Goal: Task Accomplishment & Management: Complete application form

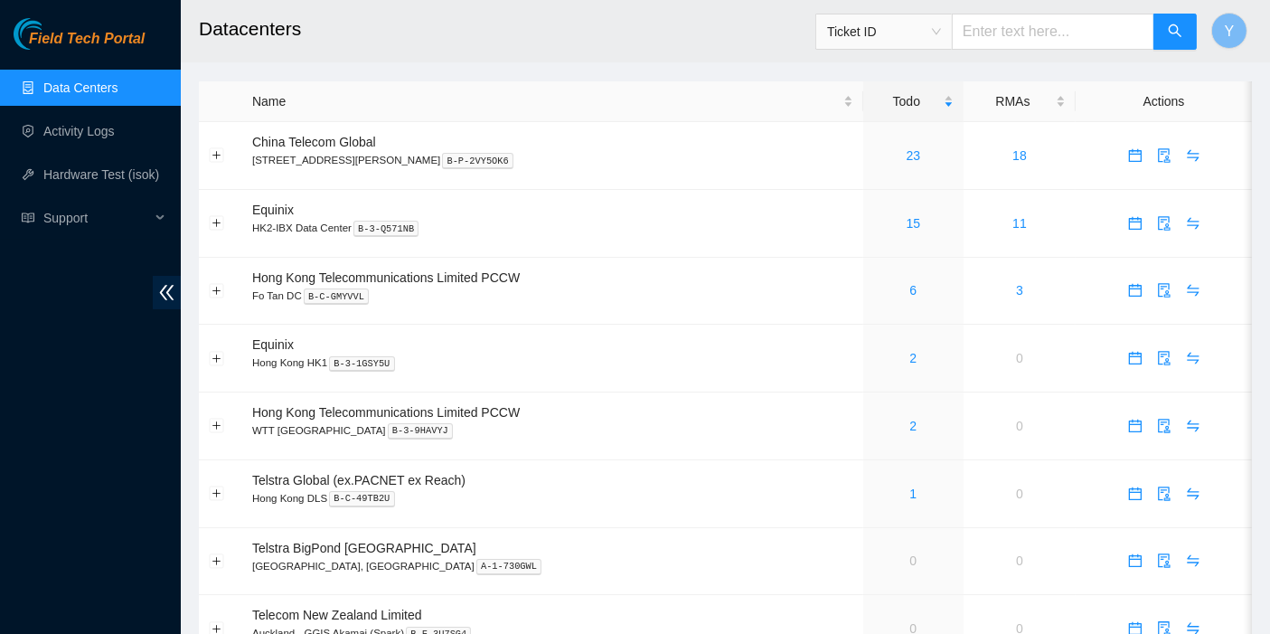
click at [898, 68] on main "Datacenters Ticket ID Y Name Todo RMAs Actions China Telecom Global [STREET_ADD…" at bounding box center [725, 509] width 1089 height 1019
click at [907, 153] on link "23" at bounding box center [914, 155] width 14 height 14
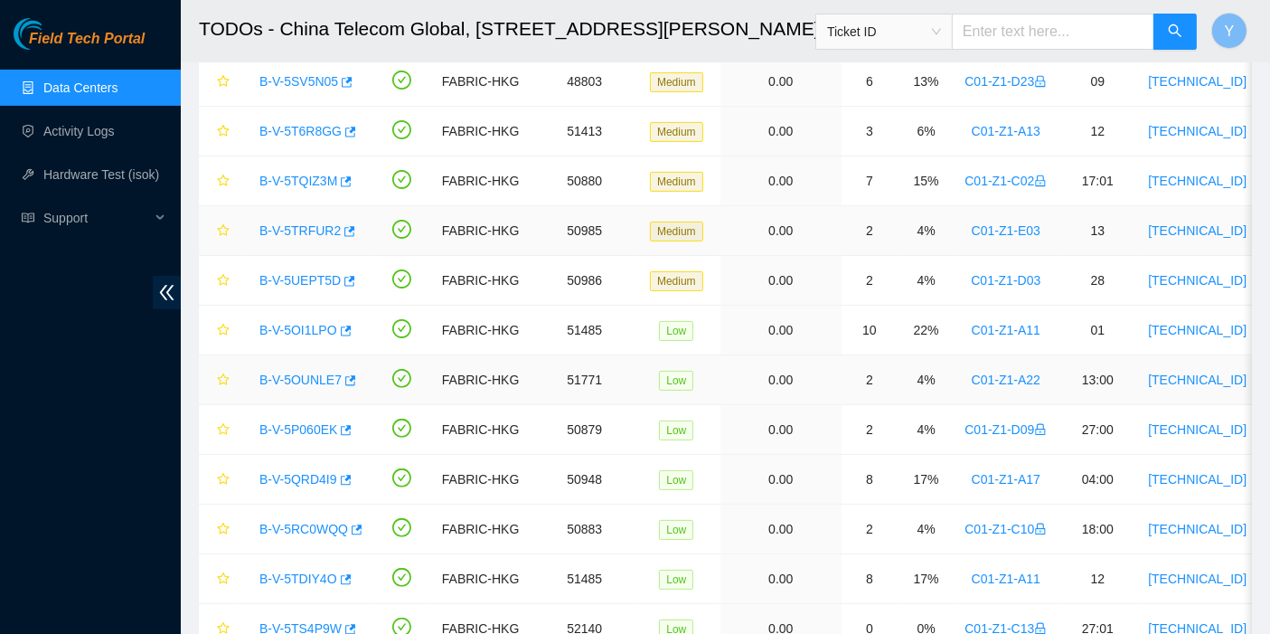
scroll to position [769, 0]
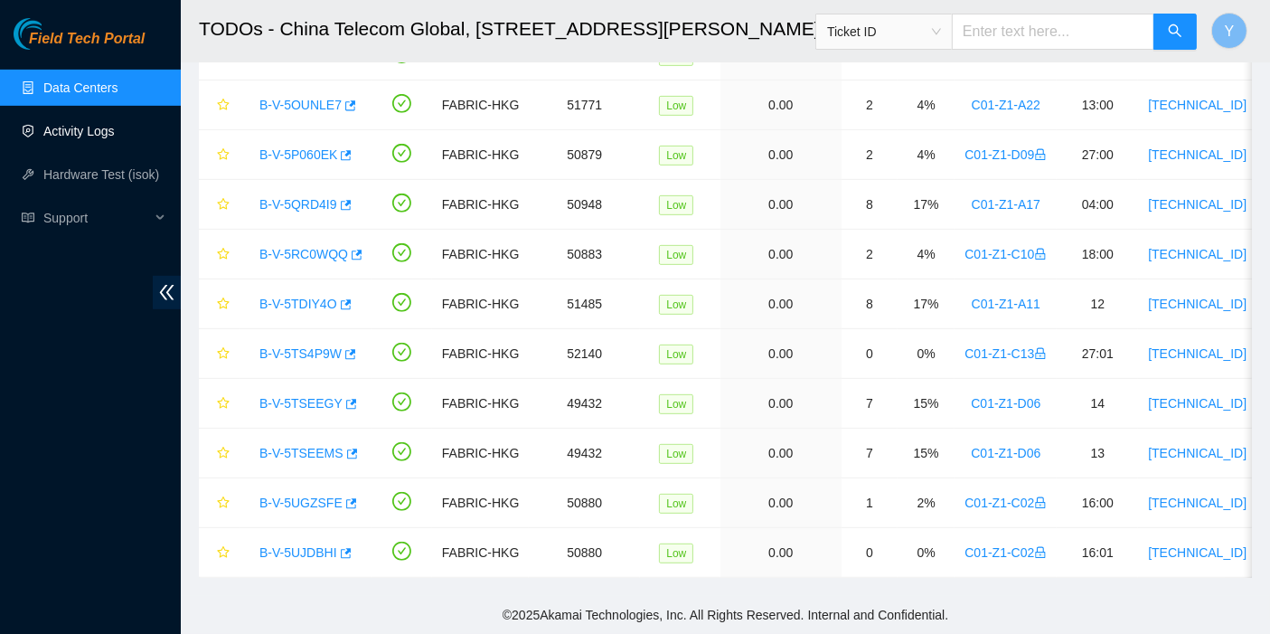
click at [88, 136] on link "Activity Logs" at bounding box center [78, 131] width 71 height 14
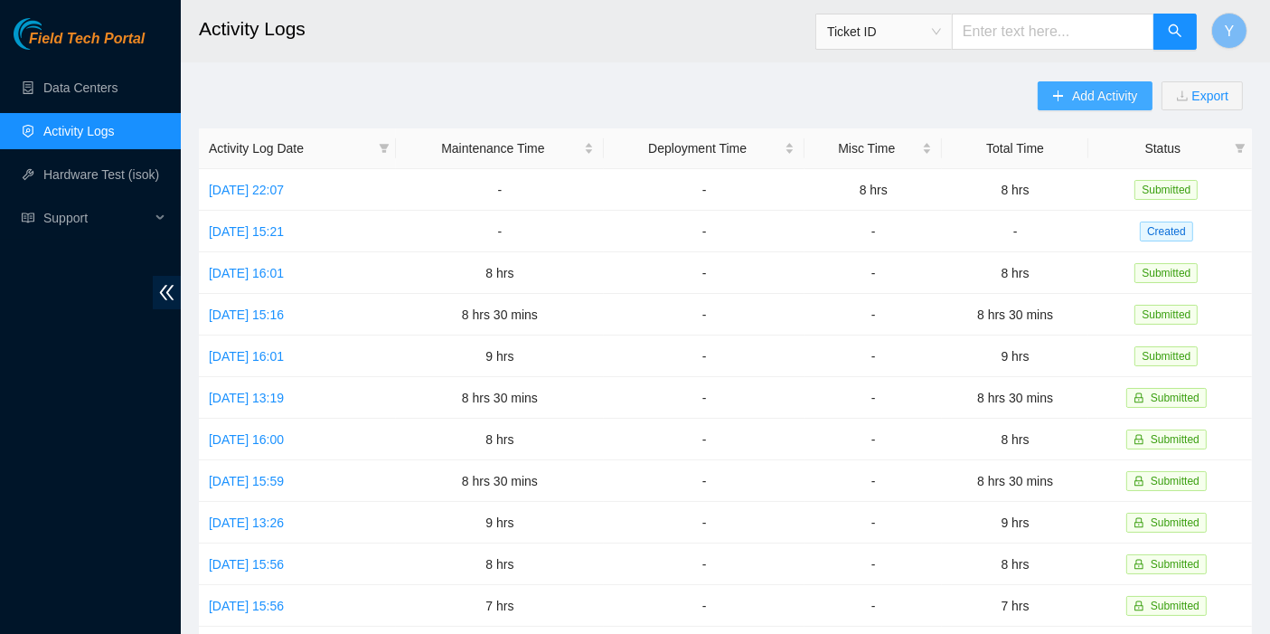
click at [1071, 99] on button "Add Activity" at bounding box center [1095, 95] width 114 height 29
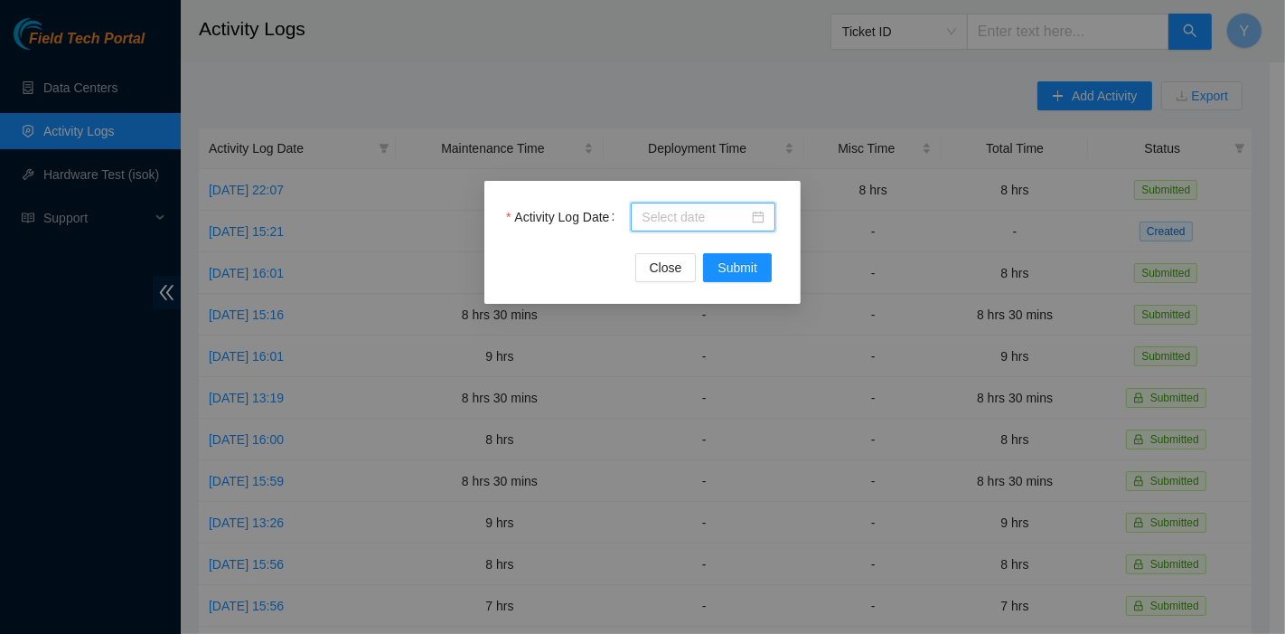
click at [715, 215] on input "Activity Log Date" at bounding box center [695, 217] width 107 height 20
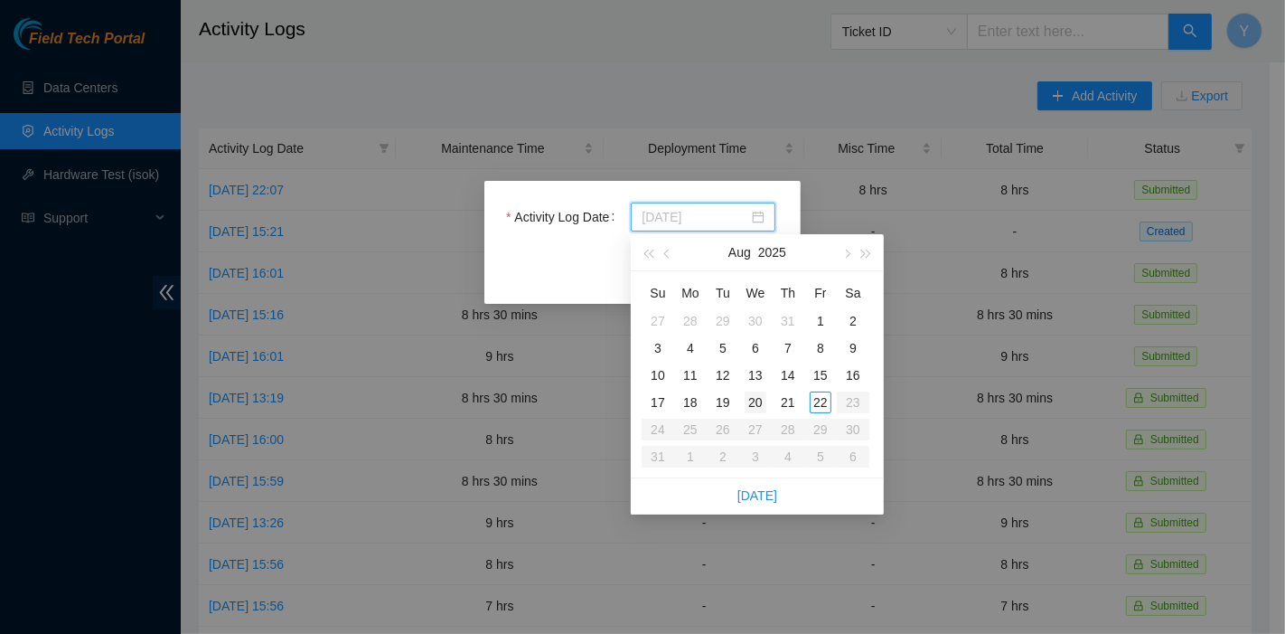
type input "2025-08-20"
click at [759, 404] on div "20" at bounding box center [756, 402] width 22 height 22
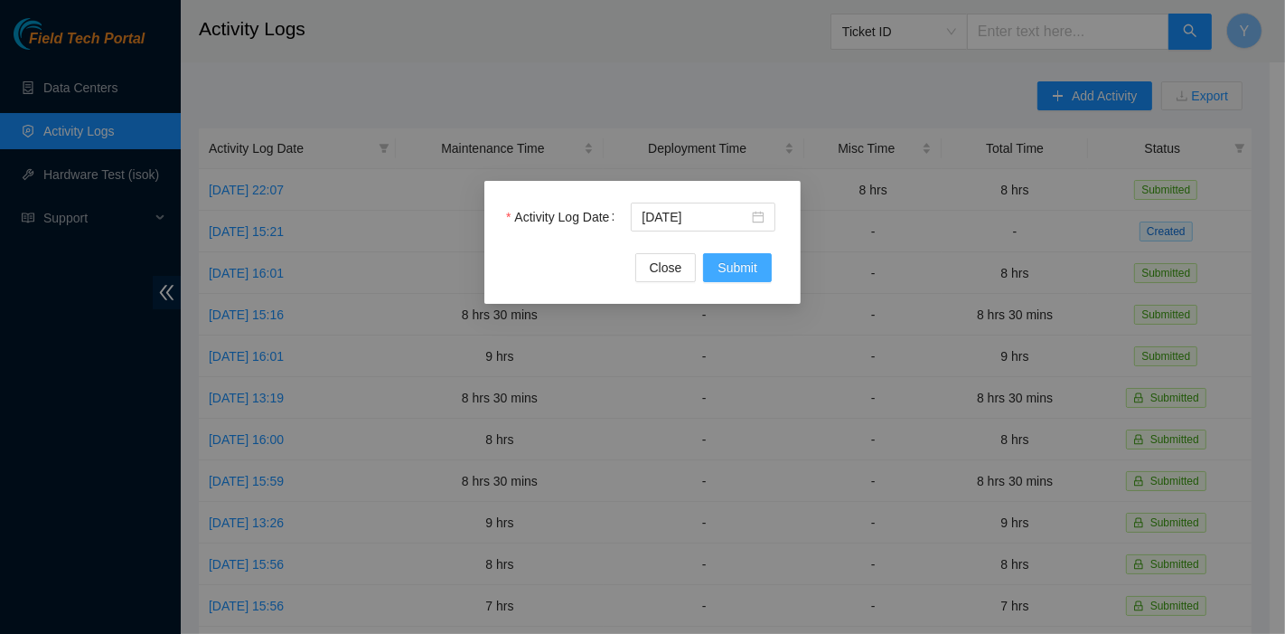
click at [751, 262] on span "Submit" at bounding box center [738, 268] width 40 height 20
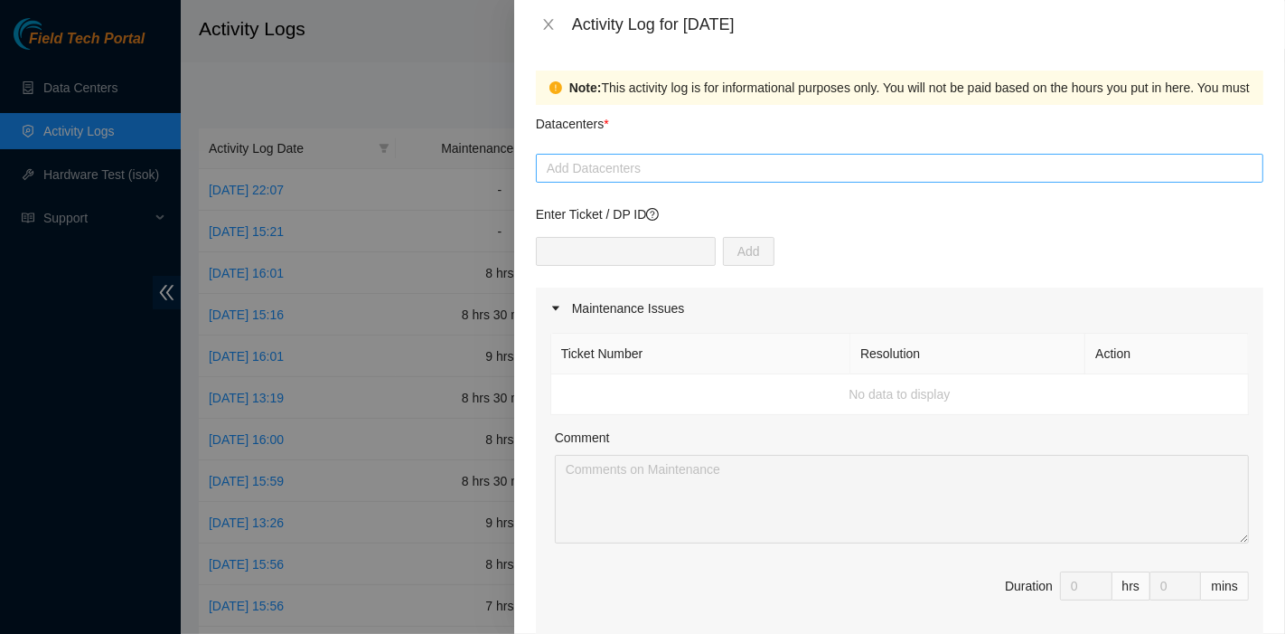
click at [648, 157] on div at bounding box center [900, 168] width 719 height 22
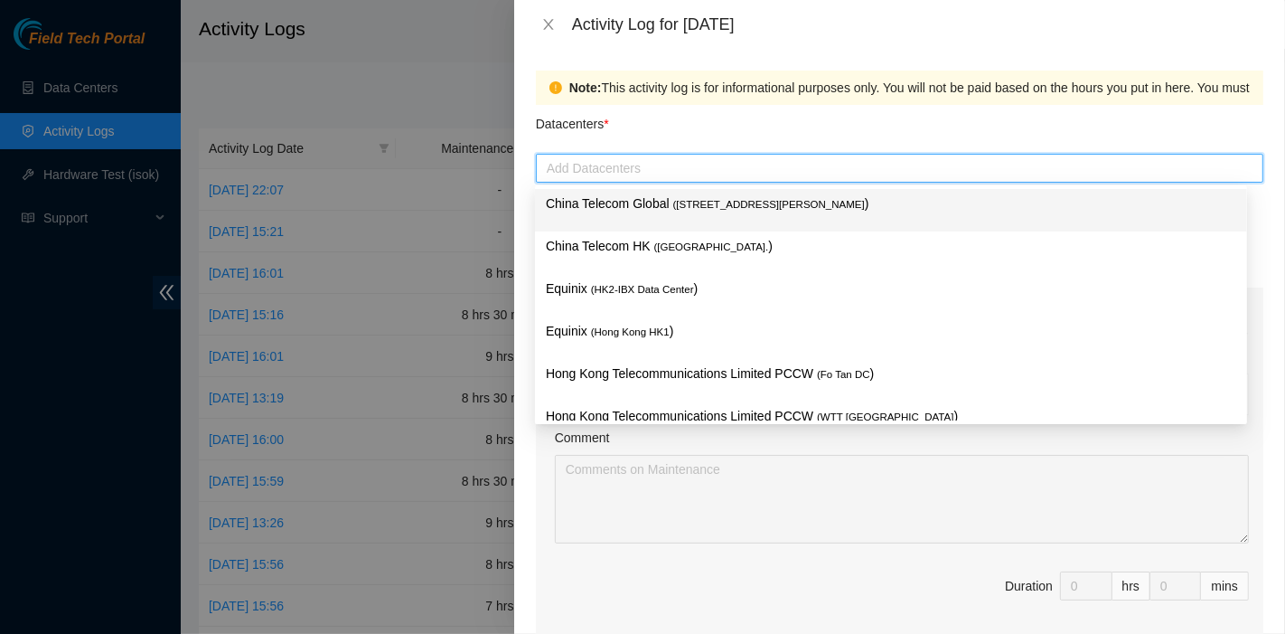
click at [644, 192] on div "China Telecom Global ( Room B11, 2/F, 18 Chun Yat Street, TKO , Hong Kong )" at bounding box center [891, 210] width 712 height 42
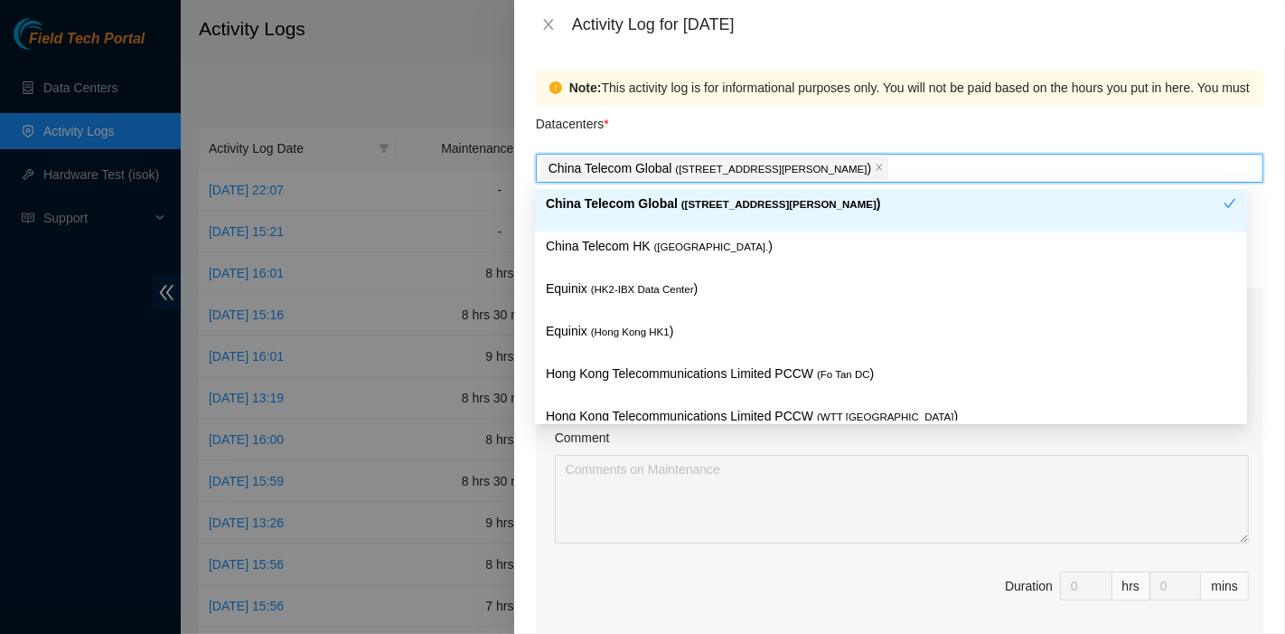
click at [741, 136] on div "Datacenters *" at bounding box center [900, 129] width 728 height 49
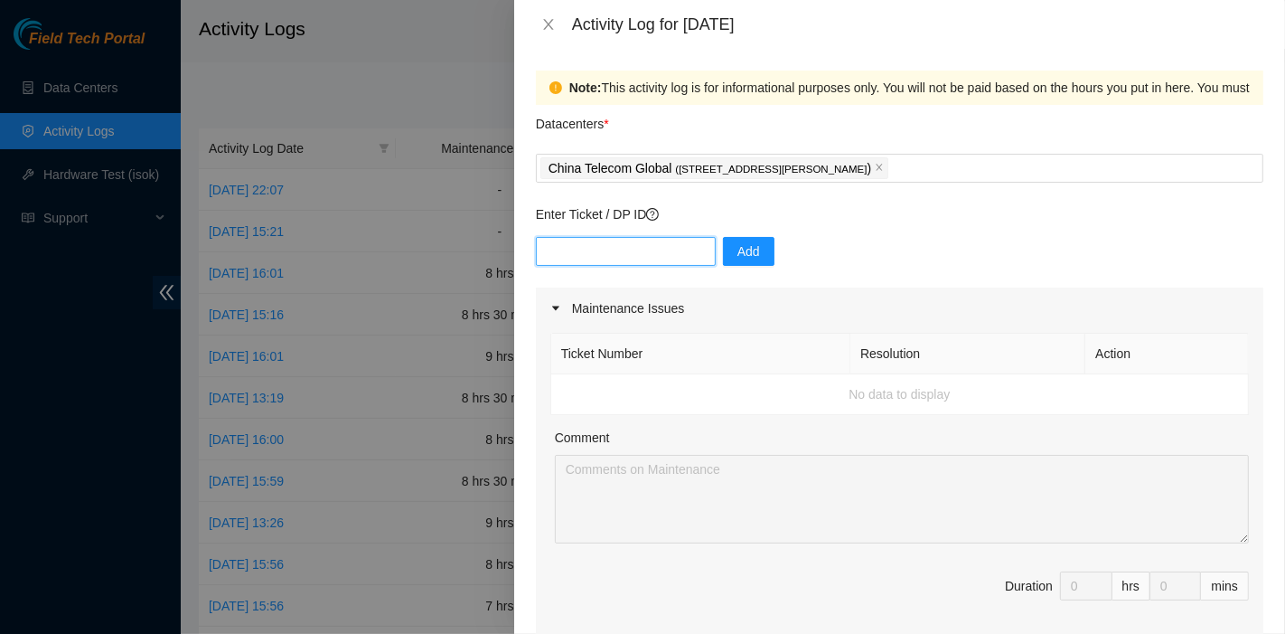
click at [659, 241] on input "text" at bounding box center [626, 251] width 180 height 29
paste input "DP80469"
click at [641, 258] on input "DP80469" at bounding box center [626, 251] width 180 height 29
type input "DP80469"
click at [723, 251] on button "Add" at bounding box center [749, 251] width 52 height 29
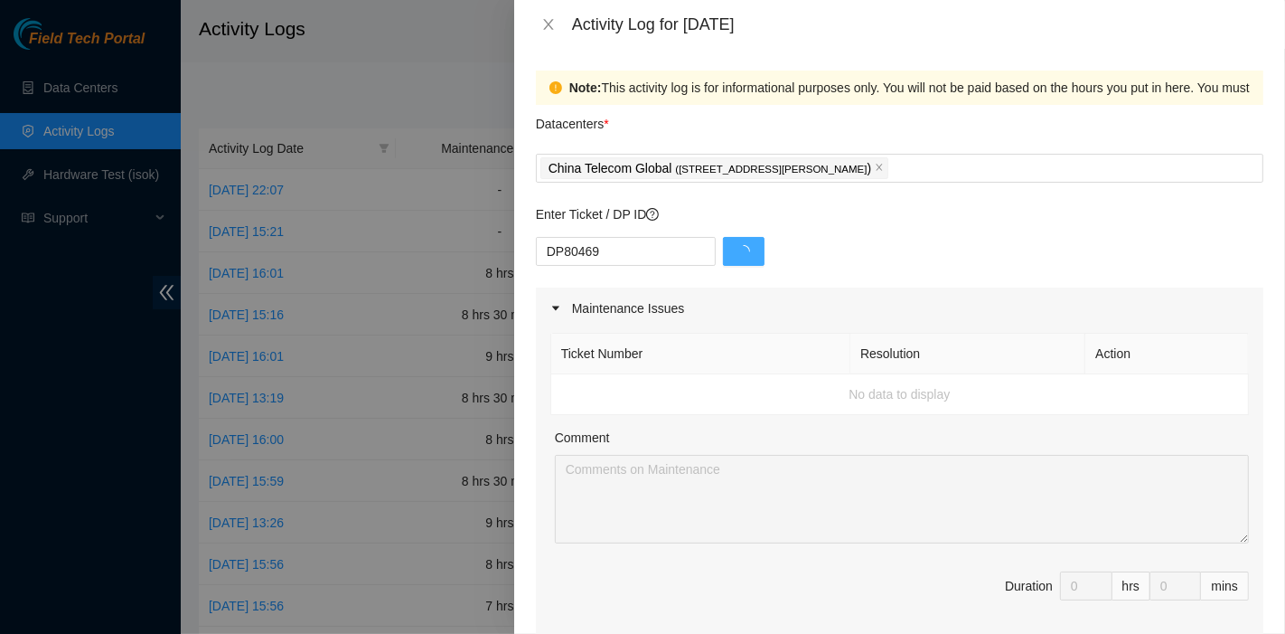
drag, startPoint x: 719, startPoint y: 251, endPoint x: 730, endPoint y: 251, distance: 11.8
click at [738, 251] on icon "loading" at bounding box center [744, 251] width 13 height 13
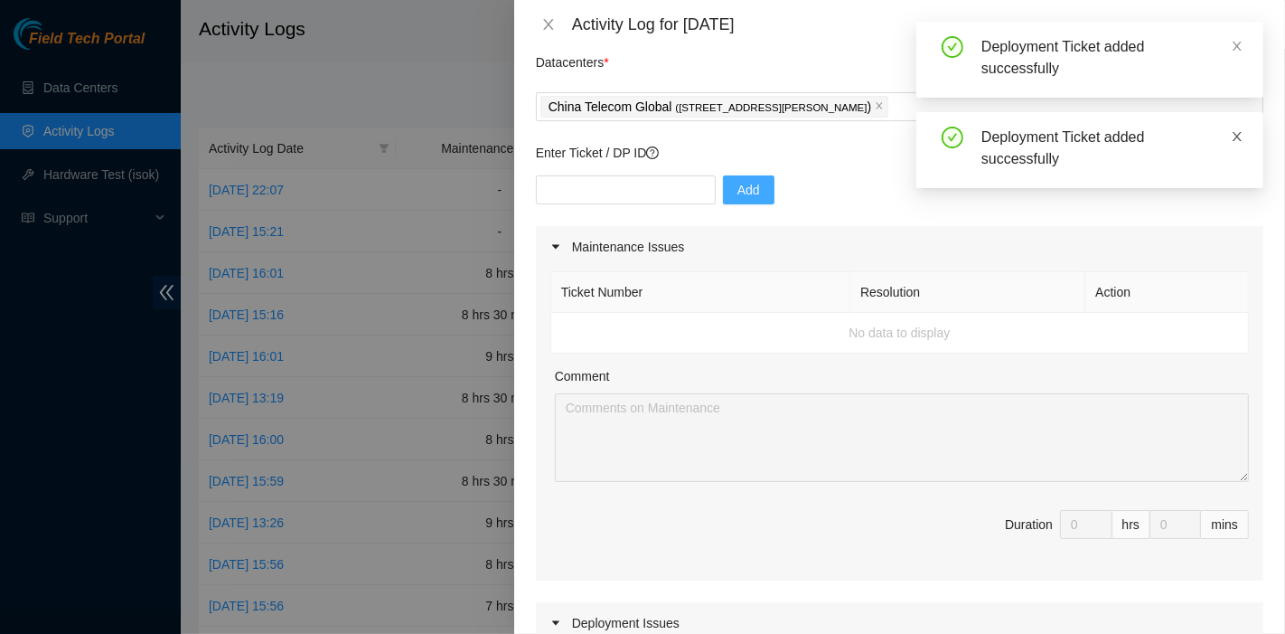
click at [1233, 140] on icon "close" at bounding box center [1237, 136] width 13 height 13
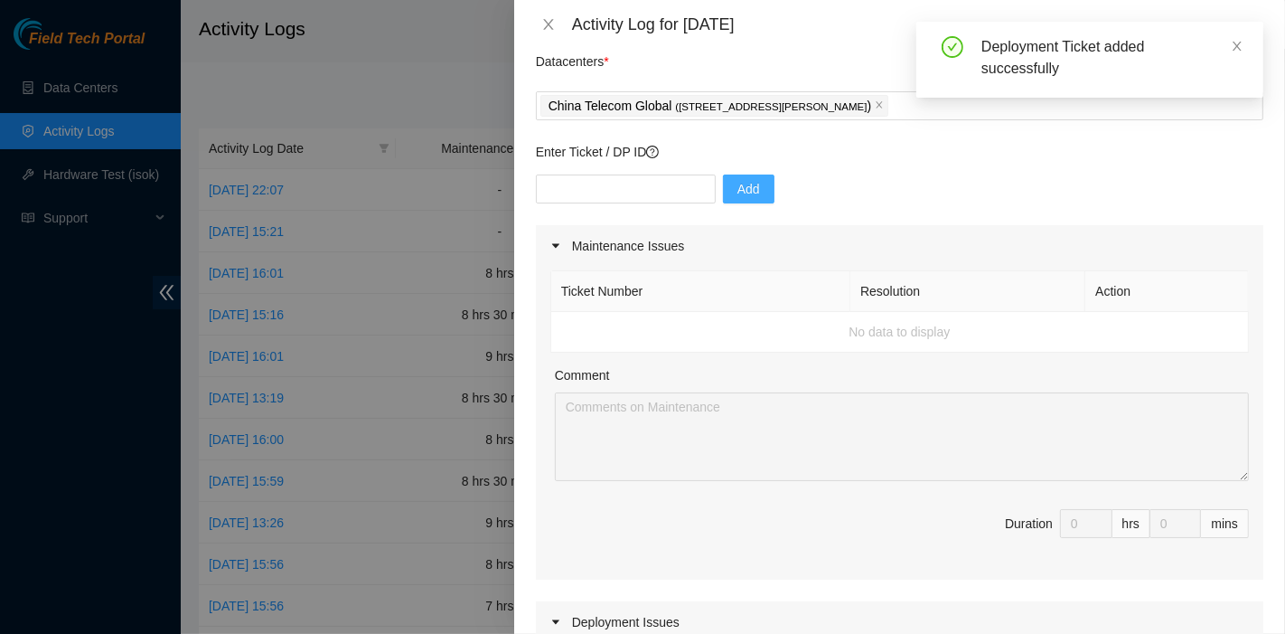
scroll to position [63, 0]
click at [1224, 61] on div "Deployment Ticket added successfully" at bounding box center [1112, 57] width 260 height 43
click at [1235, 36] on link at bounding box center [1237, 46] width 13 height 20
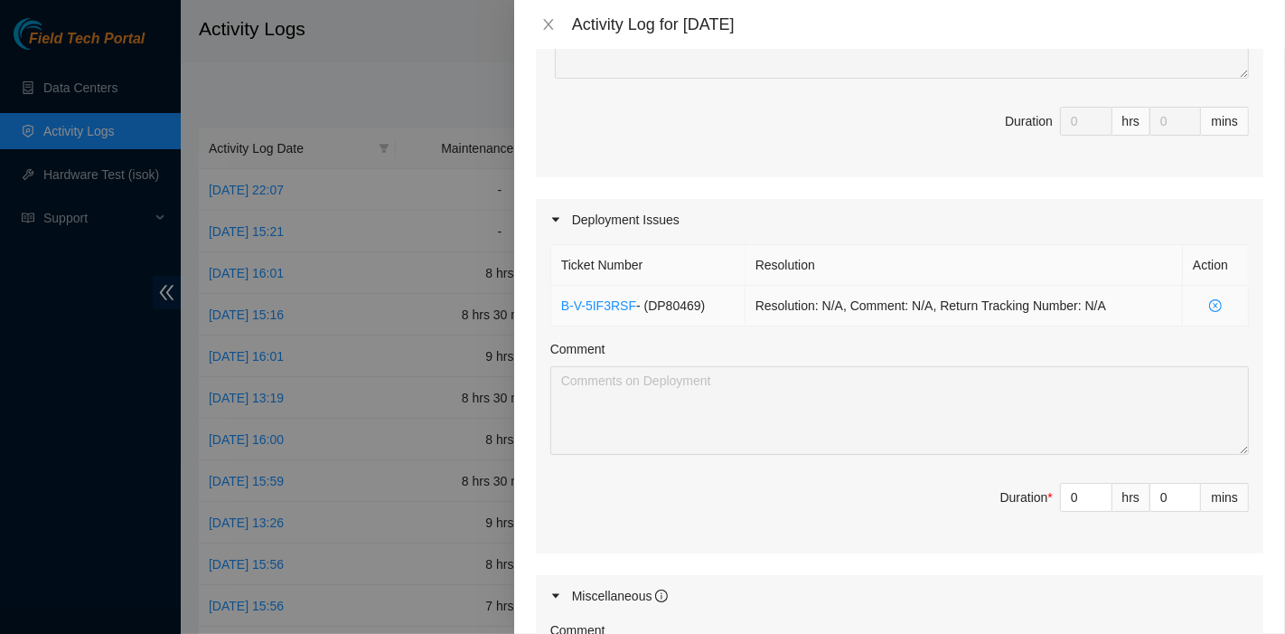
scroll to position [465, 0]
click at [908, 185] on div "Maintenance Issues Ticket Number Resolution Action No data to display Comment D…" at bounding box center [900, 325] width 728 height 1005
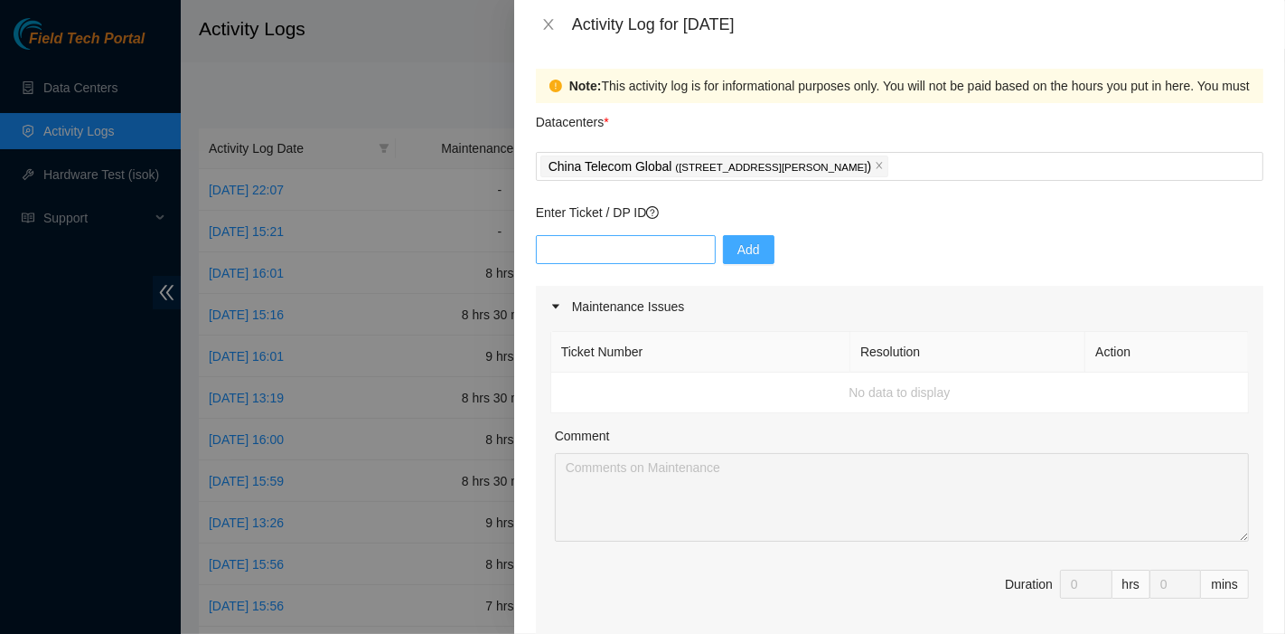
scroll to position [0, 0]
click at [622, 258] on input "text" at bounding box center [626, 251] width 180 height 29
paste input "DP83102"
type input "DP83102"
click at [746, 246] on span "Add" at bounding box center [749, 251] width 23 height 20
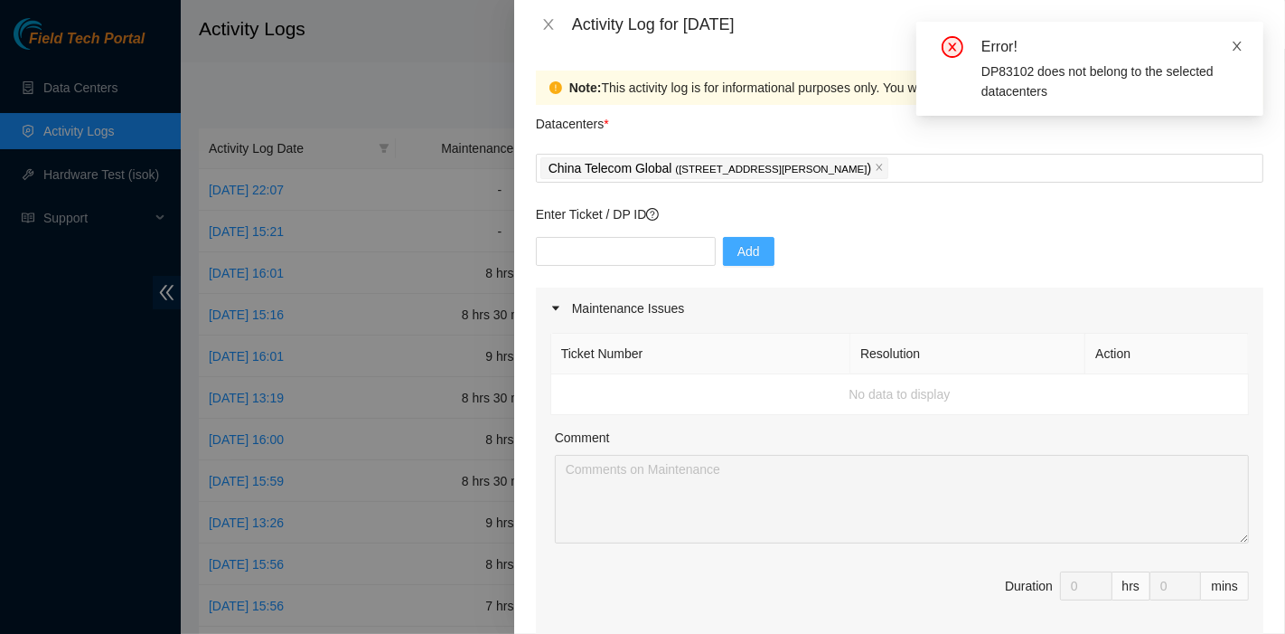
click at [1237, 52] on span at bounding box center [1237, 46] width 13 height 14
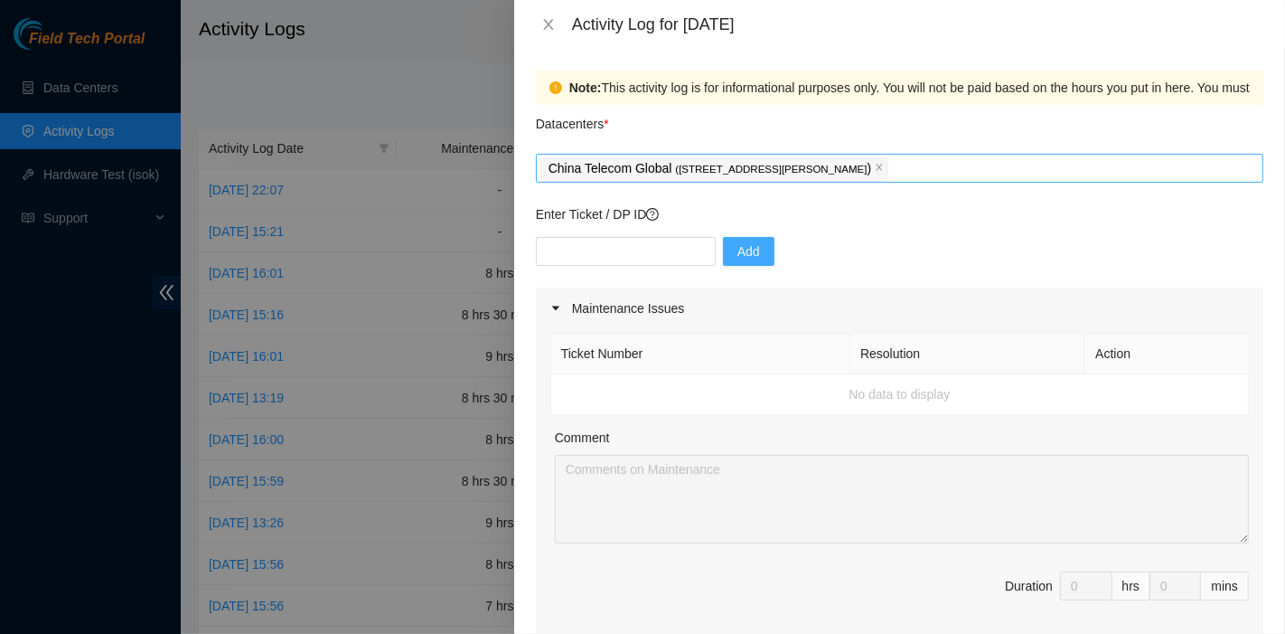
click at [1003, 169] on div "China Telecom Global ( Room B11, 2/F, 18 Chun Yat Street, TKO , Hong Kong )" at bounding box center [900, 167] width 719 height 25
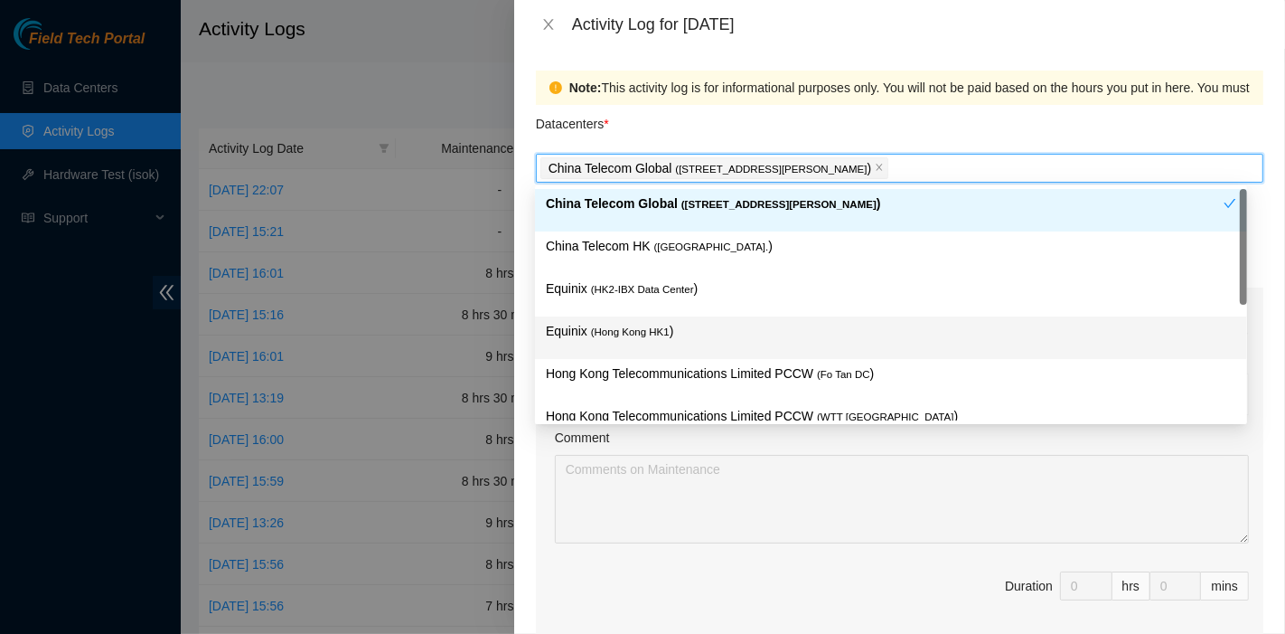
click at [684, 321] on p "Equinix ( Hong Kong HK1 )" at bounding box center [891, 331] width 691 height 21
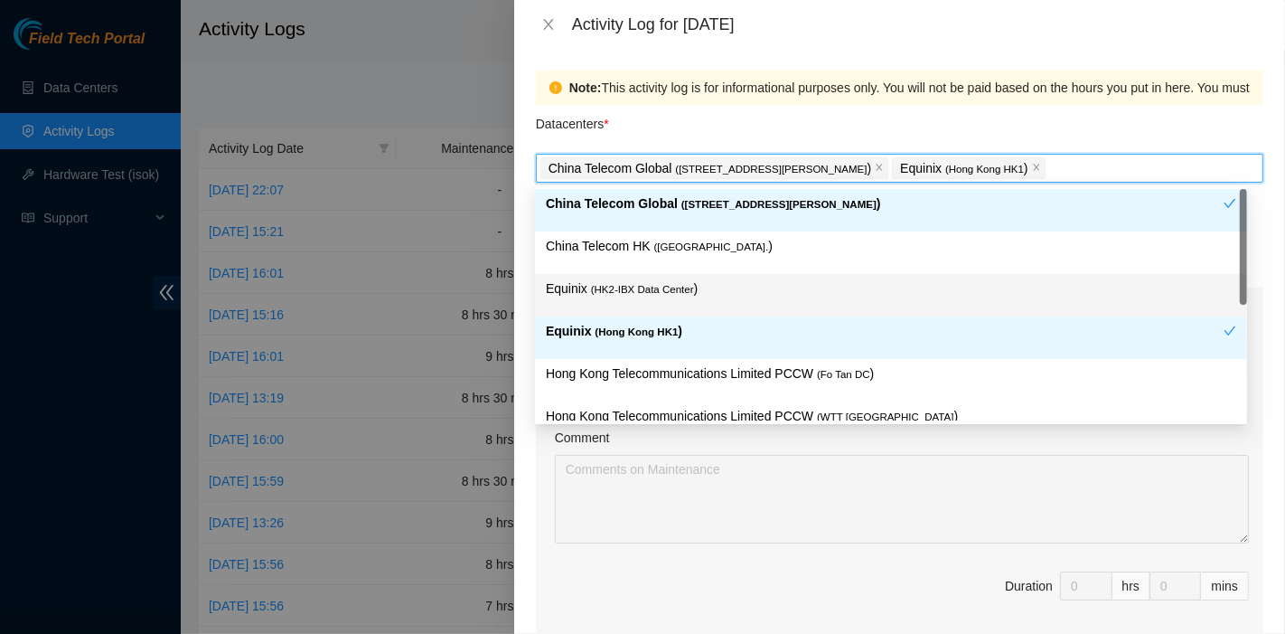
click at [672, 289] on span "( HK2-IBX Data Center" at bounding box center [642, 289] width 103 height 11
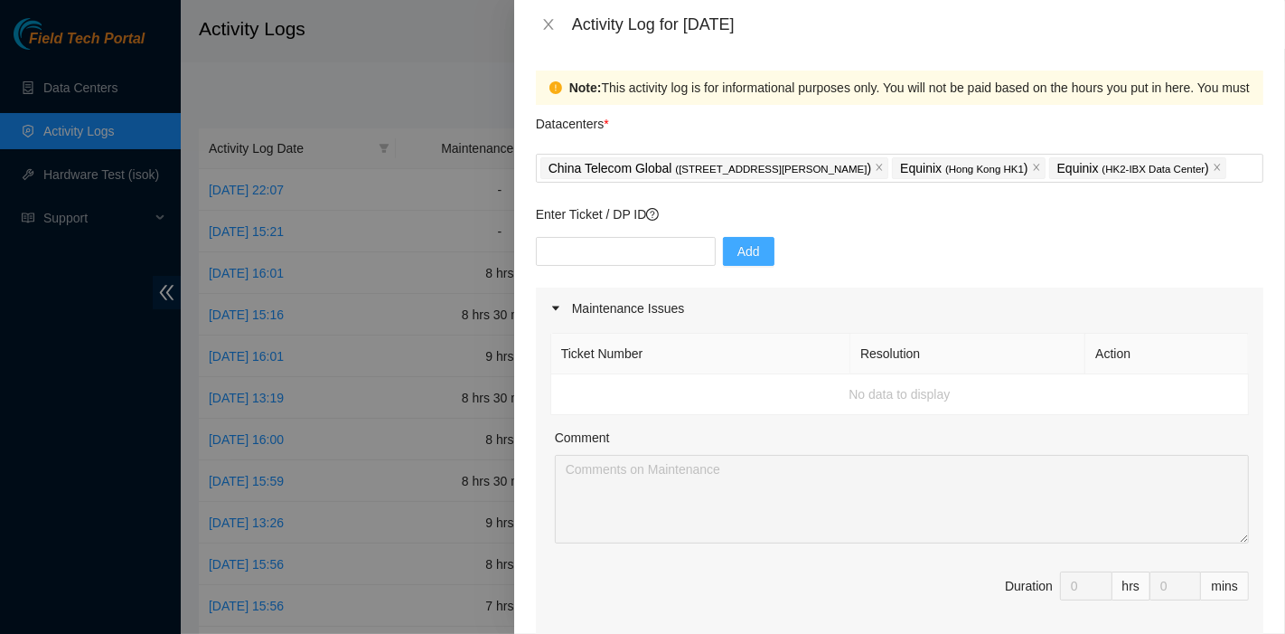
click at [604, 259] on div "Enter Ticket / DP ID Add" at bounding box center [900, 245] width 728 height 83
click at [605, 266] on input "text" at bounding box center [626, 251] width 180 height 29
paste input "DP83102"
type input "DP83102"
click at [738, 261] on span "Add" at bounding box center [749, 251] width 23 height 20
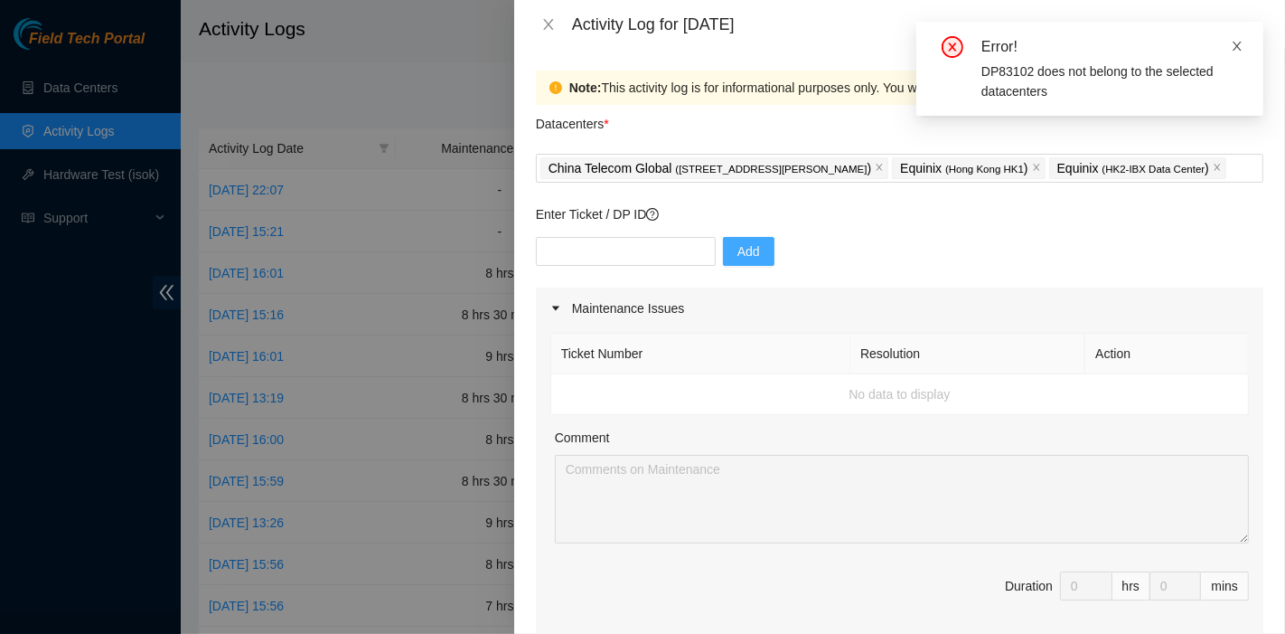
click at [1232, 43] on icon "close" at bounding box center [1237, 46] width 13 height 13
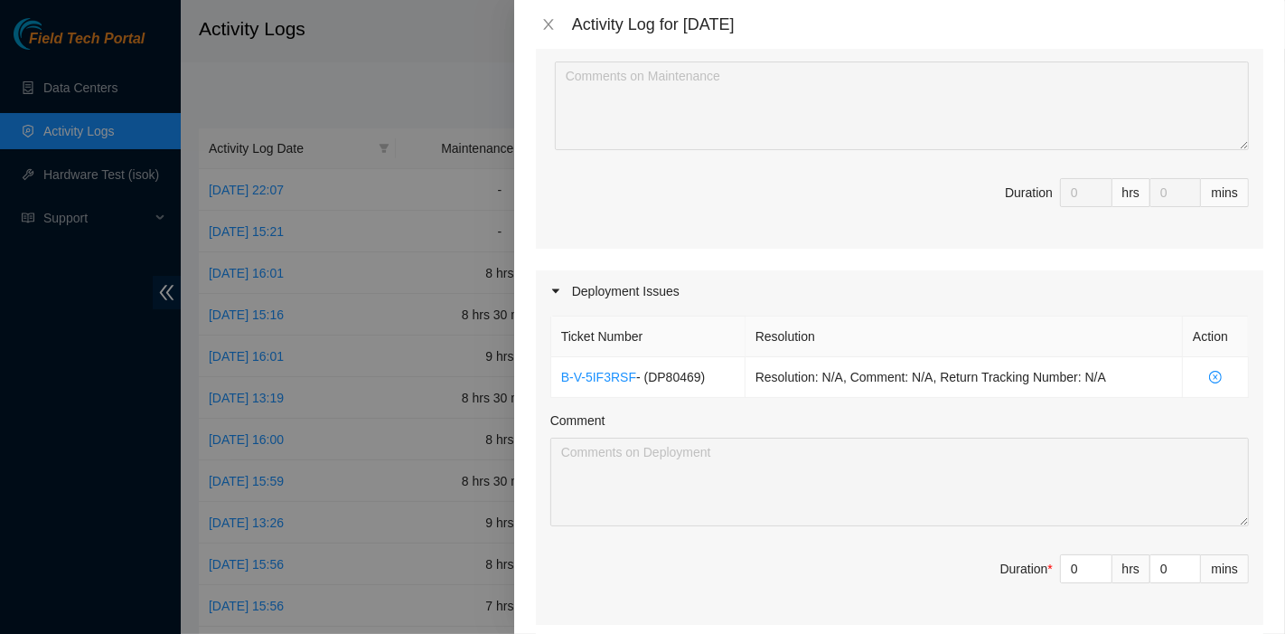
scroll to position [395, 0]
click at [906, 247] on div "Ticket Number Resolution Action No data to display Comment Duration 0 hrs 0 mins" at bounding box center [900, 90] width 728 height 313
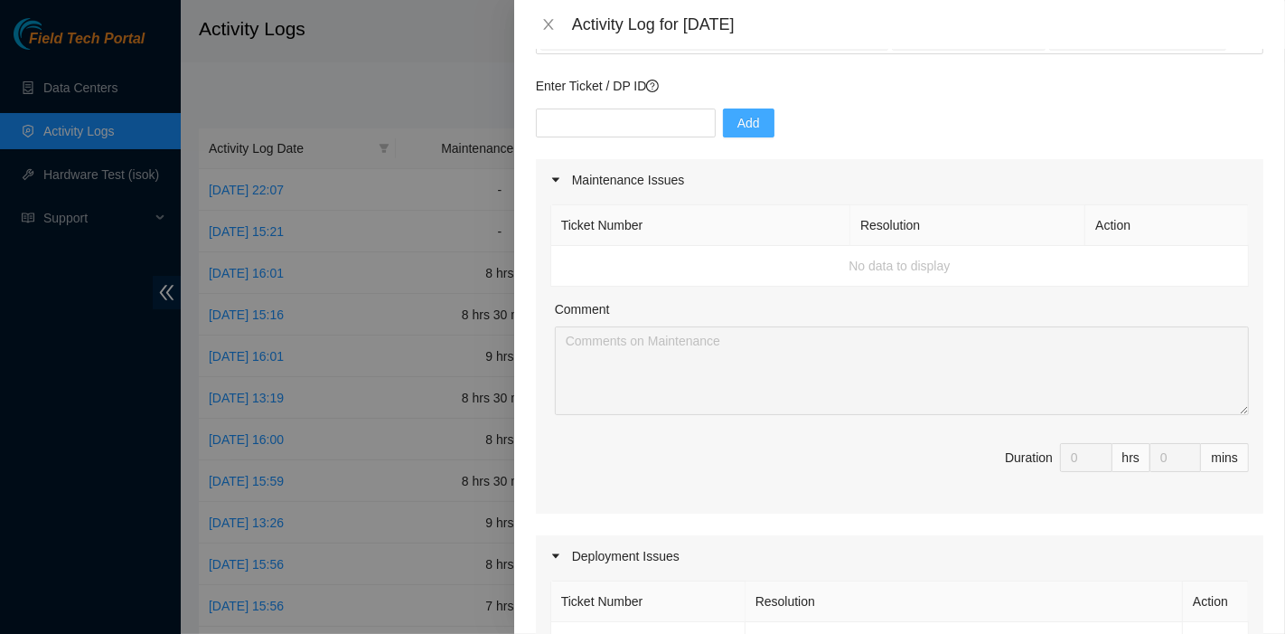
scroll to position [0, 0]
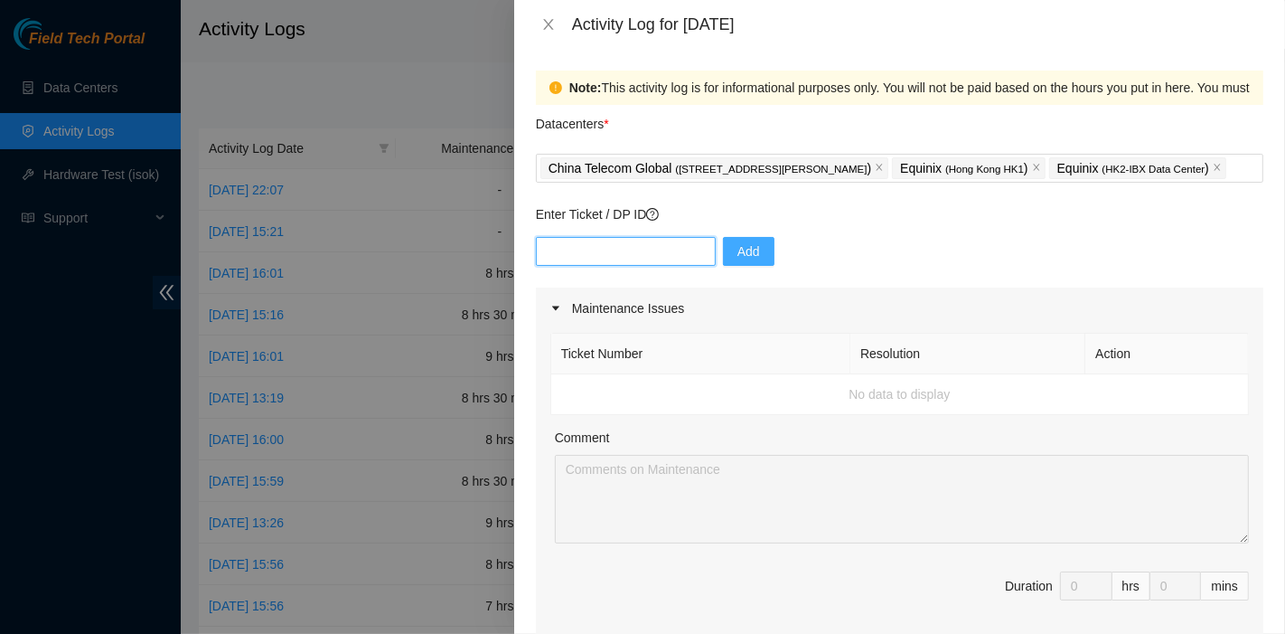
click at [625, 265] on input "text" at bounding box center [626, 251] width 180 height 29
paste input "DP78580"
type input "DP78580"
click at [725, 266] on button "Add" at bounding box center [749, 251] width 52 height 29
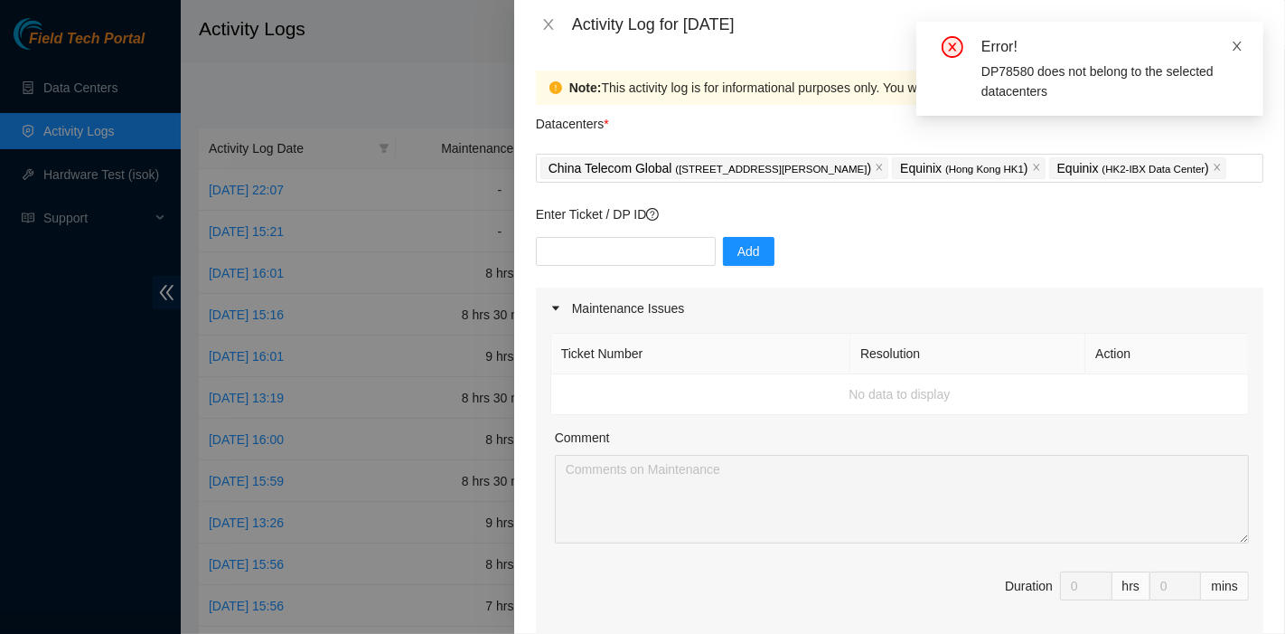
click at [1234, 50] on icon "close" at bounding box center [1237, 46] width 9 height 9
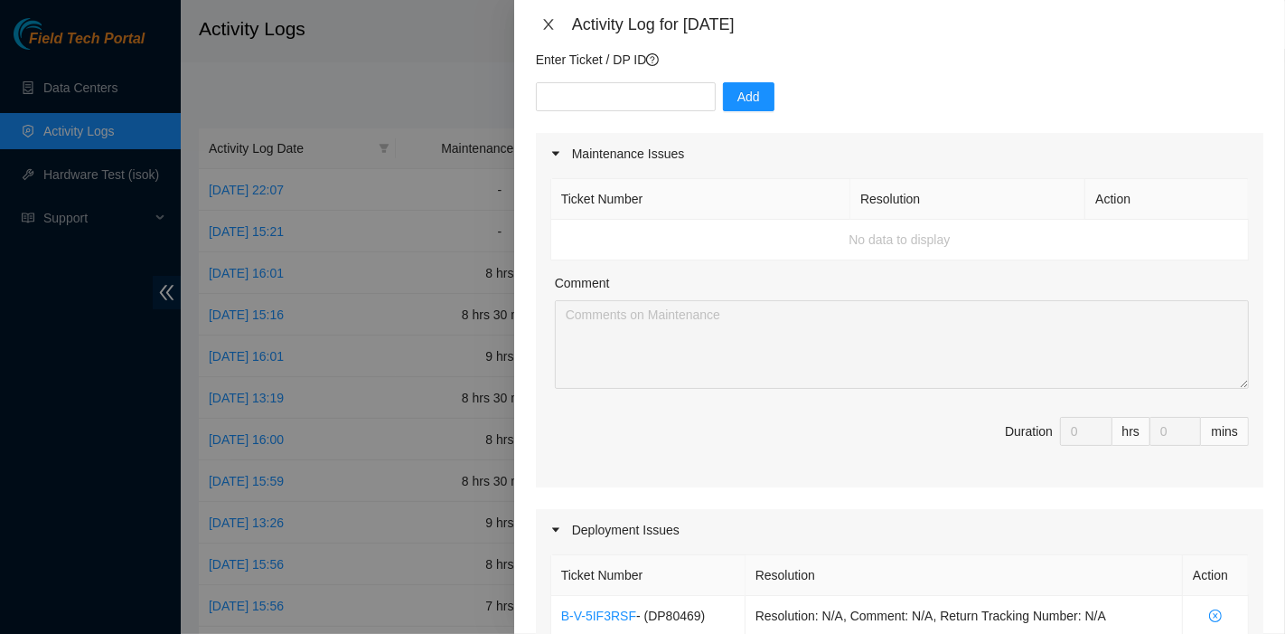
click at [549, 19] on icon "close" at bounding box center [548, 24] width 14 height 14
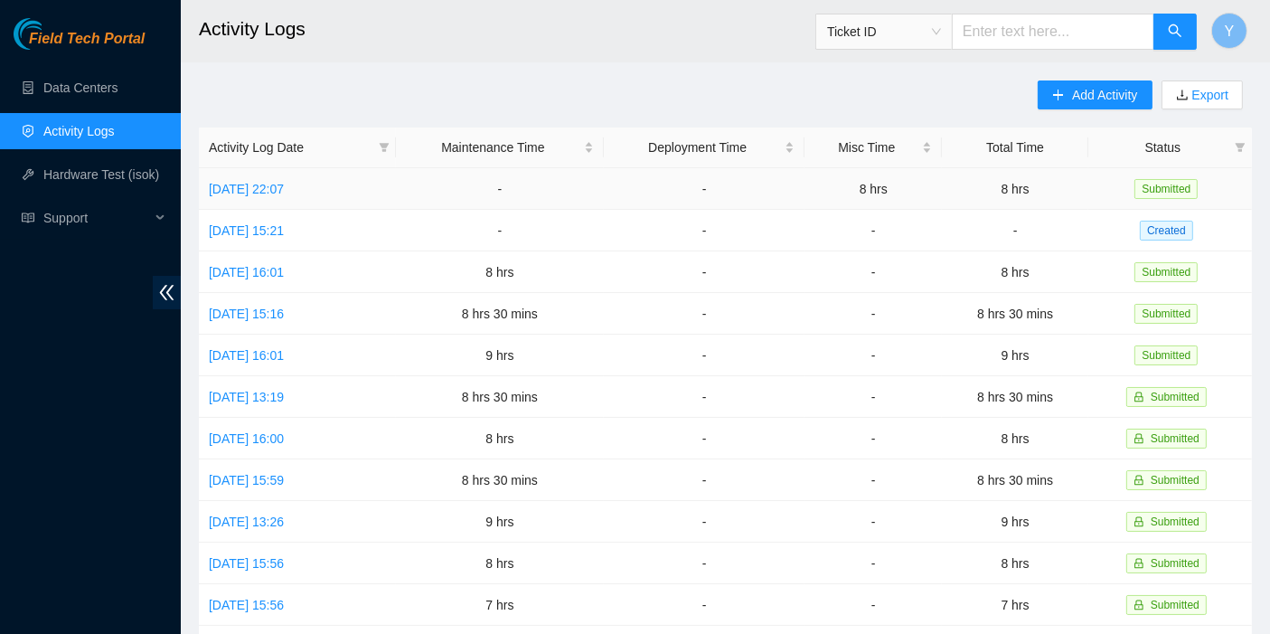
scroll to position [2, 0]
click at [1097, 93] on span "Add Activity" at bounding box center [1104, 94] width 65 height 20
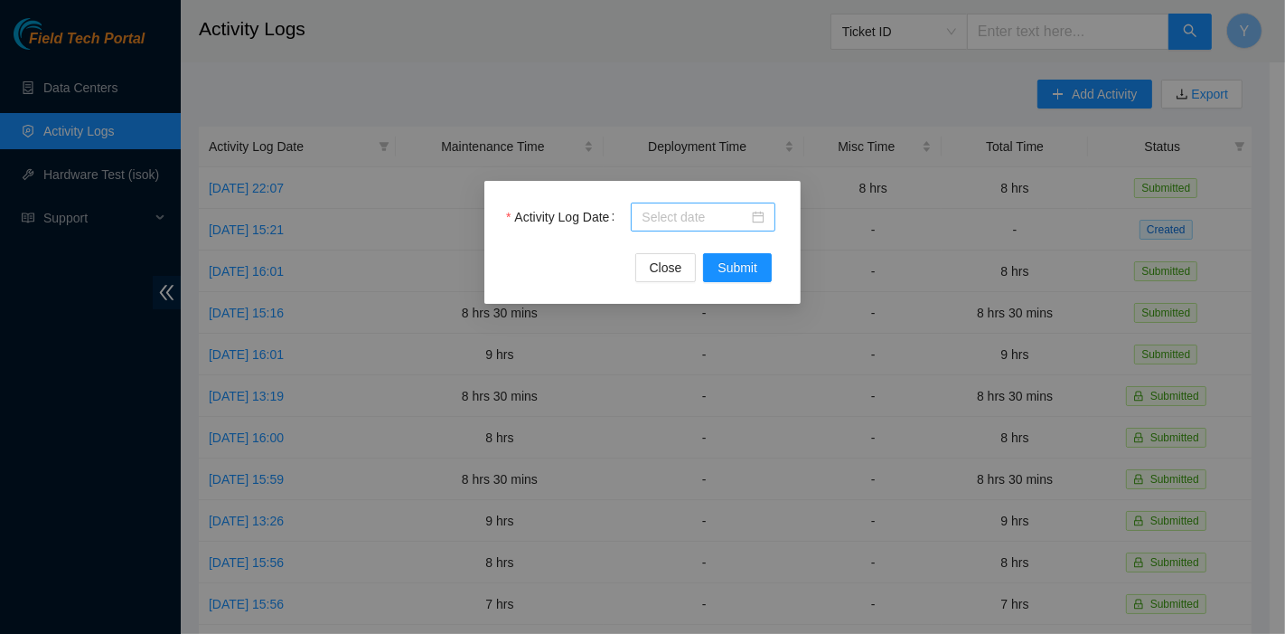
click at [743, 211] on input "Activity Log Date" at bounding box center [695, 217] width 107 height 20
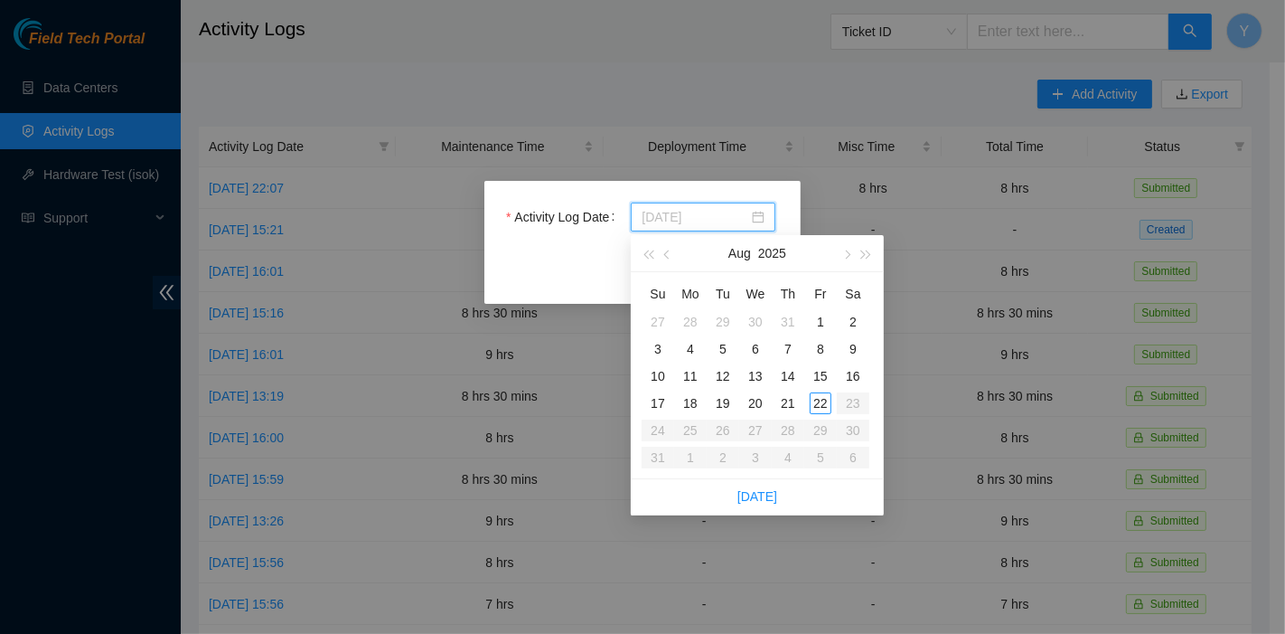
type input "2025-08-19"
click at [273, 230] on div "Activity Log Date Close Submit" at bounding box center [642, 317] width 1285 height 634
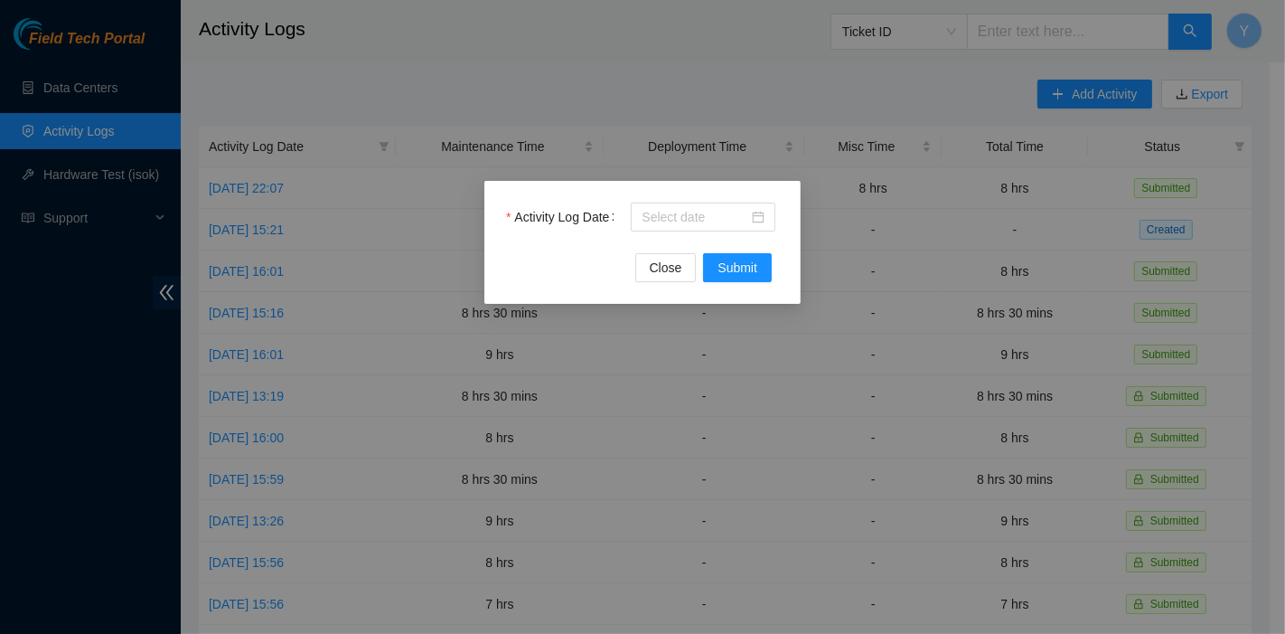
click at [272, 228] on div "Activity Log Date Close Submit" at bounding box center [642, 317] width 1285 height 634
click at [711, 208] on input "Activity Log Date" at bounding box center [695, 217] width 107 height 20
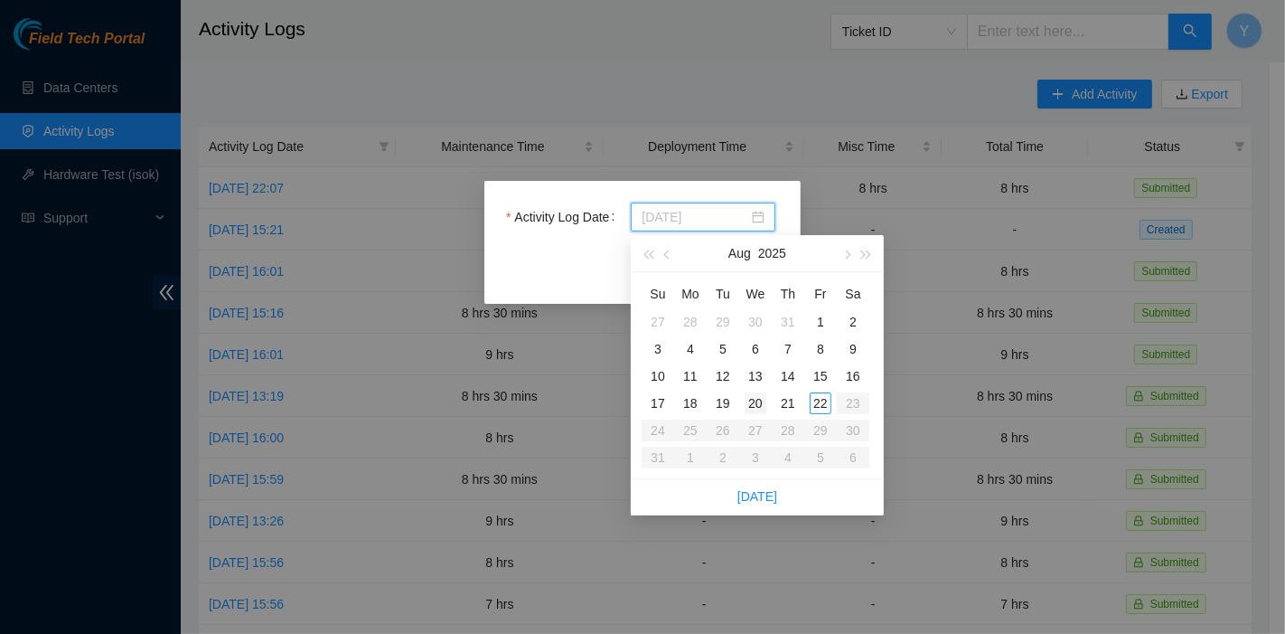
type input "2025-08-20"
click at [764, 399] on div "20" at bounding box center [756, 403] width 22 height 22
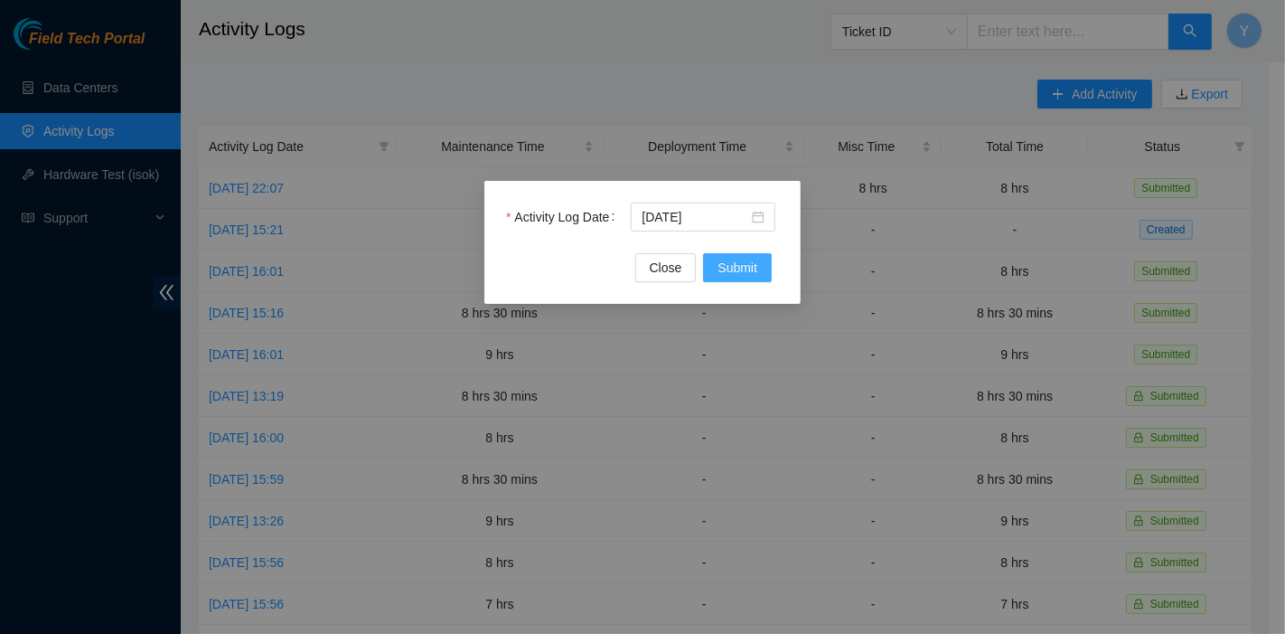
click at [748, 264] on span "Submit" at bounding box center [738, 268] width 40 height 20
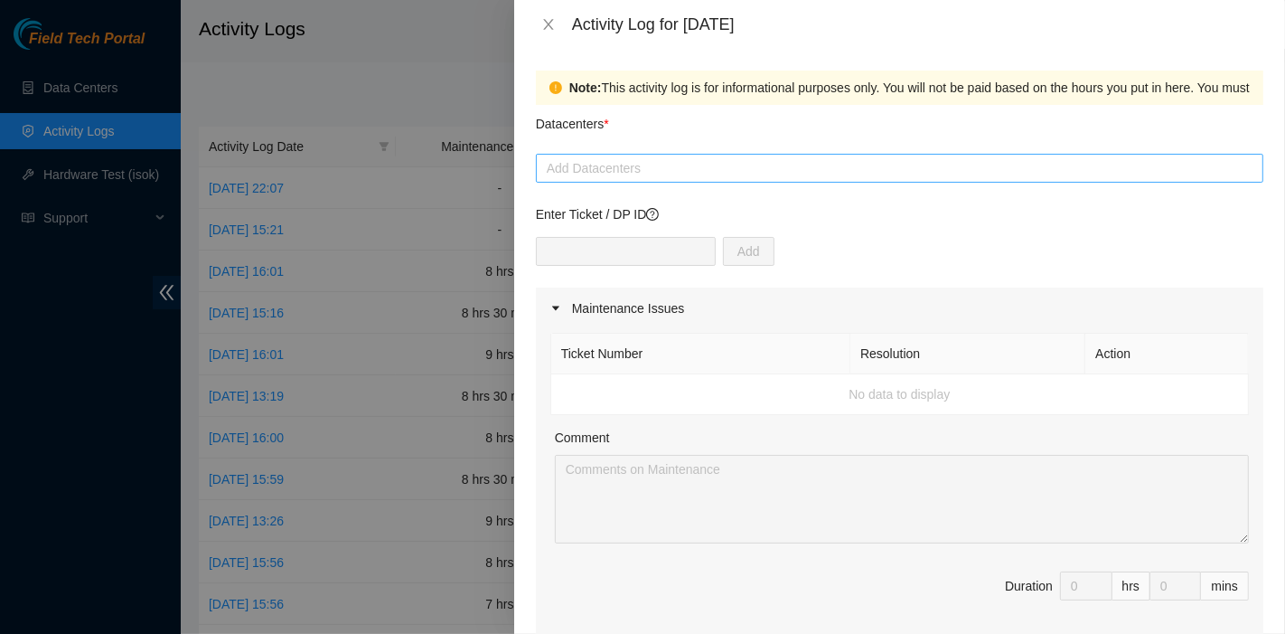
click at [651, 171] on div at bounding box center [900, 168] width 719 height 22
click at [616, 173] on div at bounding box center [900, 168] width 719 height 22
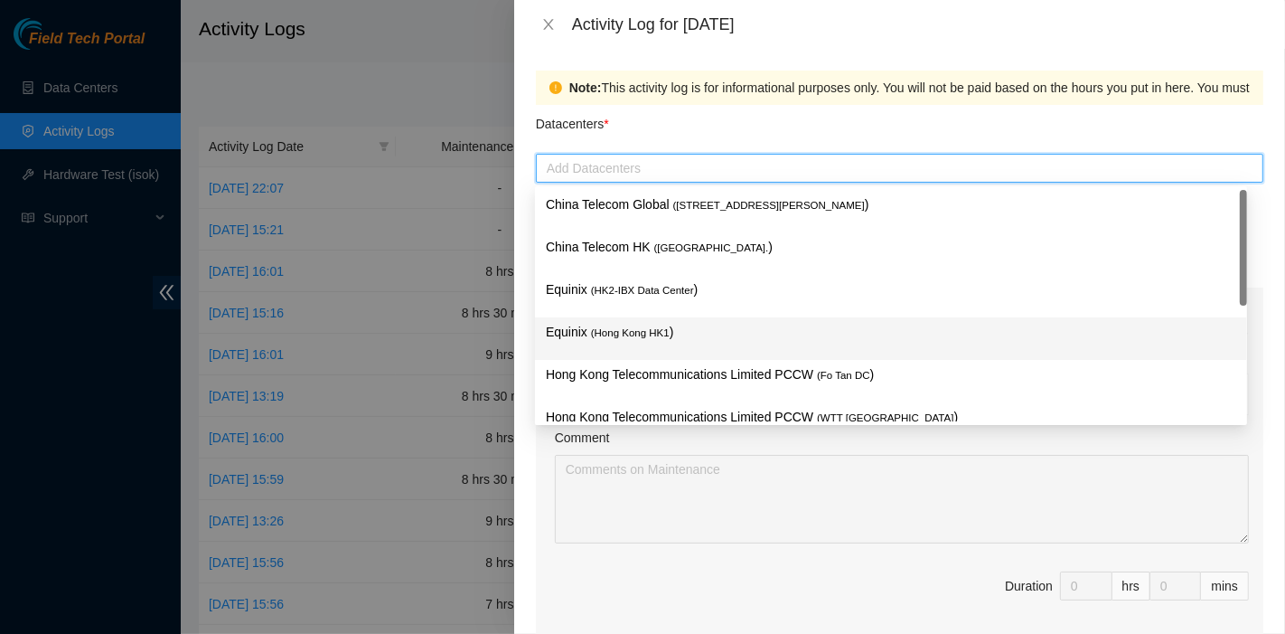
click at [651, 336] on span "( Hong Kong HK1" at bounding box center [630, 332] width 79 height 11
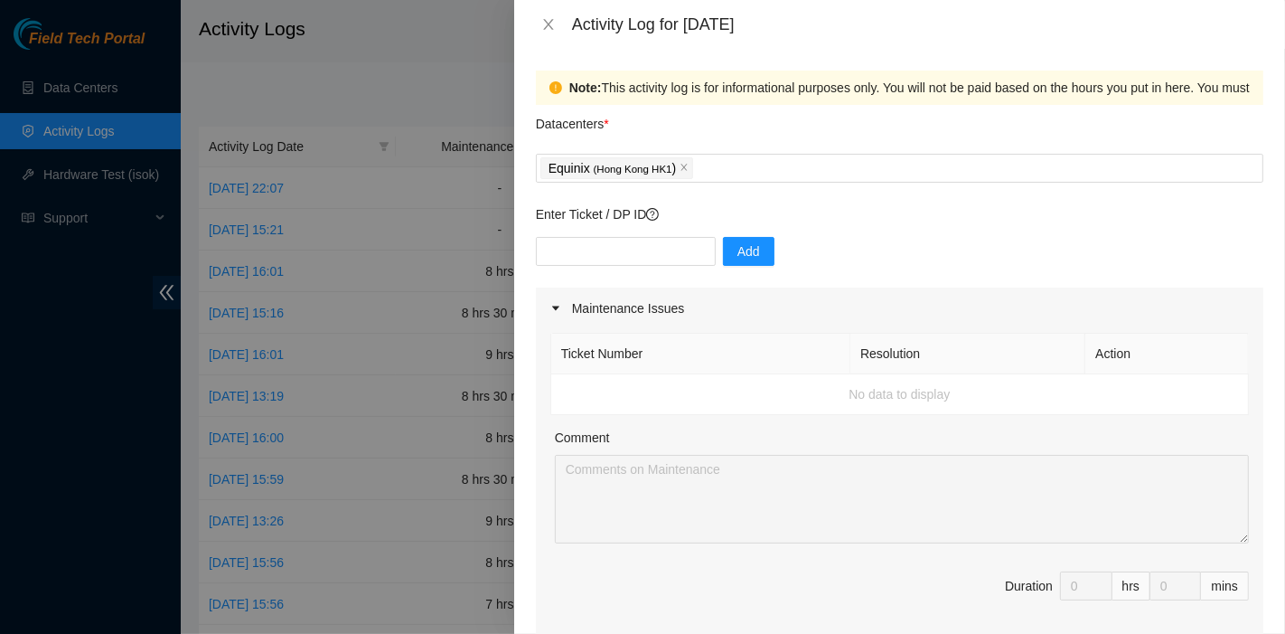
click at [662, 121] on div "Datacenters *" at bounding box center [900, 129] width 728 height 49
click at [615, 266] on div "Add" at bounding box center [900, 262] width 728 height 51
click at [617, 253] on input "text" at bounding box center [626, 251] width 180 height 29
paste input "DP78580"
type input "DP78580"
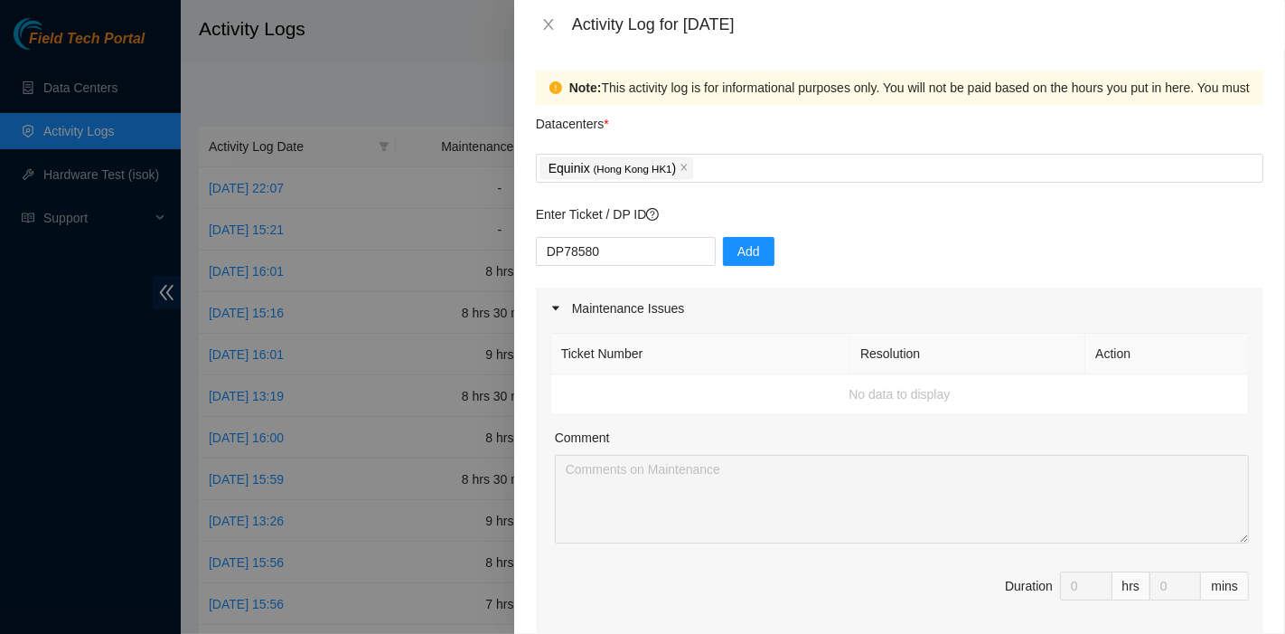
click at [764, 251] on div "DP78580 Add" at bounding box center [900, 262] width 728 height 51
click at [755, 251] on button "Add" at bounding box center [749, 251] width 52 height 29
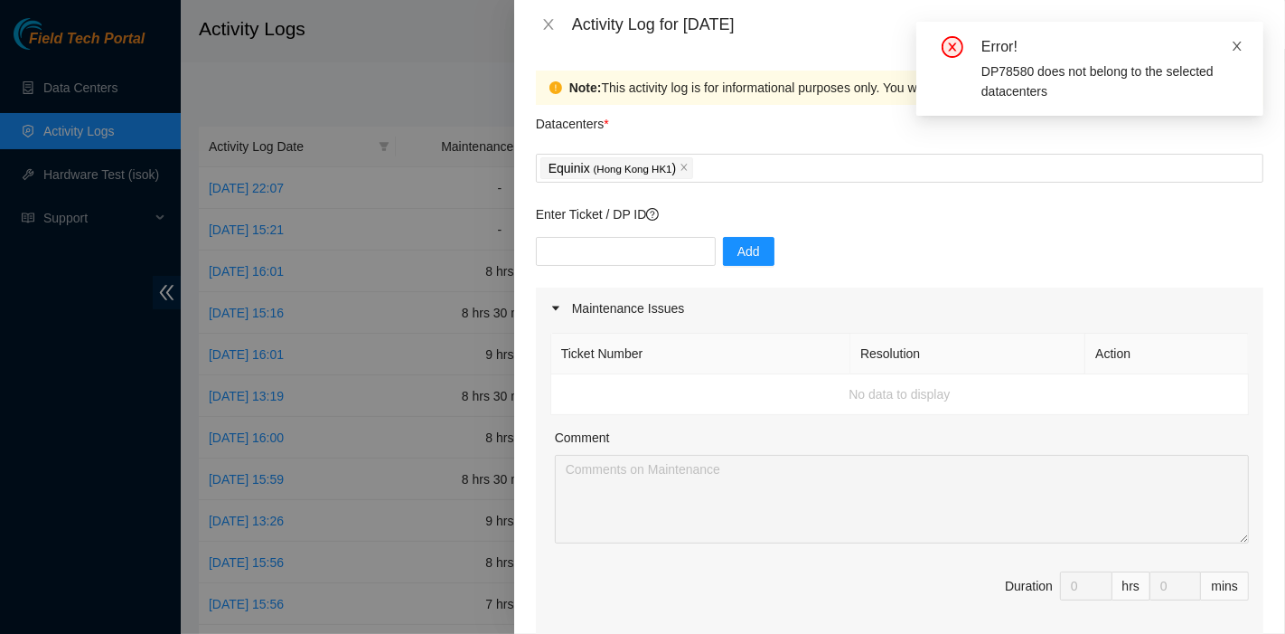
click at [1231, 47] on icon "close" at bounding box center [1237, 46] width 13 height 13
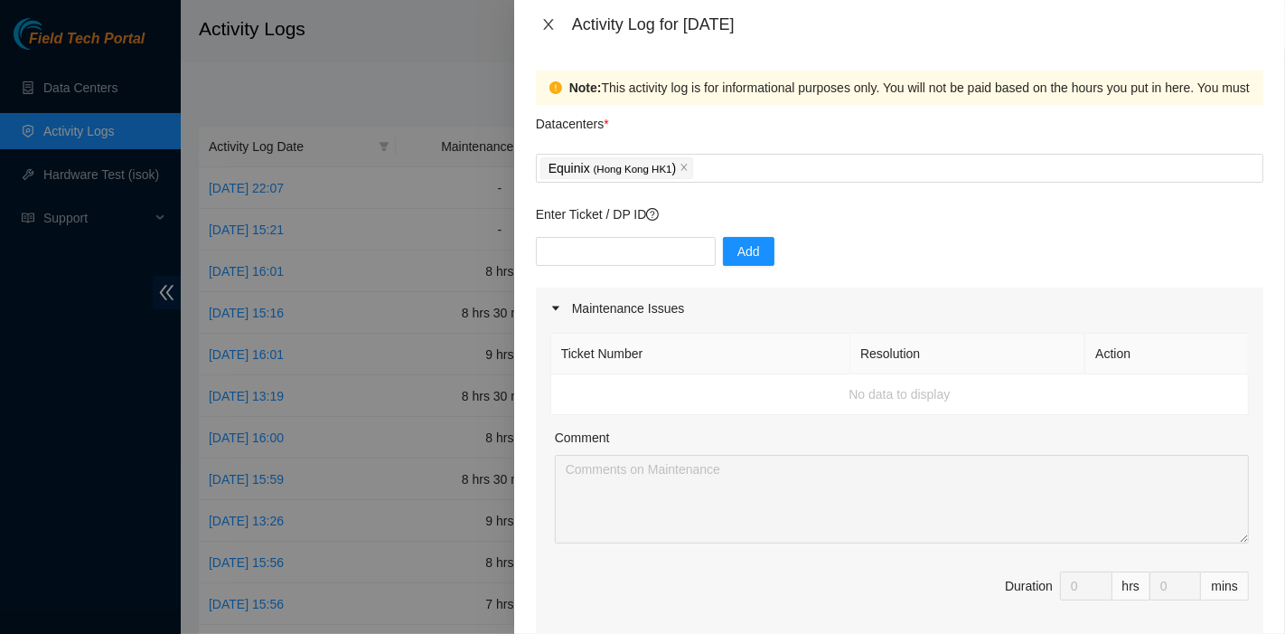
click at [547, 24] on icon "close" at bounding box center [548, 24] width 14 height 14
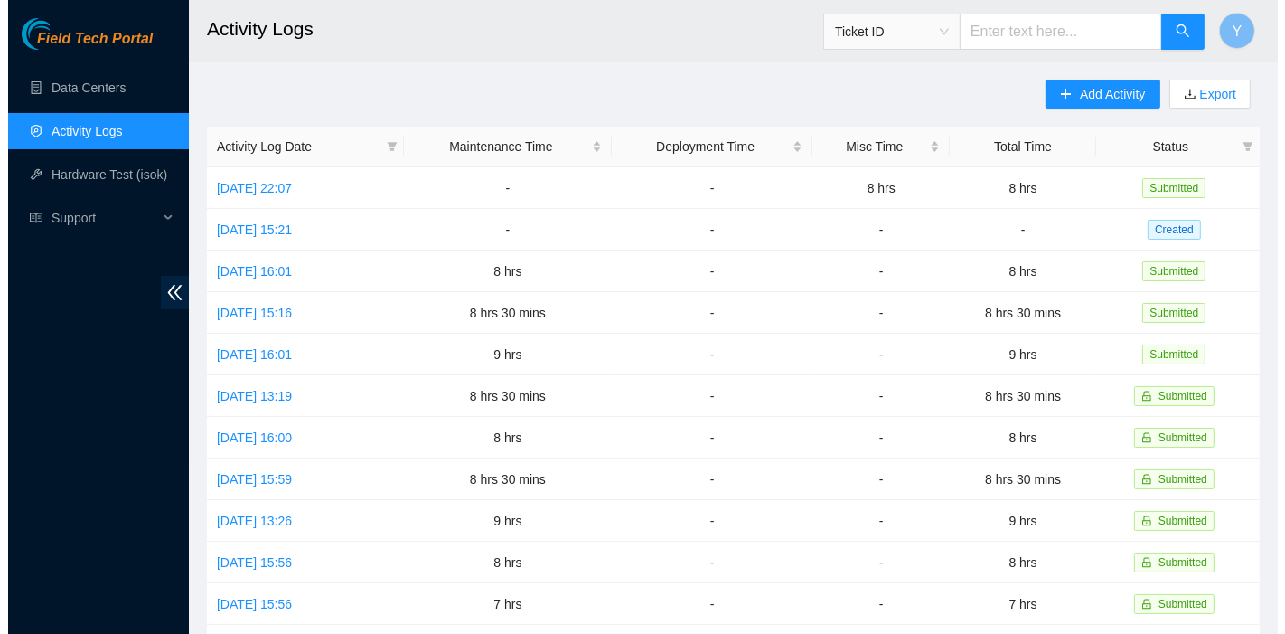
scroll to position [0, 0]
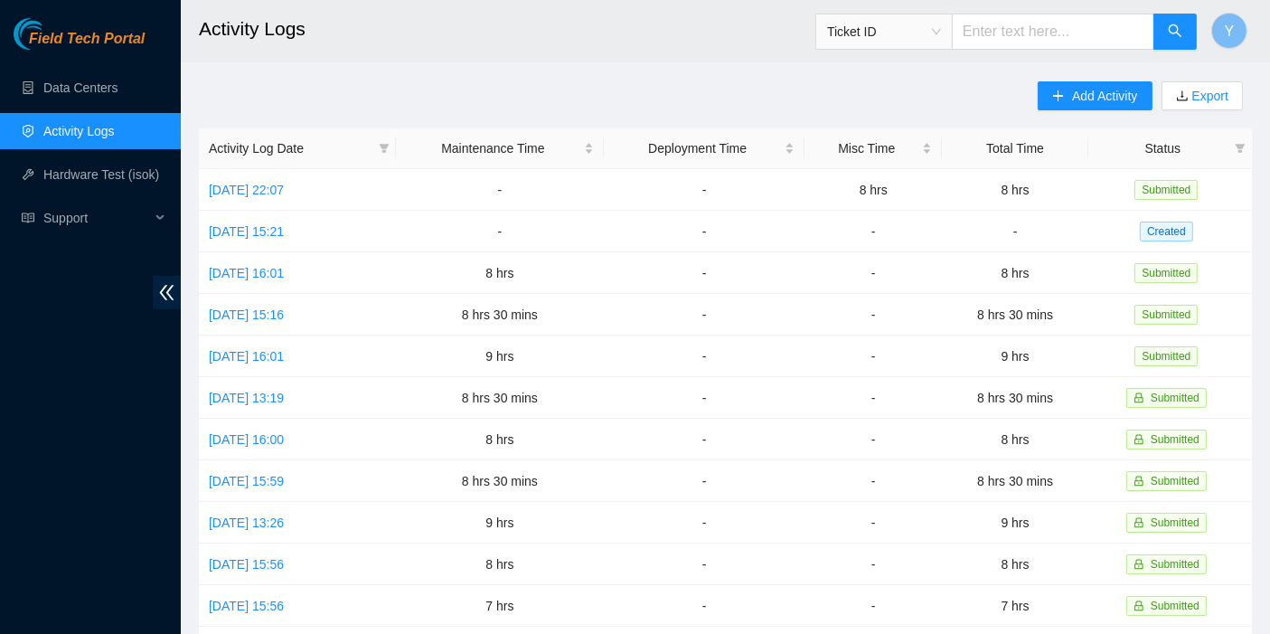
click at [14, 343] on div "Field Tech Portal Data Centers Activity Logs Hardware Test (isok) Support" at bounding box center [90, 326] width 181 height 616
click at [1074, 79] on main "Activity Logs Ticket ID Y Add Activity Export Activity Log Date Maintenance Tim…" at bounding box center [725, 538] width 1089 height 1077
click at [1083, 102] on span "Add Activity" at bounding box center [1104, 96] width 65 height 20
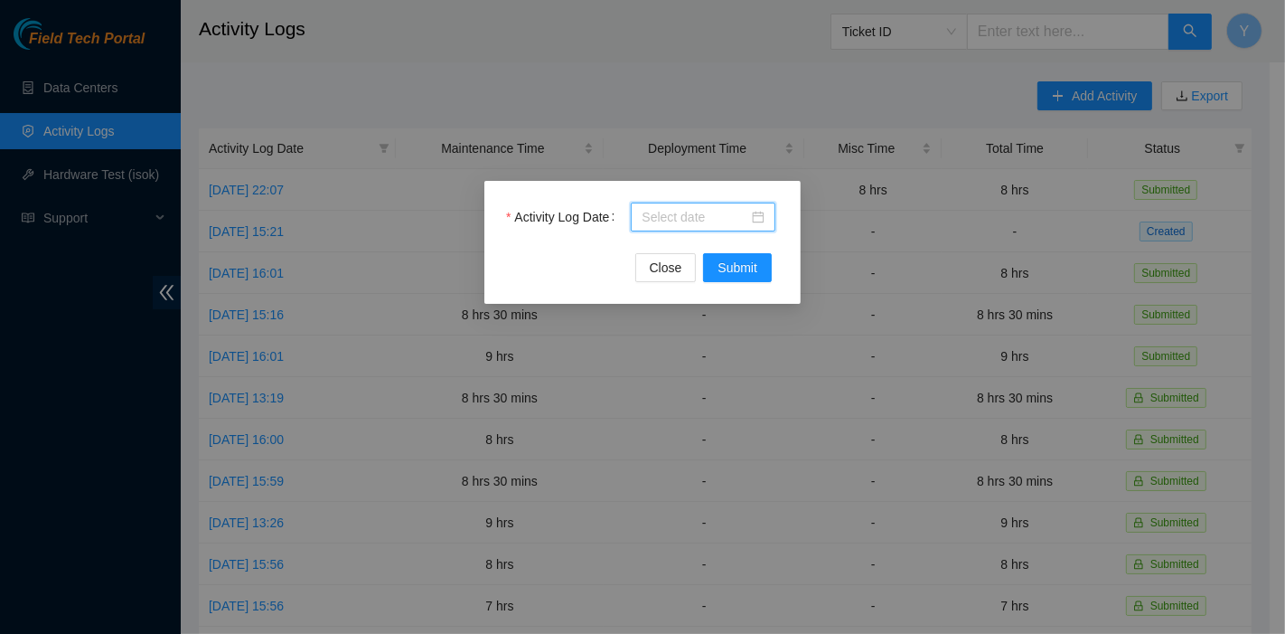
click at [710, 215] on input "Activity Log Date" at bounding box center [695, 217] width 107 height 20
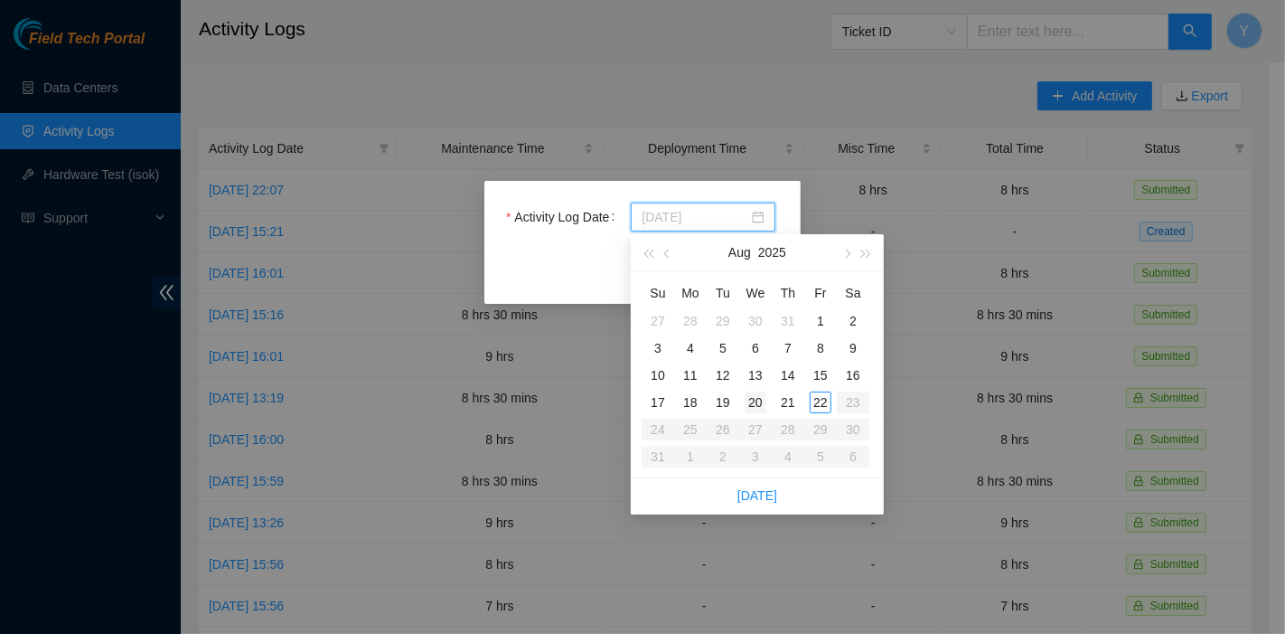
type input "2025-08-20"
click at [758, 407] on div "20" at bounding box center [756, 402] width 22 height 22
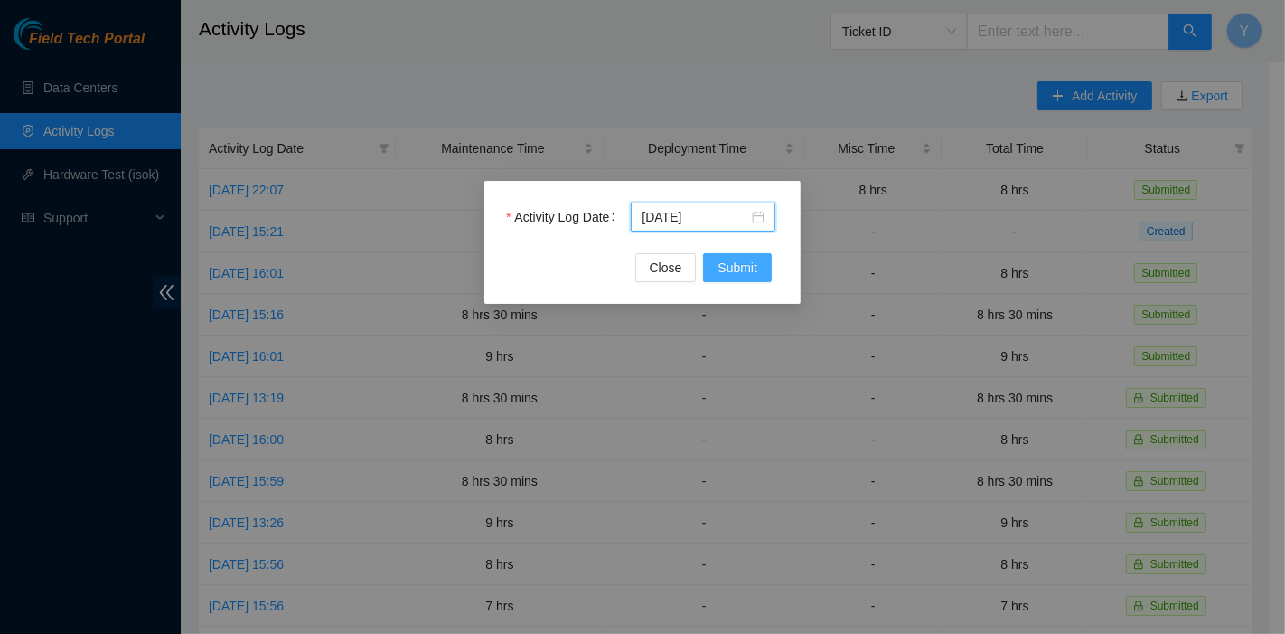
click at [734, 267] on span "Submit" at bounding box center [738, 268] width 40 height 20
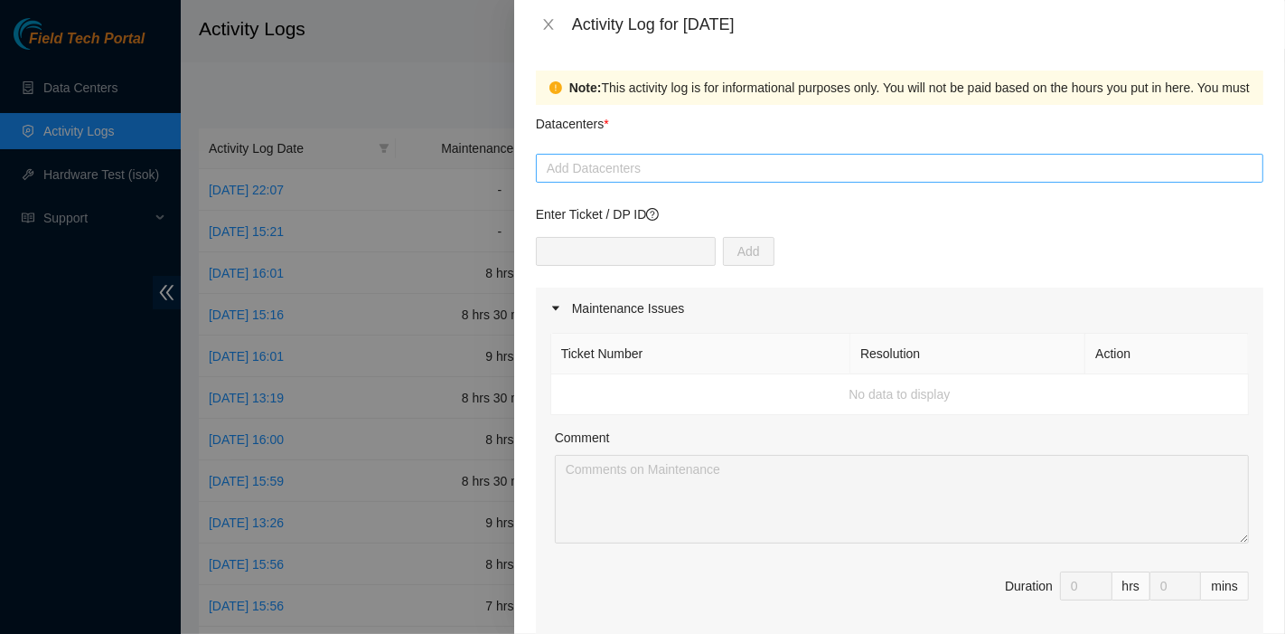
click at [630, 174] on div at bounding box center [900, 168] width 719 height 22
click at [612, 166] on div at bounding box center [900, 168] width 719 height 22
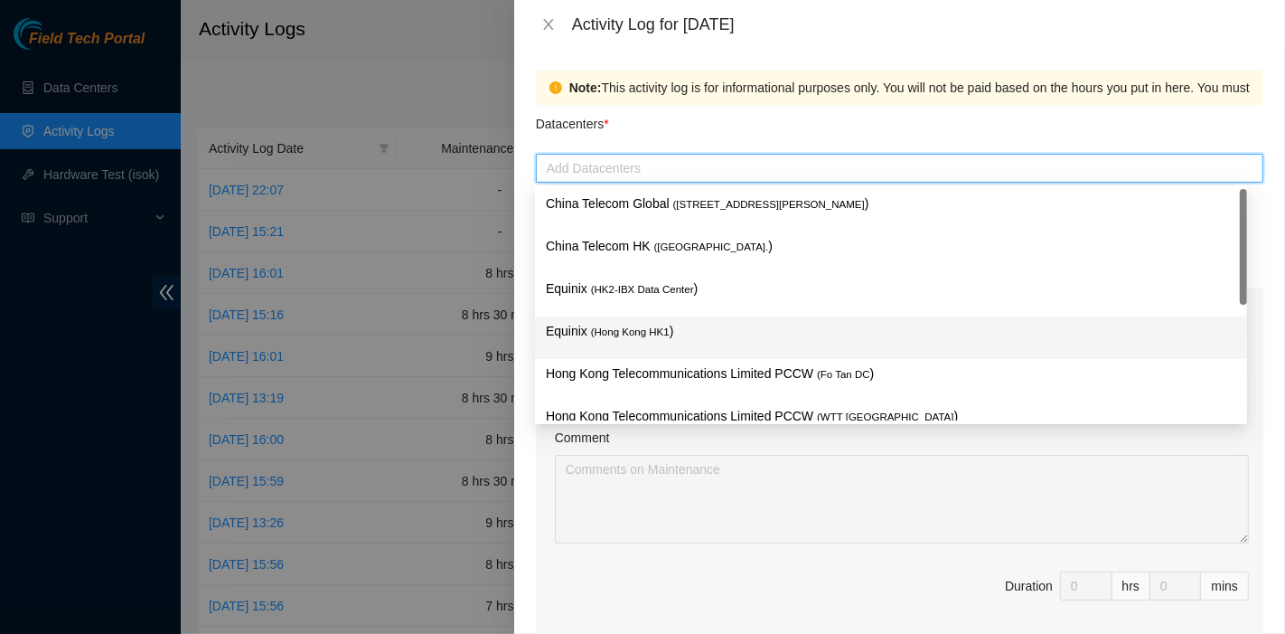
click at [651, 334] on span "( Hong Kong HK1" at bounding box center [630, 331] width 79 height 11
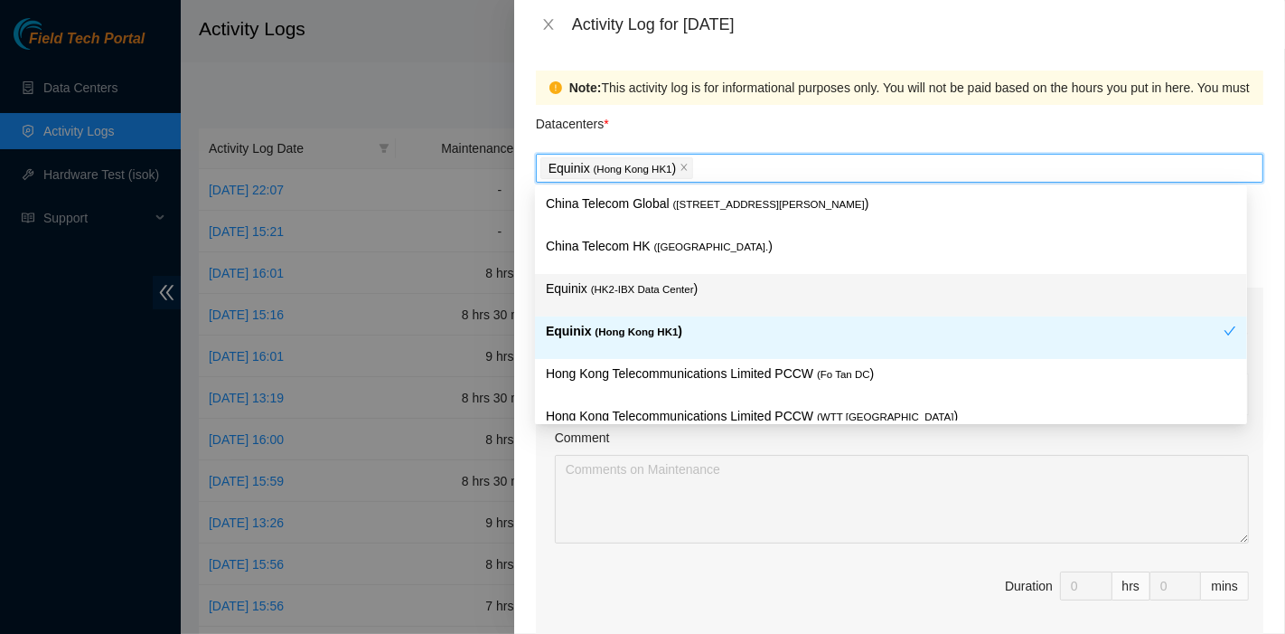
click at [653, 293] on span "( HK2-IBX Data Center" at bounding box center [642, 289] width 103 height 11
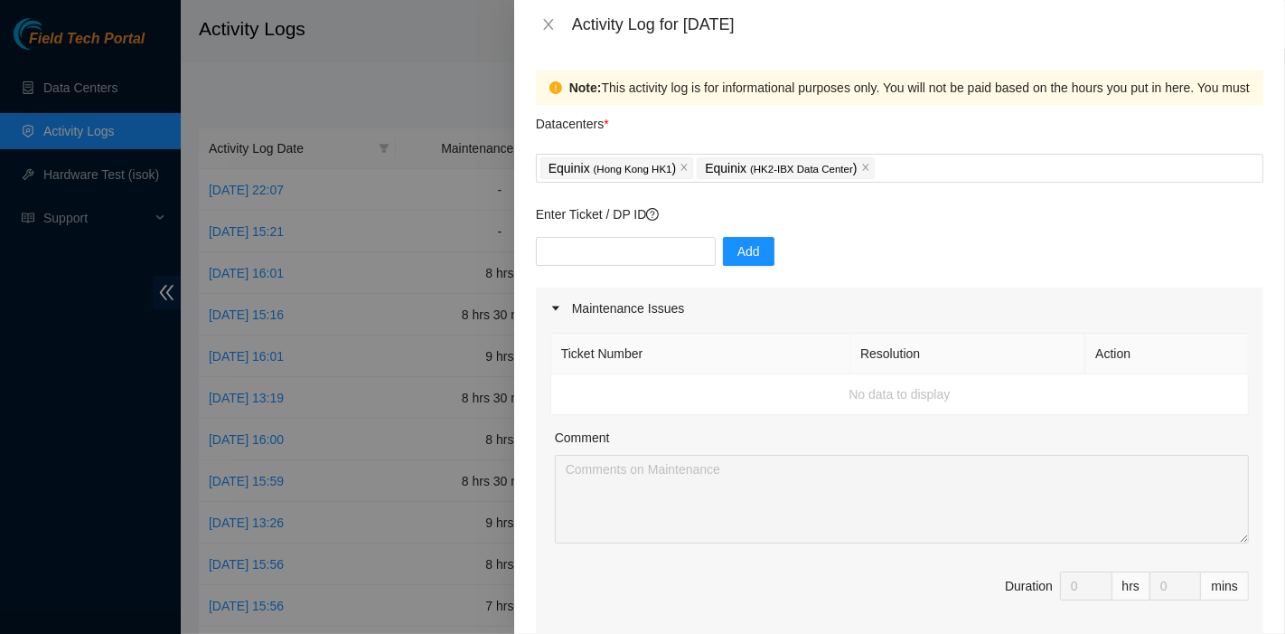
click at [949, 105] on div "Datacenters *" at bounding box center [900, 129] width 728 height 49
click at [633, 244] on input "text" at bounding box center [626, 251] width 180 height 29
paste input "DP78580"
type input "DP78580"
click at [745, 251] on span "Add" at bounding box center [749, 251] width 23 height 20
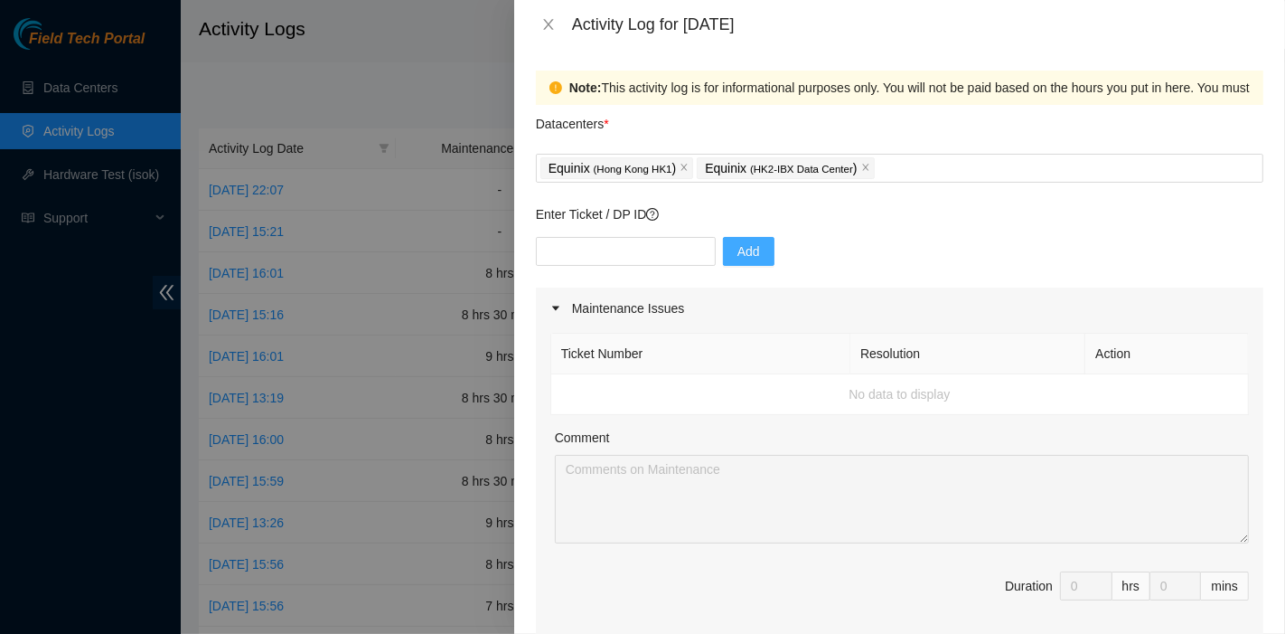
click at [754, 254] on button "Add" at bounding box center [749, 251] width 52 height 29
click at [649, 251] on input "text" at bounding box center [626, 251] width 180 height 29
type input "DP83102"
click at [738, 249] on span "Add" at bounding box center [749, 251] width 23 height 20
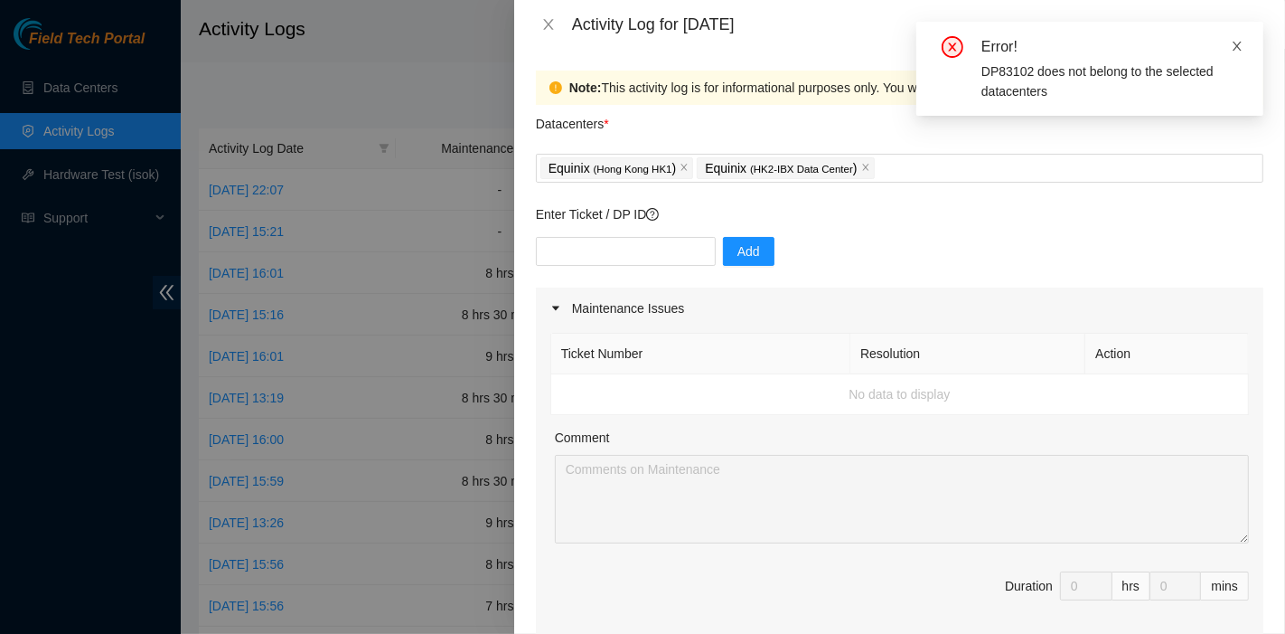
click at [1242, 42] on icon "close" at bounding box center [1237, 46] width 13 height 13
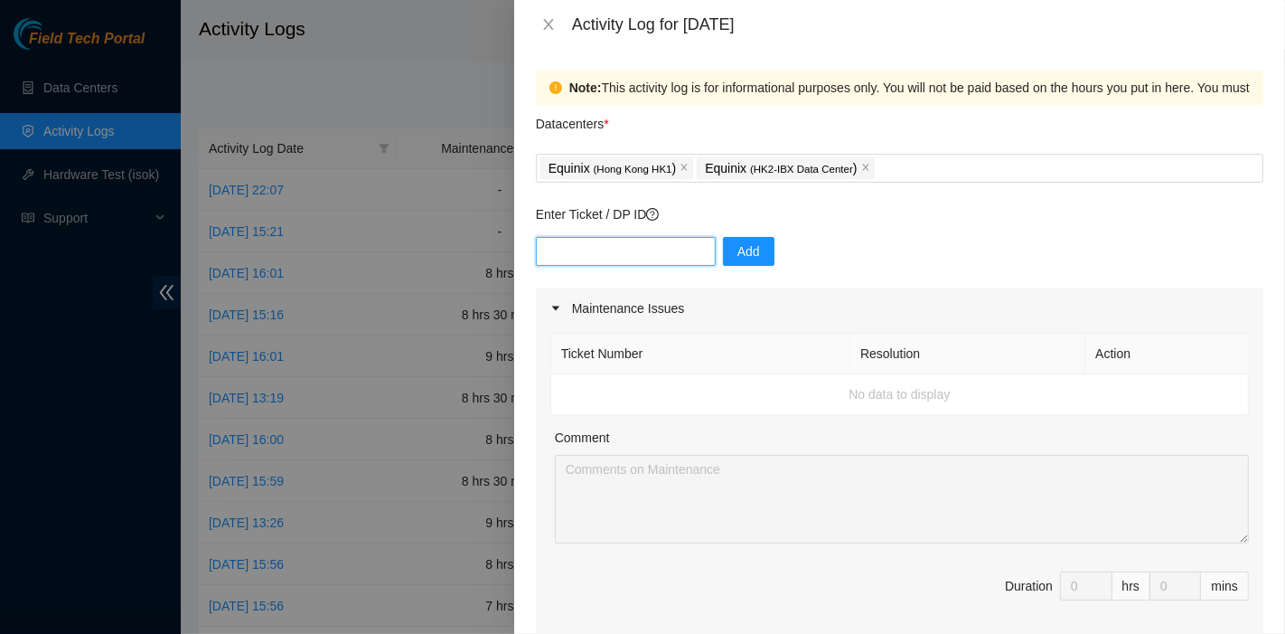
click at [642, 252] on input "text" at bounding box center [626, 251] width 180 height 29
paste input "DP78580"
type input "DP78580"
click at [741, 249] on span "Add" at bounding box center [749, 251] width 23 height 20
click at [43, 294] on div at bounding box center [642, 317] width 1285 height 634
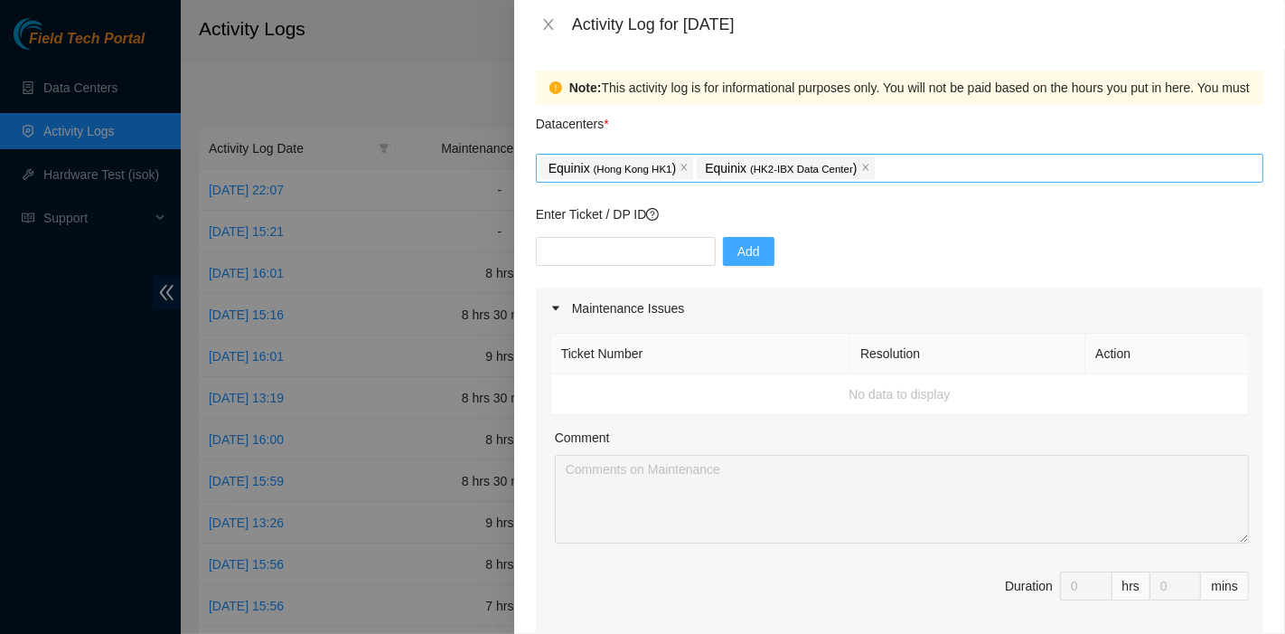
click at [906, 172] on div "Equinix ( Hong Kong HK1 ) Equinix ( HK2-IBX Data Center )" at bounding box center [900, 167] width 719 height 25
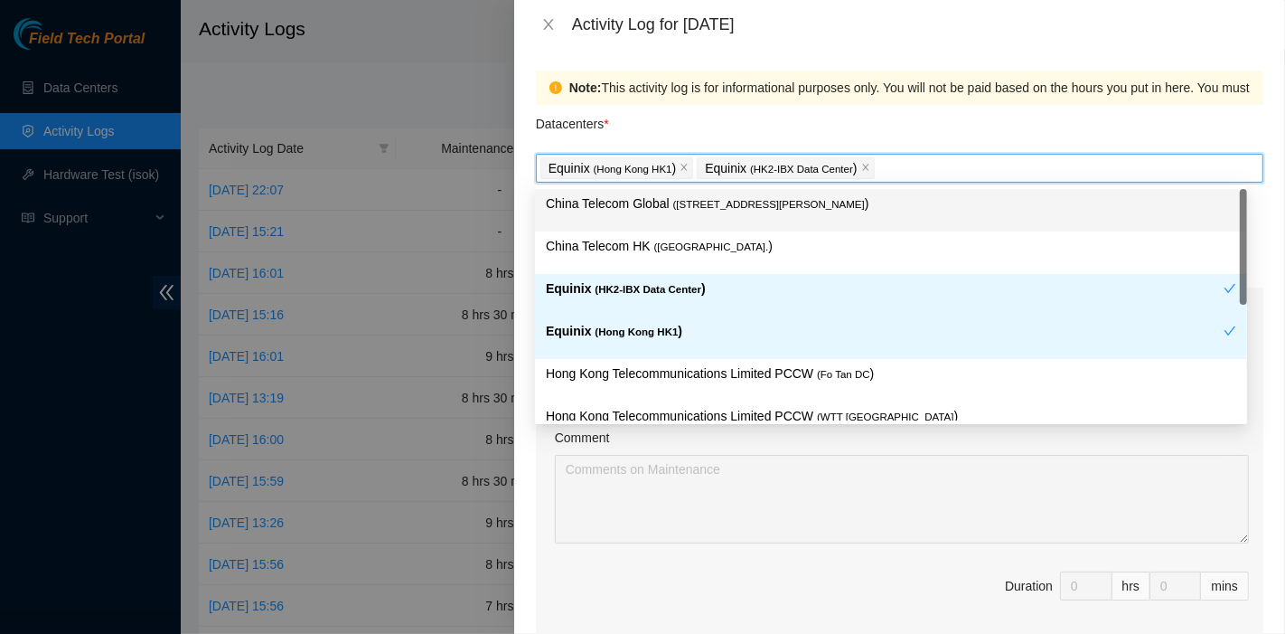
click at [728, 99] on div "Note: This activity log is for informational purposes only. You will not be pai…" at bounding box center [900, 88] width 728 height 34
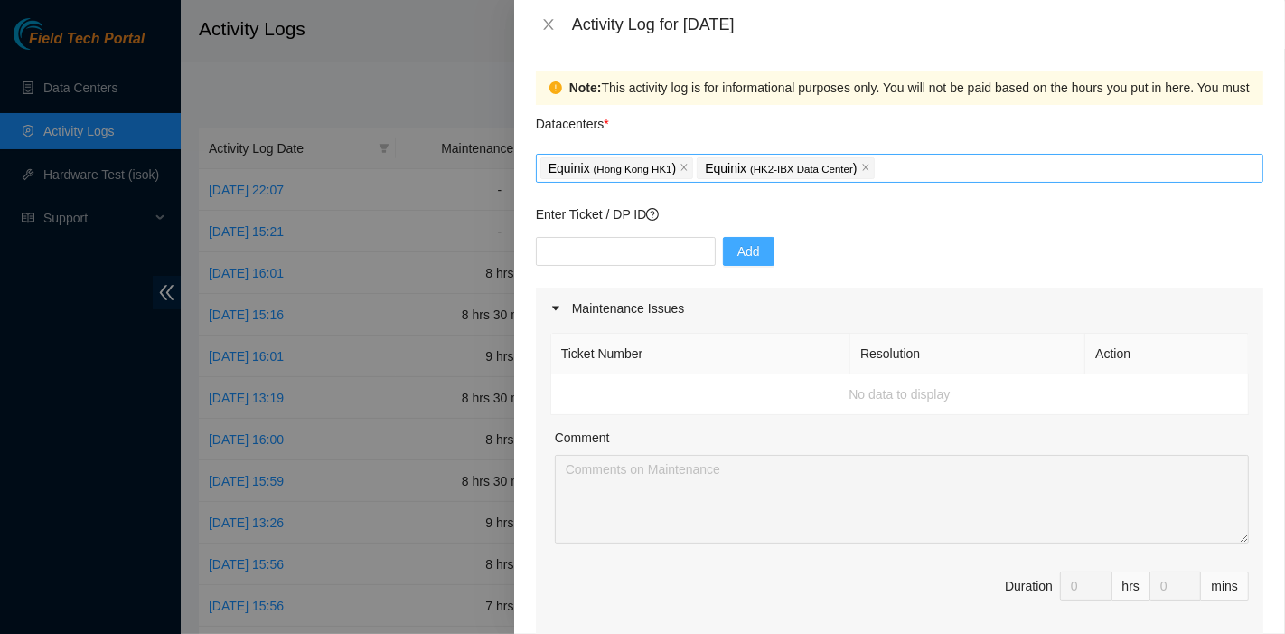
drag, startPoint x: 862, startPoint y: 172, endPoint x: 879, endPoint y: 174, distance: 17.3
click at [863, 172] on span "Equinix ( HK2-IBX Data Center )" at bounding box center [785, 168] width 177 height 22
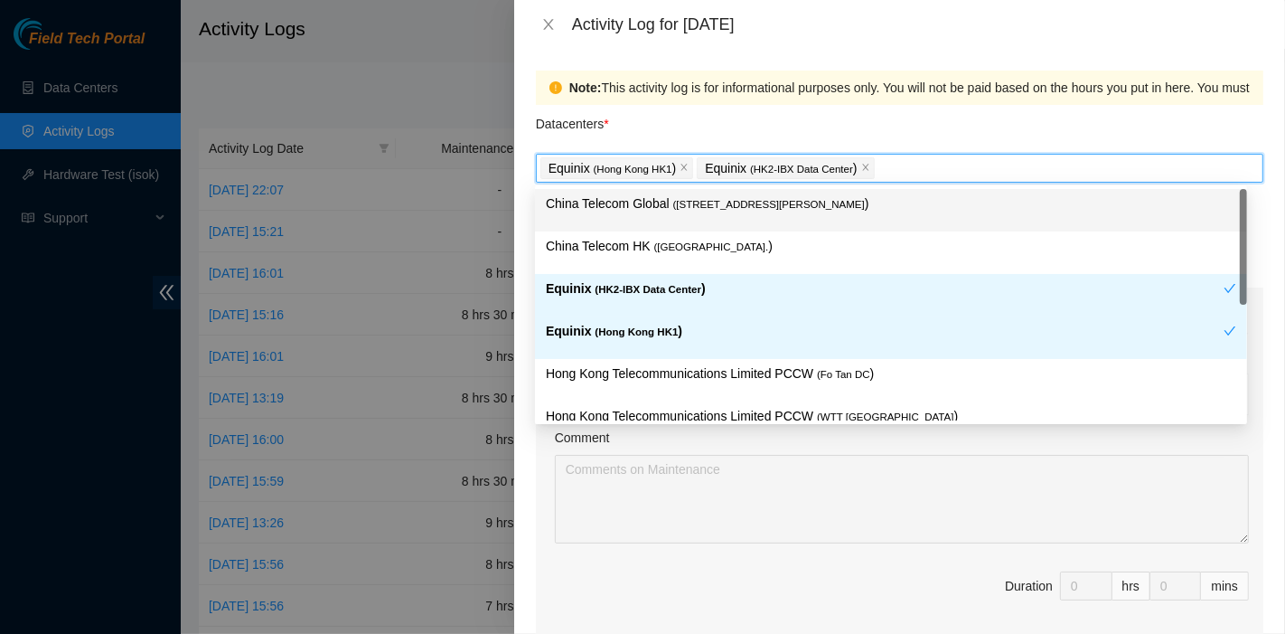
drag, startPoint x: 746, startPoint y: 217, endPoint x: 745, endPoint y: 226, distance: 9.1
click at [746, 216] on div "China Telecom Global ( Room B11, 2/F, 18 Chun Yat Street, TKO , Hong Kong )" at bounding box center [891, 209] width 691 height 33
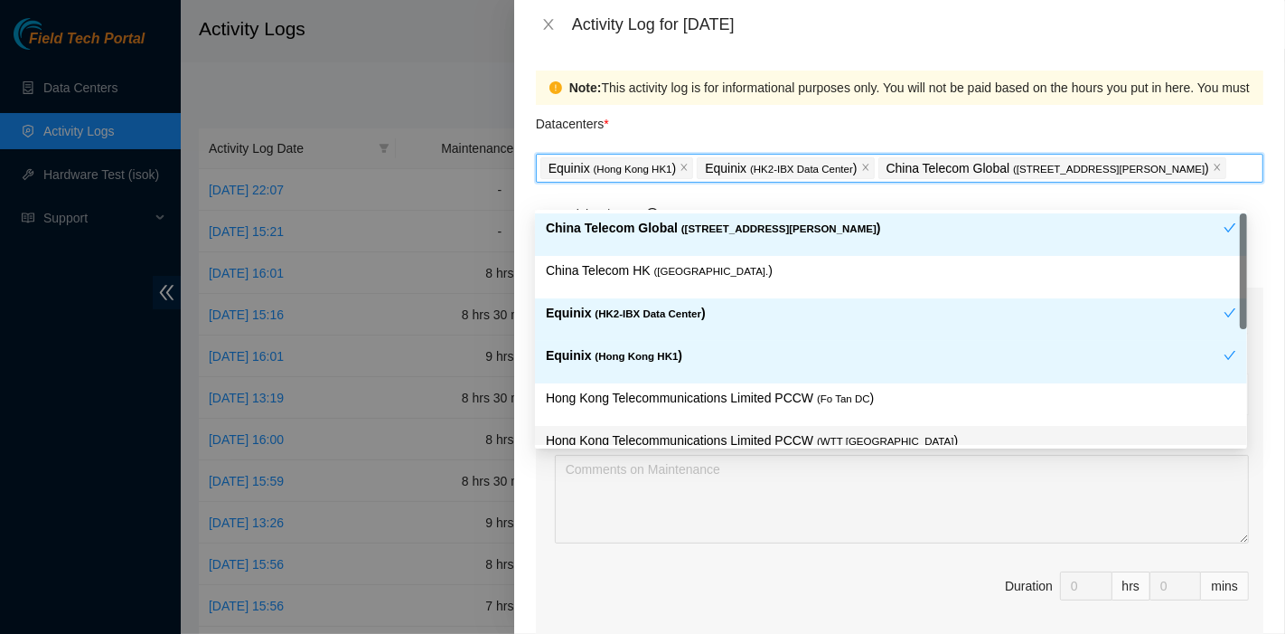
click at [942, 455] on div "Comment" at bounding box center [902, 441] width 694 height 27
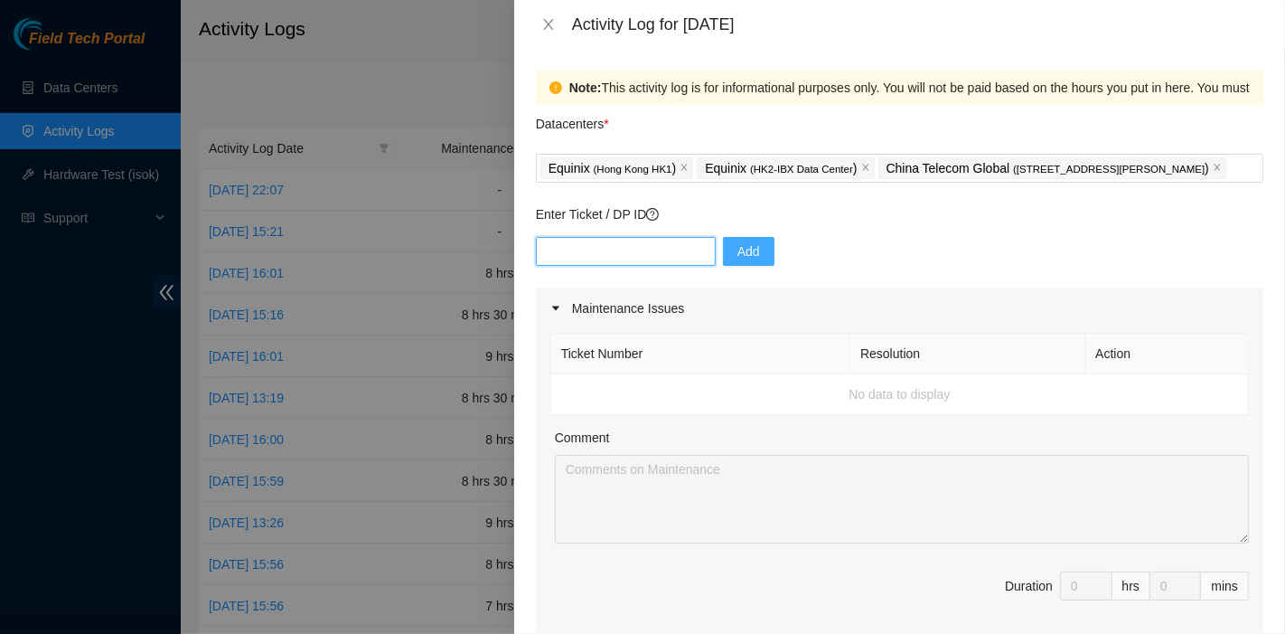
click at [645, 266] on input "text" at bounding box center [626, 251] width 180 height 29
paste input "B-V-5SYD0LV"
type input "B-V-5SYD0LV"
click at [741, 261] on span "Add" at bounding box center [749, 251] width 23 height 20
click at [548, 16] on button "Close" at bounding box center [548, 24] width 25 height 17
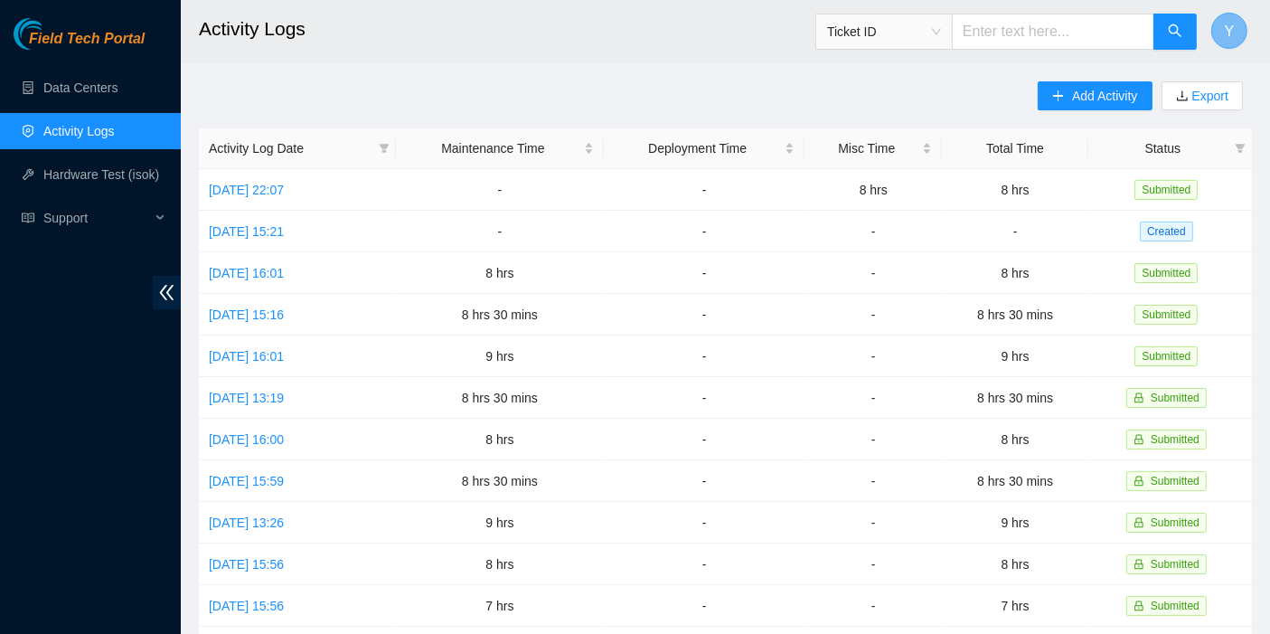
click at [1239, 34] on button "Y" at bounding box center [1229, 31] width 36 height 36
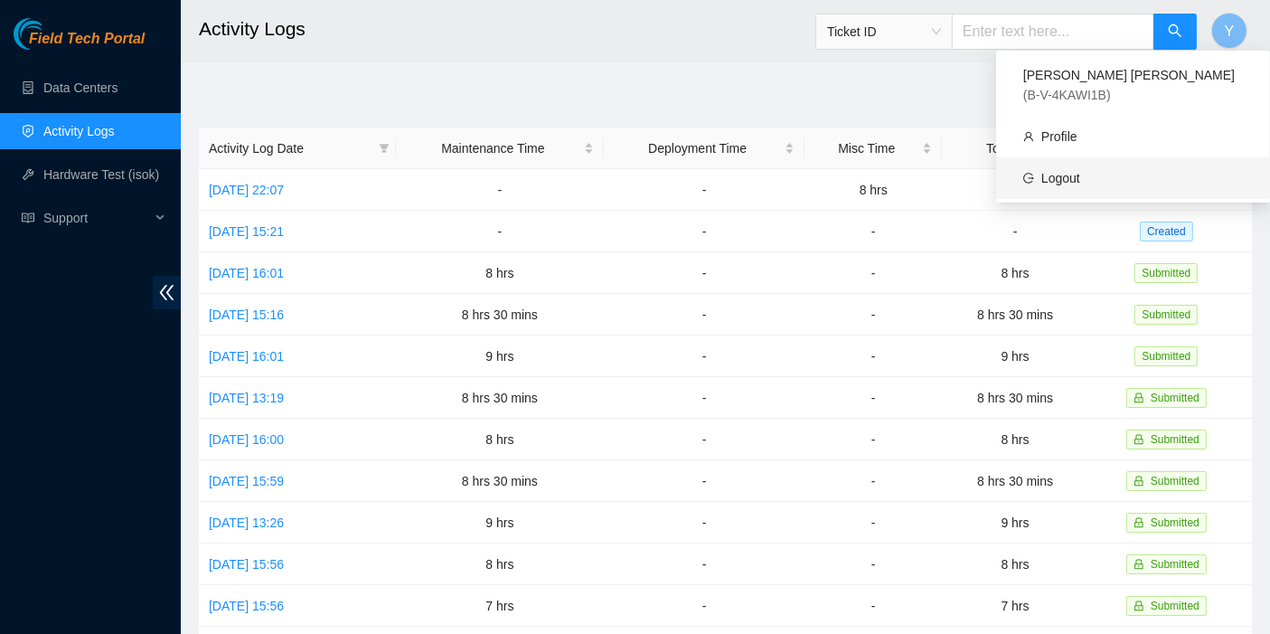
click at [1080, 171] on link "Logout" at bounding box center [1060, 178] width 39 height 14
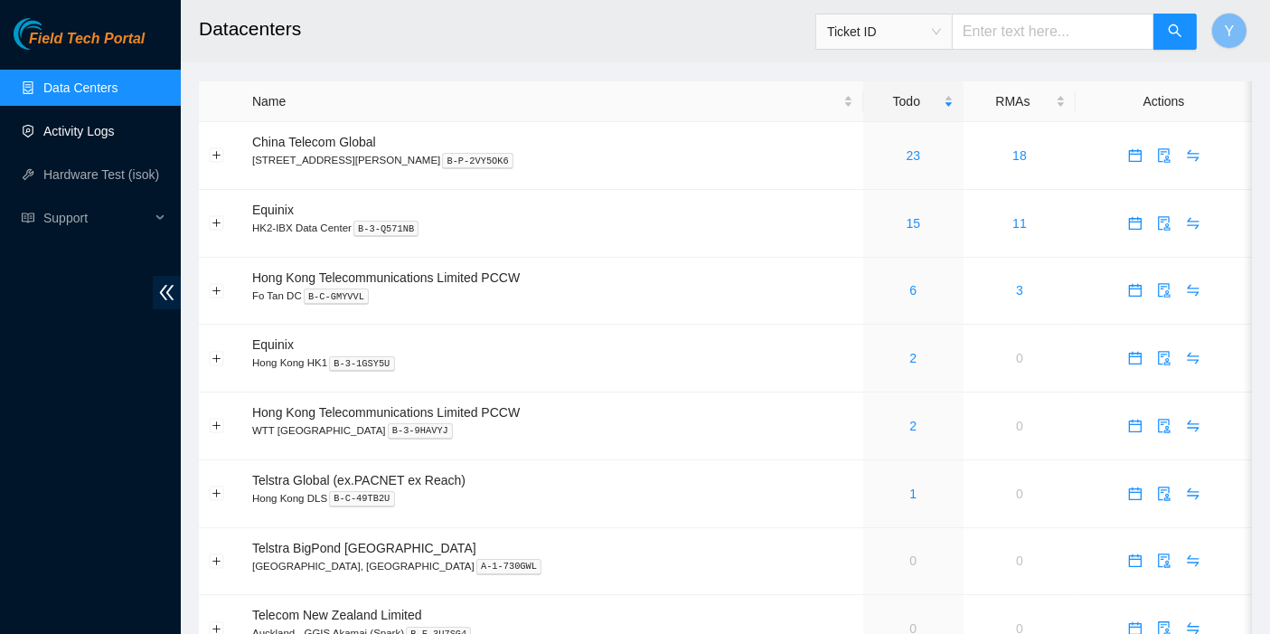
click at [73, 138] on link "Activity Logs" at bounding box center [78, 131] width 71 height 14
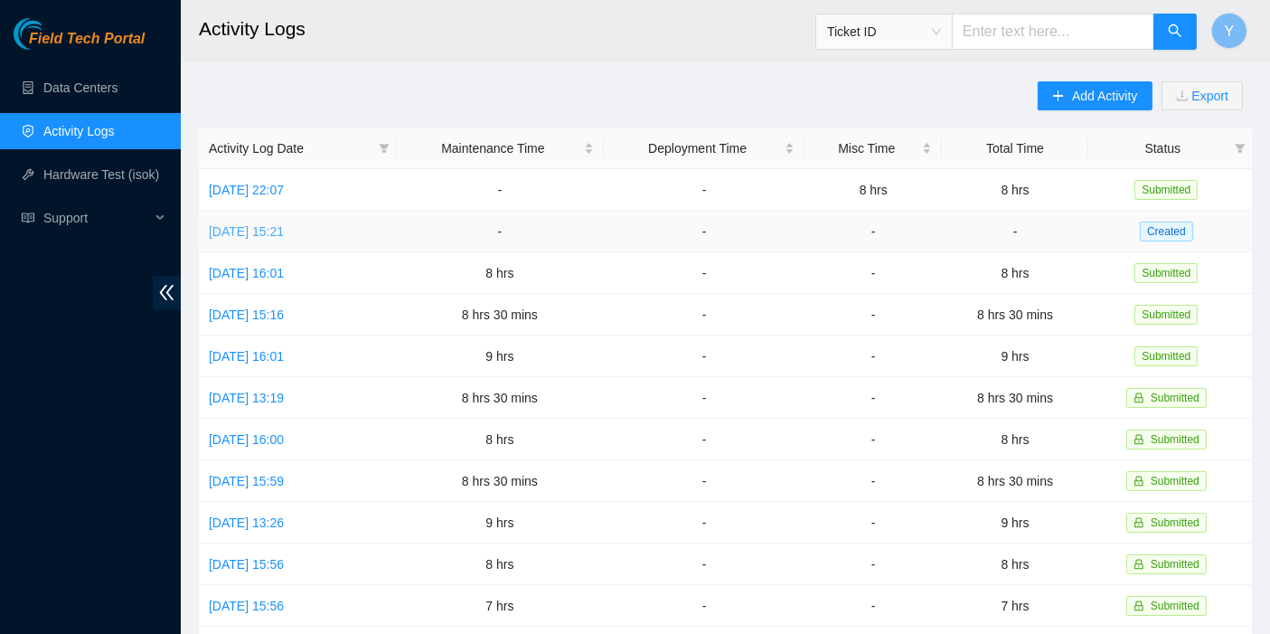
click at [284, 236] on link "Mon, 18 Aug 2025 15:21" at bounding box center [246, 231] width 75 height 14
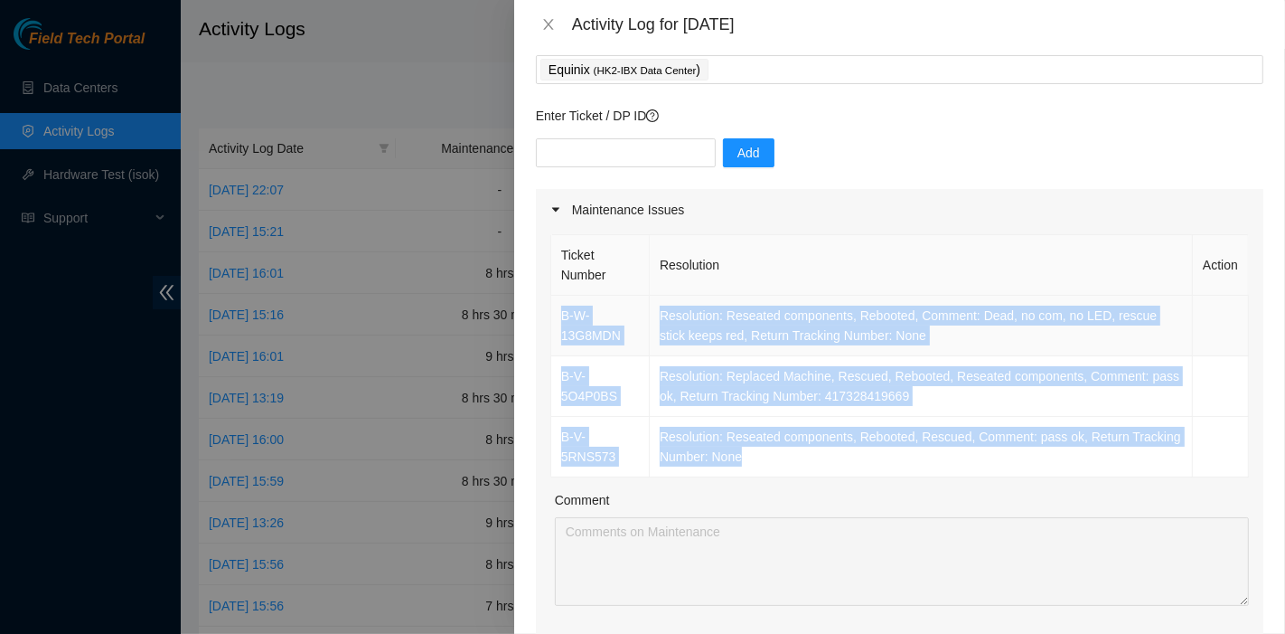
scroll to position [99, 0]
drag, startPoint x: 767, startPoint y: 474, endPoint x: 559, endPoint y: 314, distance: 262.3
click at [559, 314] on tbody "B-W-13G8MDN Resolution: Reseated components, Rebooted, Comment: Dead, no com, n…" at bounding box center [900, 386] width 698 height 182
copy tbody "B-W-13G8MDN Resolution: Reseated components, Rebooted, Comment: Dead, no com, n…"
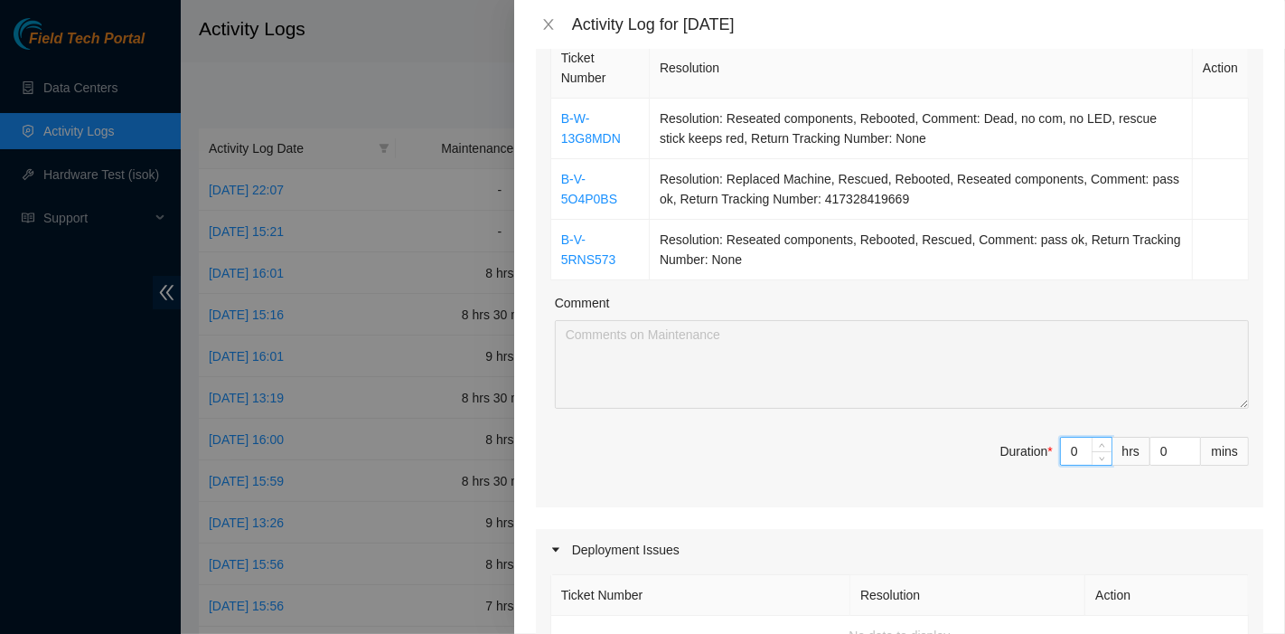
drag, startPoint x: 1073, startPoint y: 455, endPoint x: 1004, endPoint y: 445, distance: 69.4
click at [1004, 445] on span "Duration * 0 hrs 0 mins" at bounding box center [899, 462] width 699 height 51
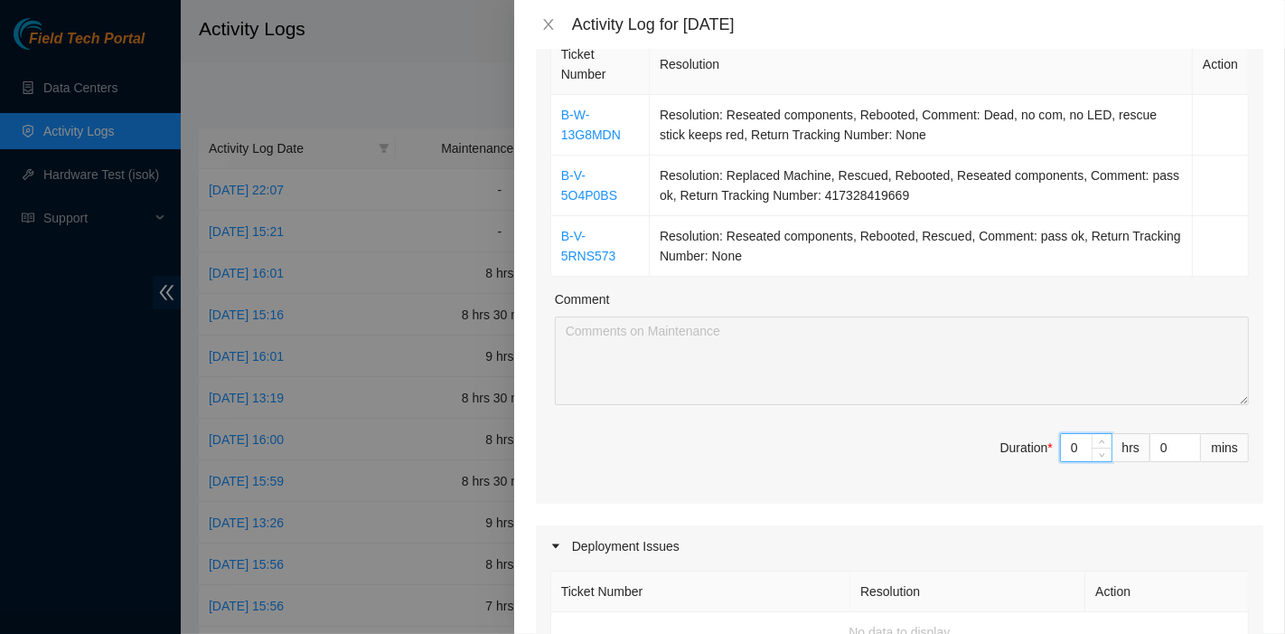
type input "7"
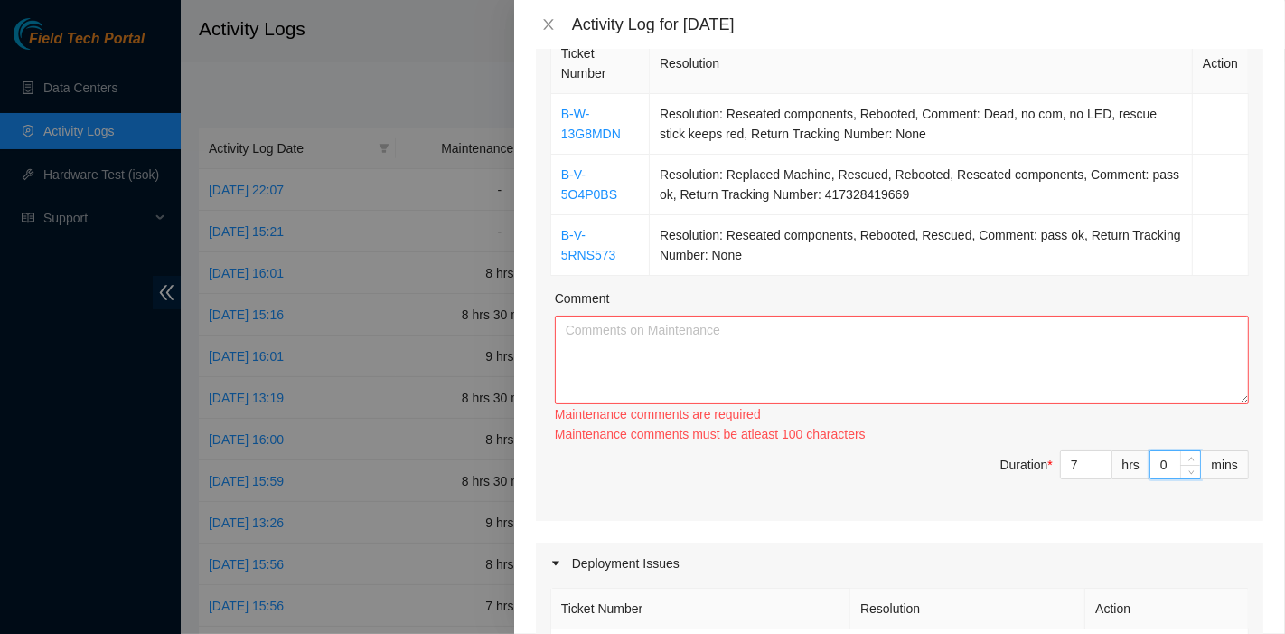
type input "3"
type input "30"
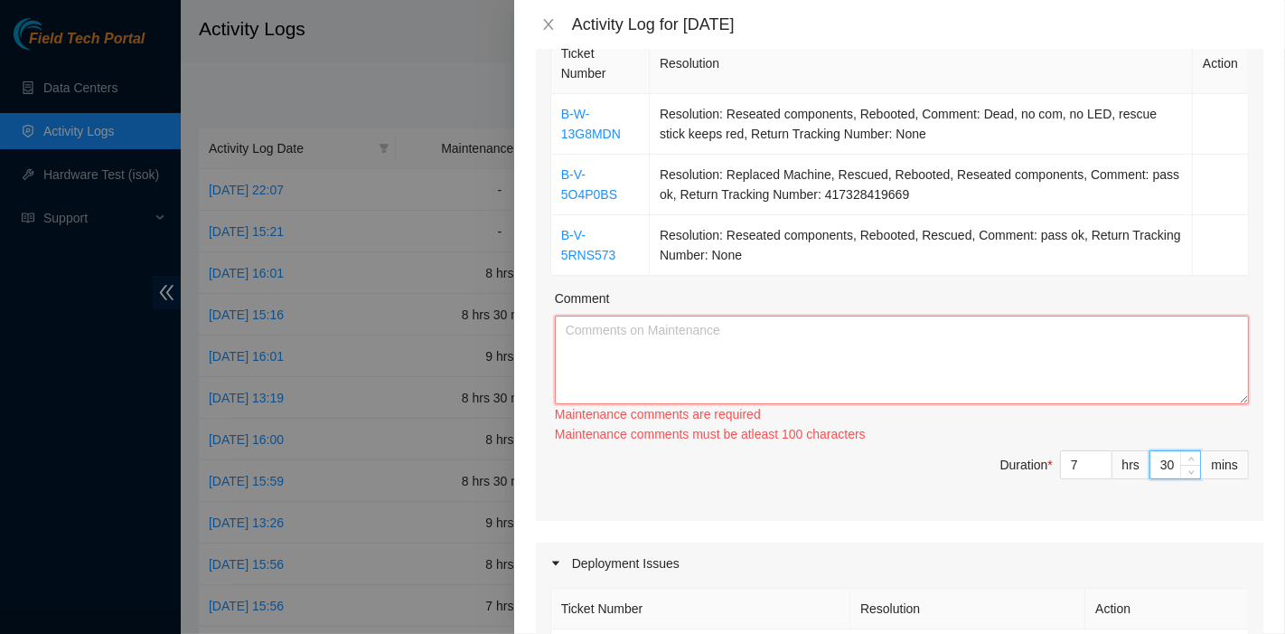
click at [879, 388] on textarea "Comment" at bounding box center [902, 359] width 694 height 89
click at [955, 380] on textarea "Comment" at bounding box center [902, 359] width 694 height 89
paste textarea "B-W-13G8MDN Resolution: Reseated components, Rebooted, Comment: Dead, no com, n…"
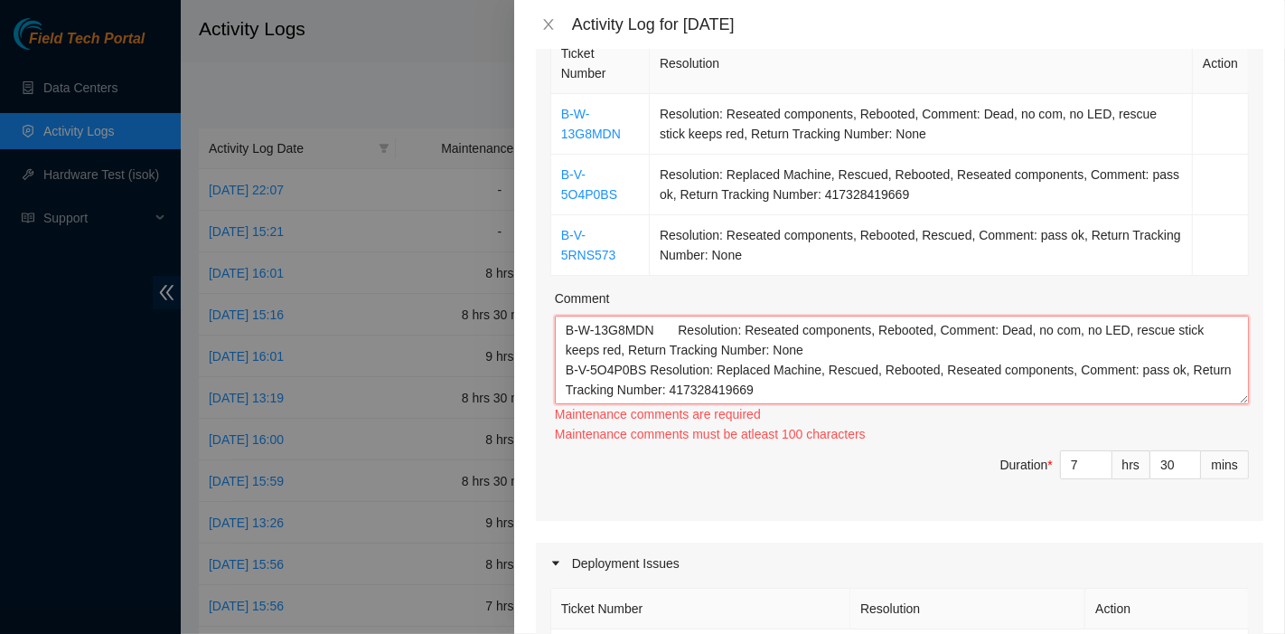
scroll to position [34, 0]
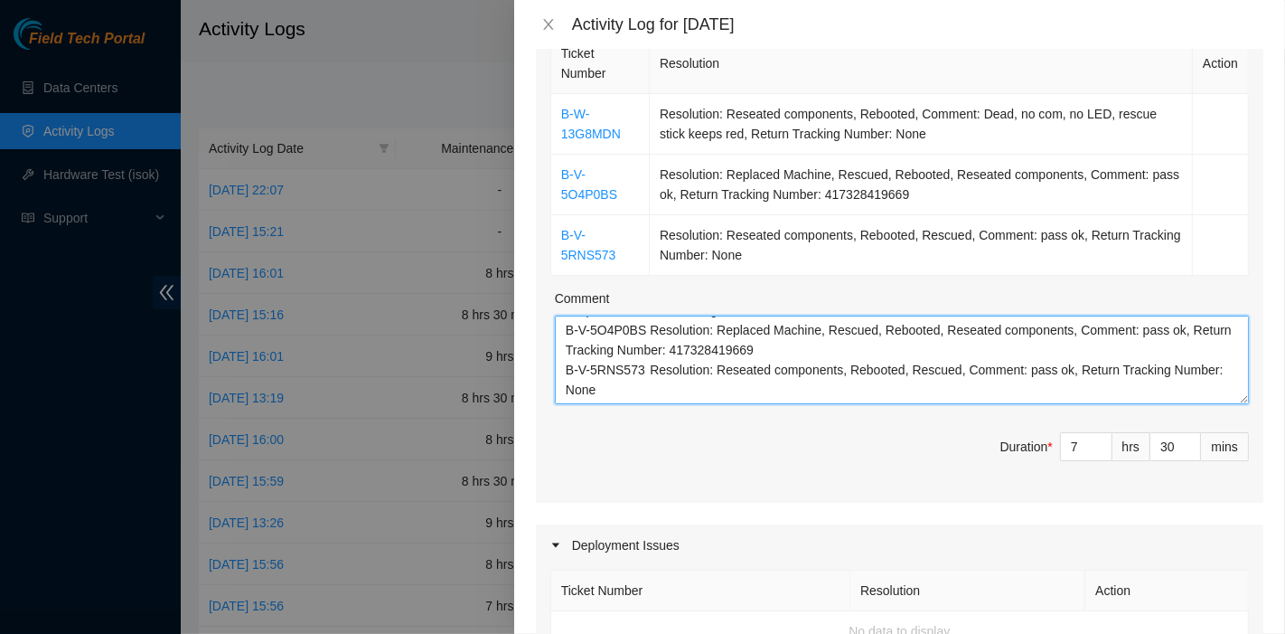
paste textarea "B-V-5R07BI0 Tracking 425421590223 B-V-5R1ZDUQ B-V-5R1ZDUZ B-V-5Q7Z74T B-V-5MEAT…"
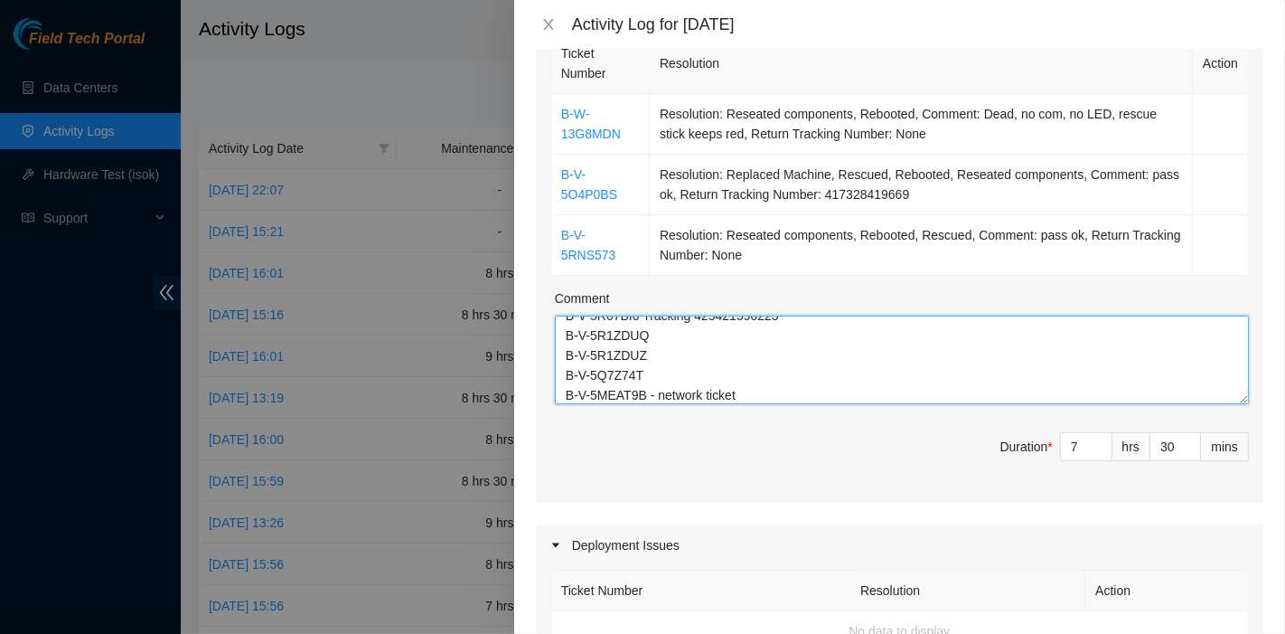
scroll to position [139, 0]
drag, startPoint x: 642, startPoint y: 387, endPoint x: 552, endPoint y: 390, distance: 89.6
click at [552, 390] on div "Ticket Number Resolution Action B-W-13G8MDN Resolution: Reseated components, Re…" at bounding box center [900, 266] width 728 height 474
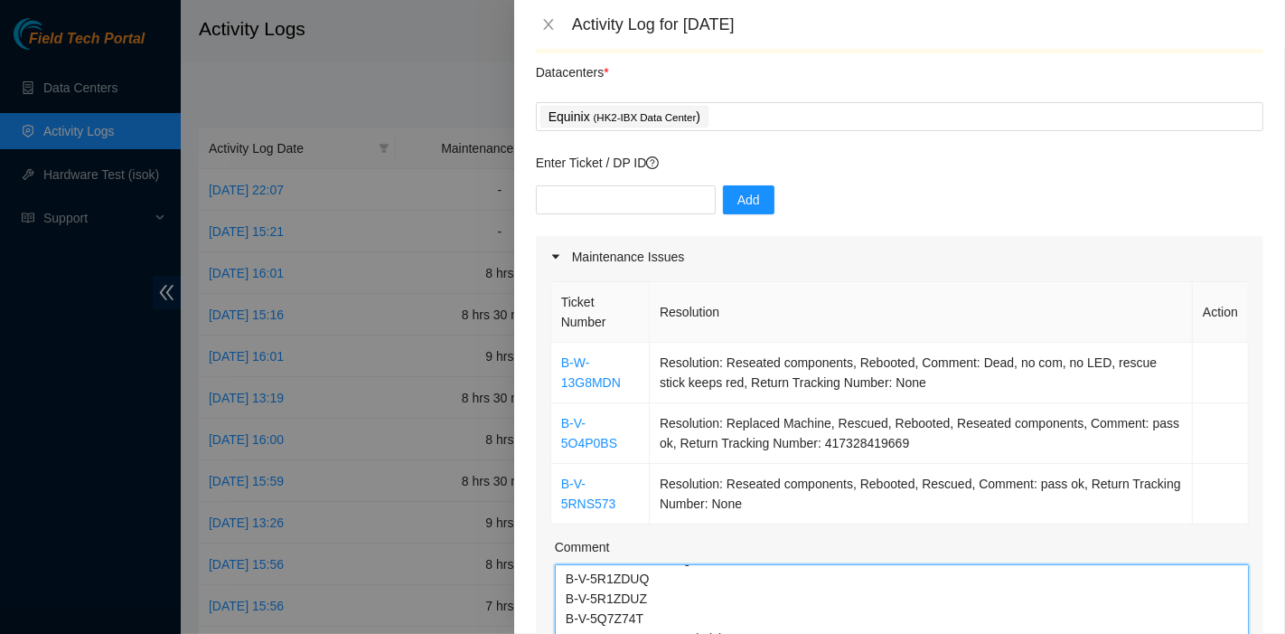
scroll to position [0, 0]
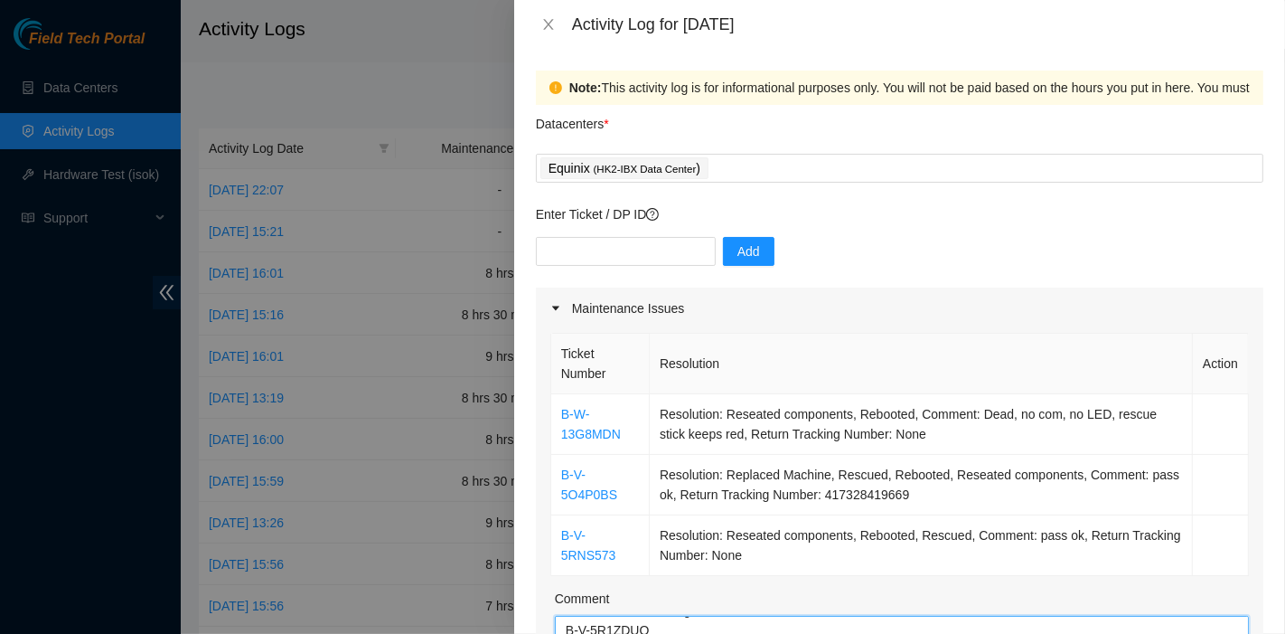
type textarea "B-W-13G8MDN Resolution: Reseated components, Rebooted, Comment: Dead, no com, n…"
click at [634, 233] on div "Enter Ticket / DP ID Add" at bounding box center [900, 245] width 728 height 83
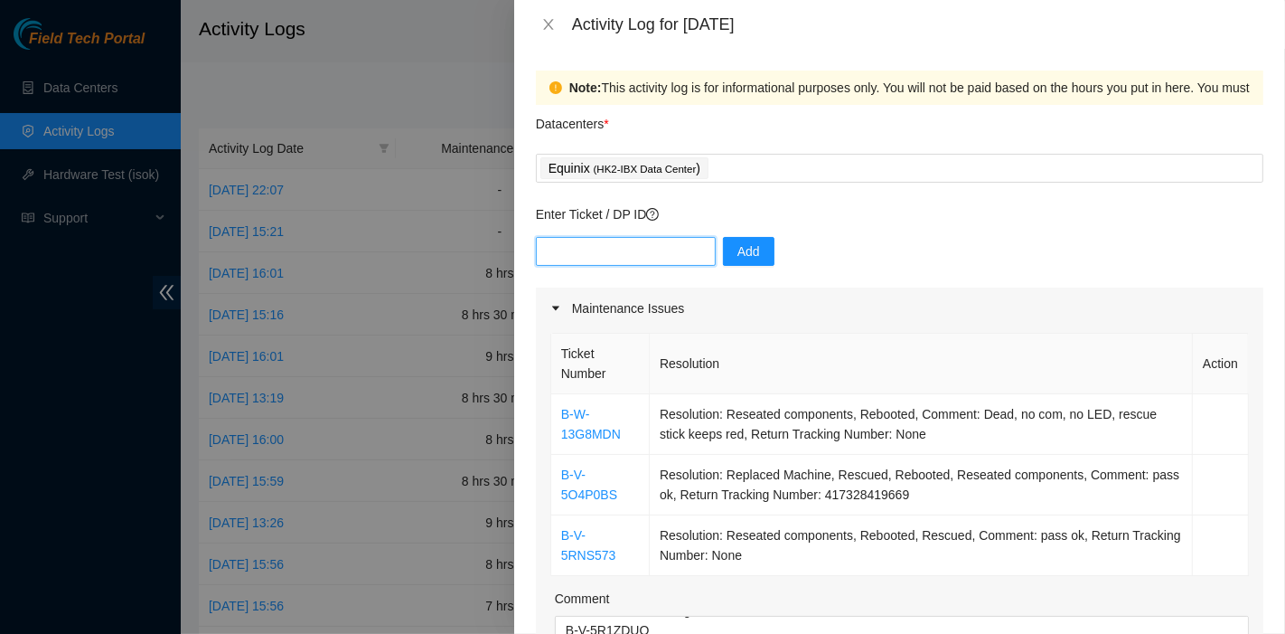
click at [634, 247] on input "text" at bounding box center [626, 251] width 180 height 29
paste input "B-V-5MEAT9B"
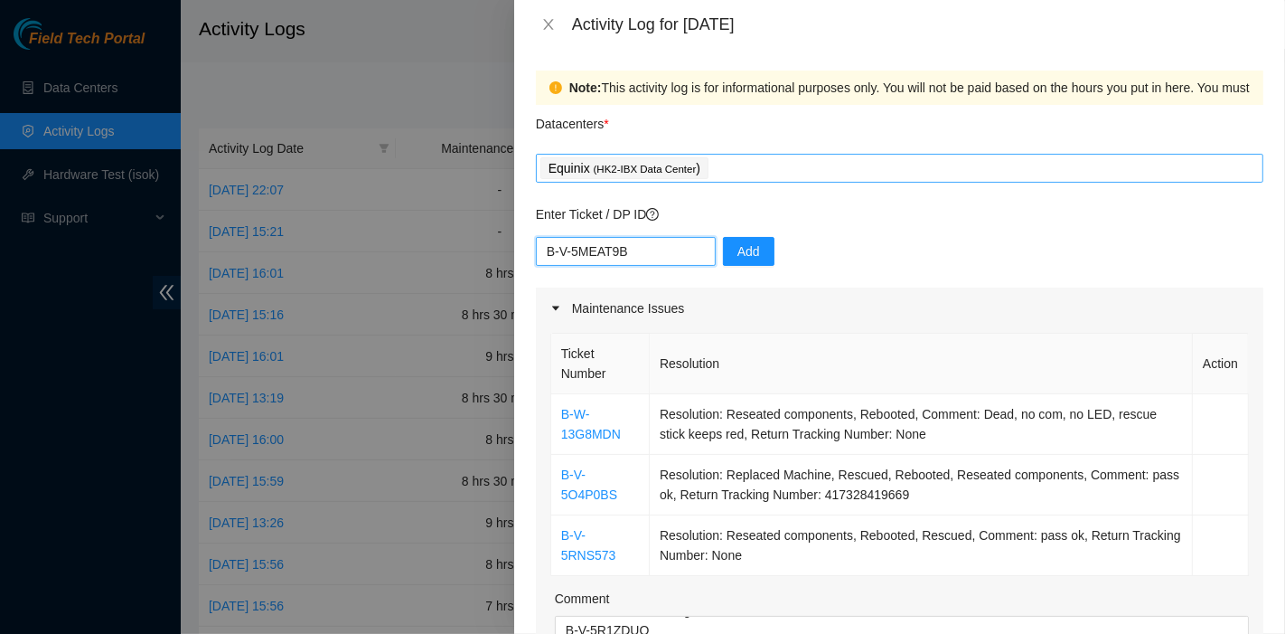
click at [736, 171] on div "Equinix ( HK2-IBX Data Center )" at bounding box center [900, 167] width 719 height 25
type input "B-V-5MEAT9B"
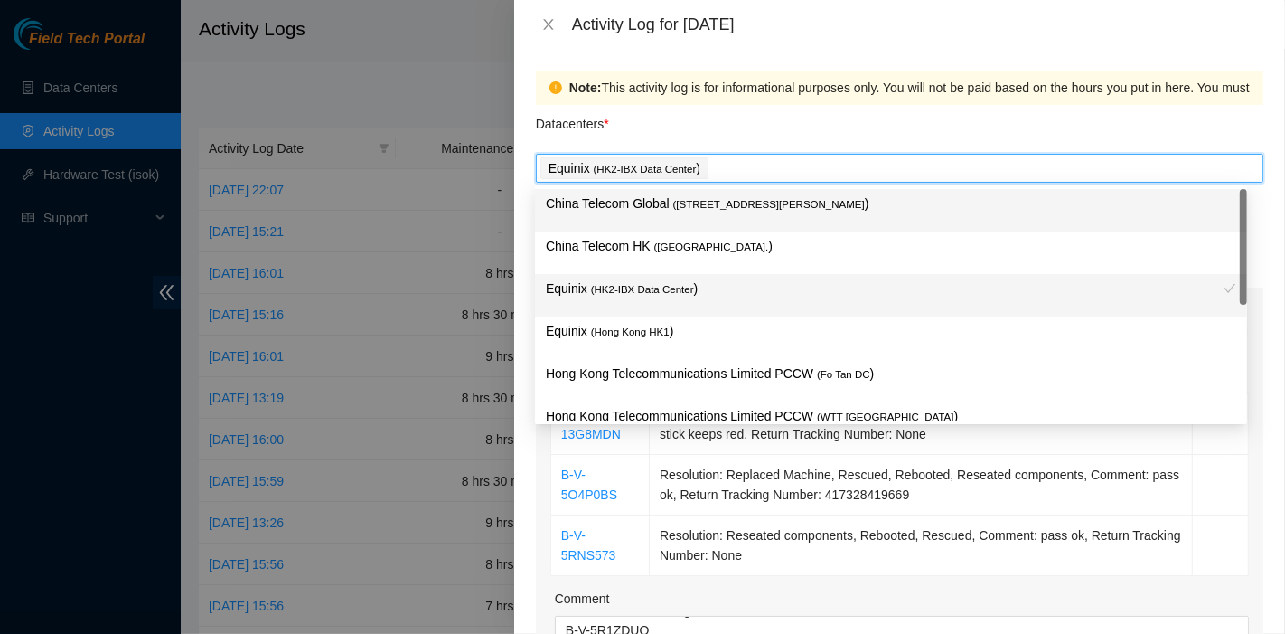
click at [751, 158] on div "Equinix ( HK2-IBX Data Center )" at bounding box center [900, 167] width 719 height 25
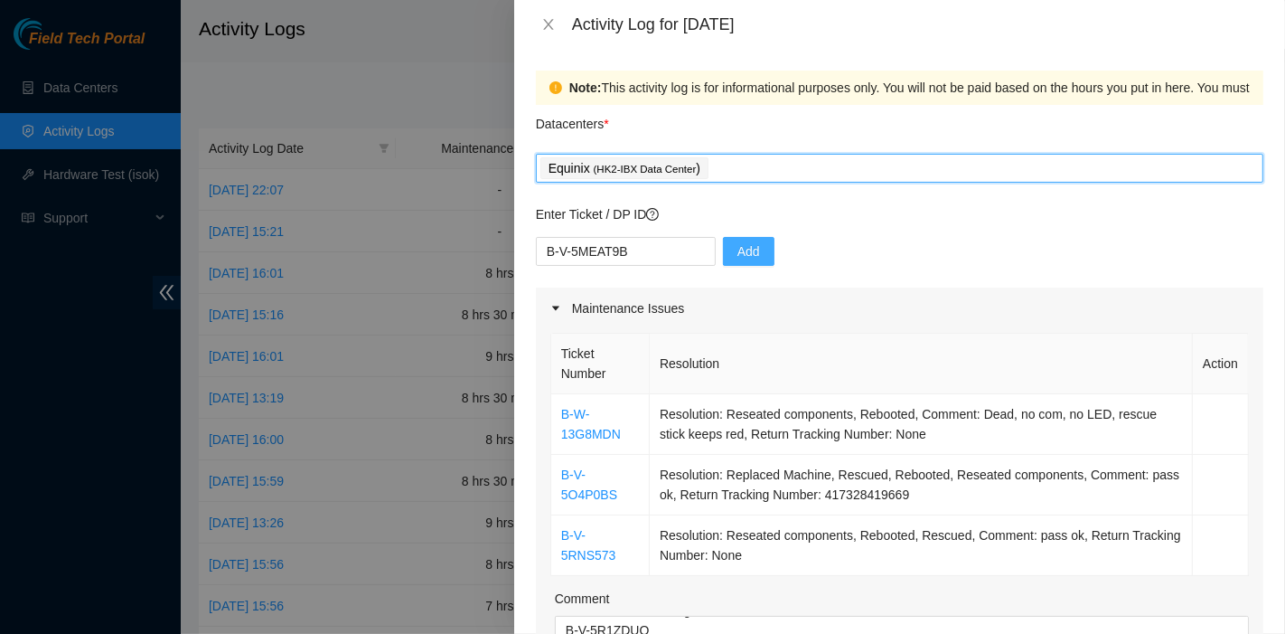
click at [738, 247] on span "Add" at bounding box center [749, 251] width 23 height 20
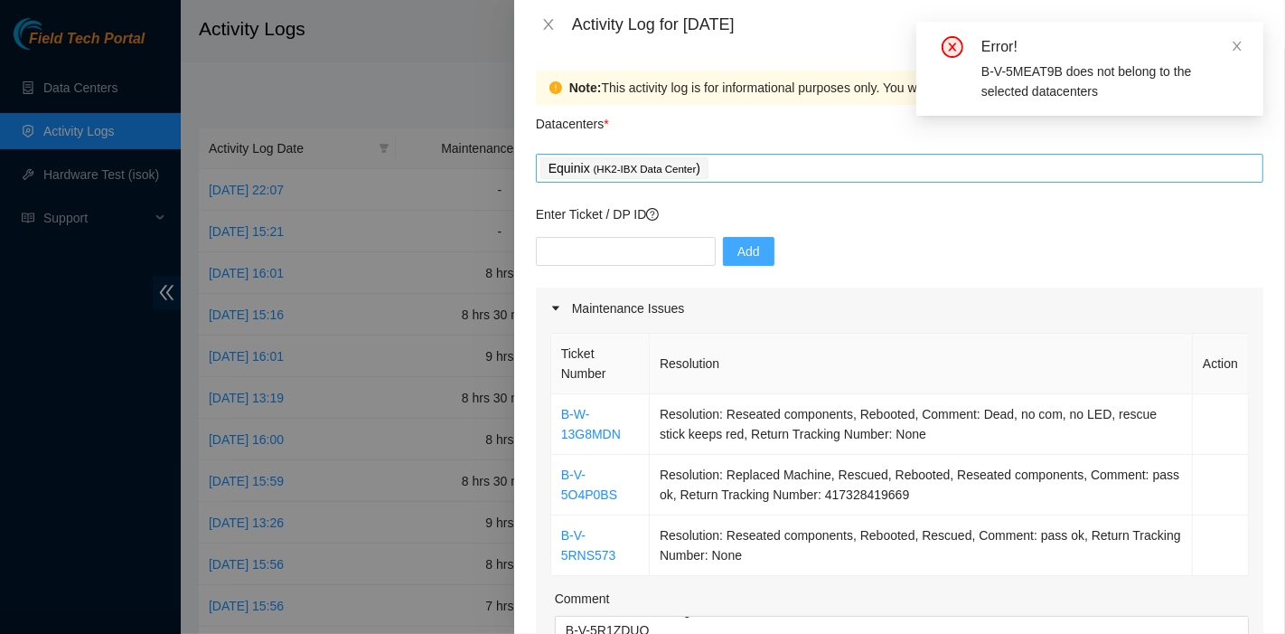
click at [766, 170] on div "Equinix ( HK2-IBX Data Center )" at bounding box center [900, 167] width 719 height 25
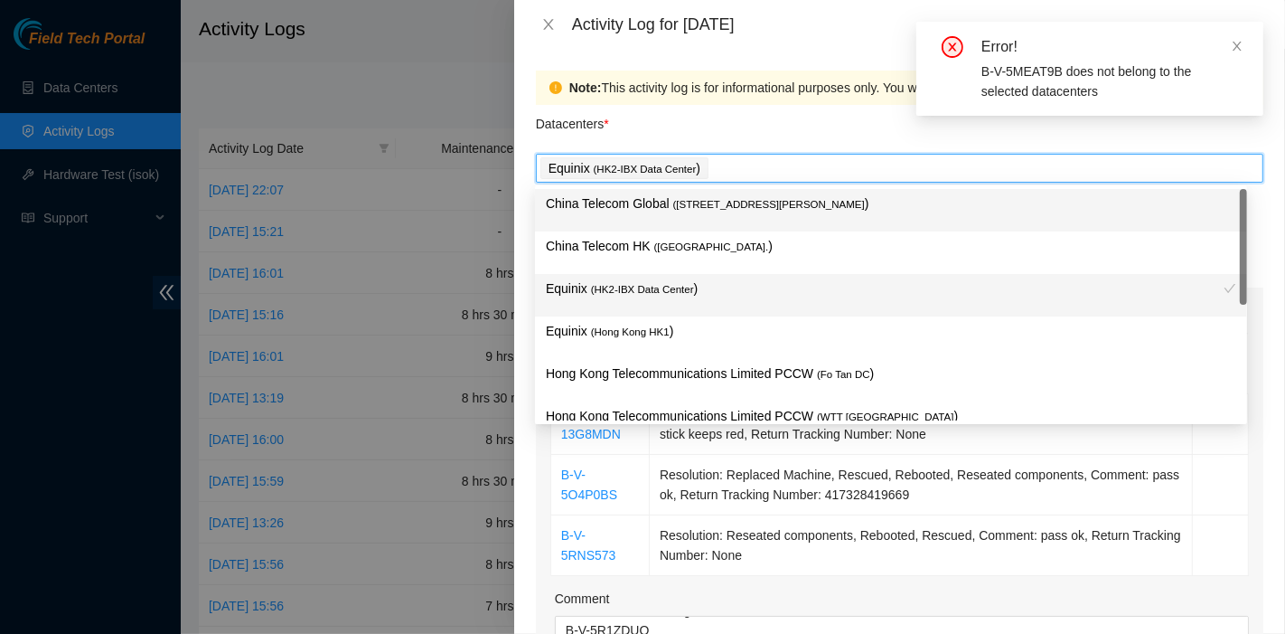
click at [743, 210] on span "( Room B11, 2/F, 18 Chun Yat Street, TKO , Hong Kong" at bounding box center [769, 204] width 192 height 11
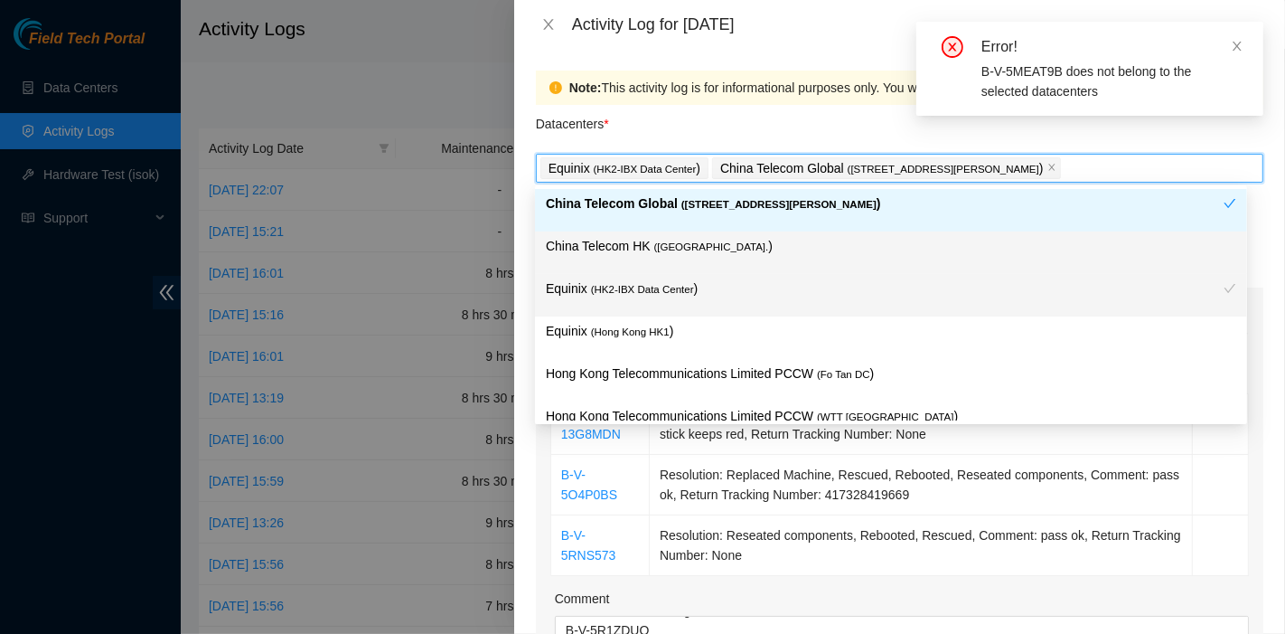
click at [732, 247] on p "China Telecom HK ( Hong Kong. )" at bounding box center [891, 246] width 691 height 21
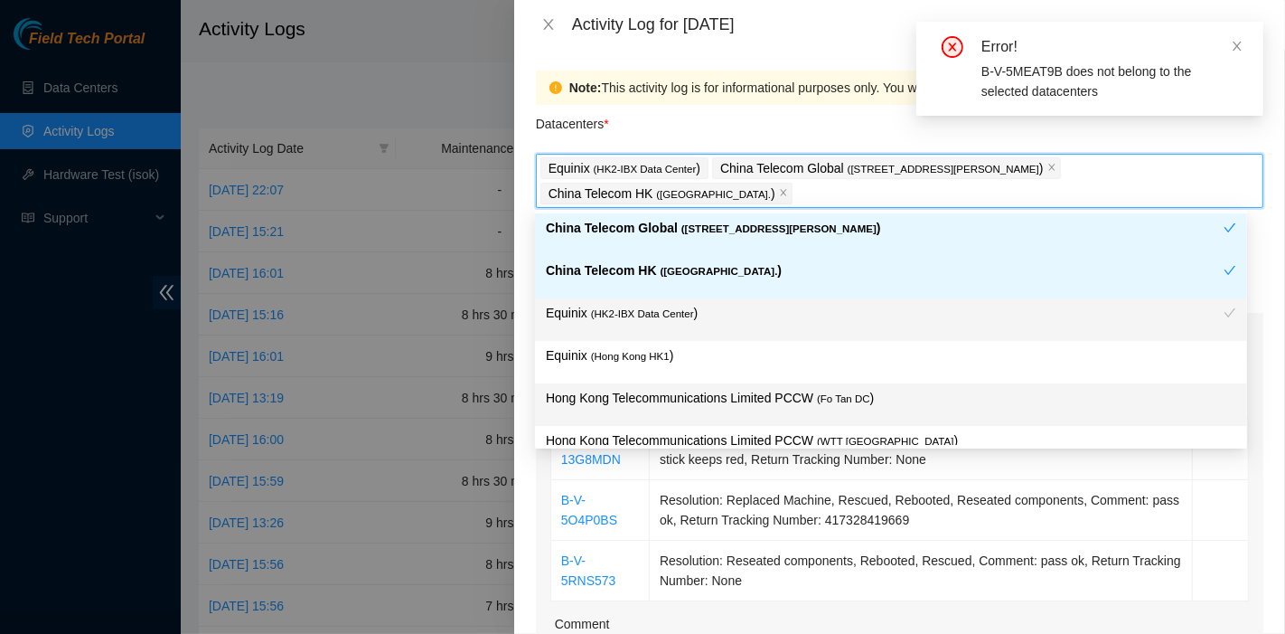
click at [804, 396] on p "Hong Kong Telecommunications Limited PCCW ( Fo Tan DC )" at bounding box center [891, 398] width 691 height 21
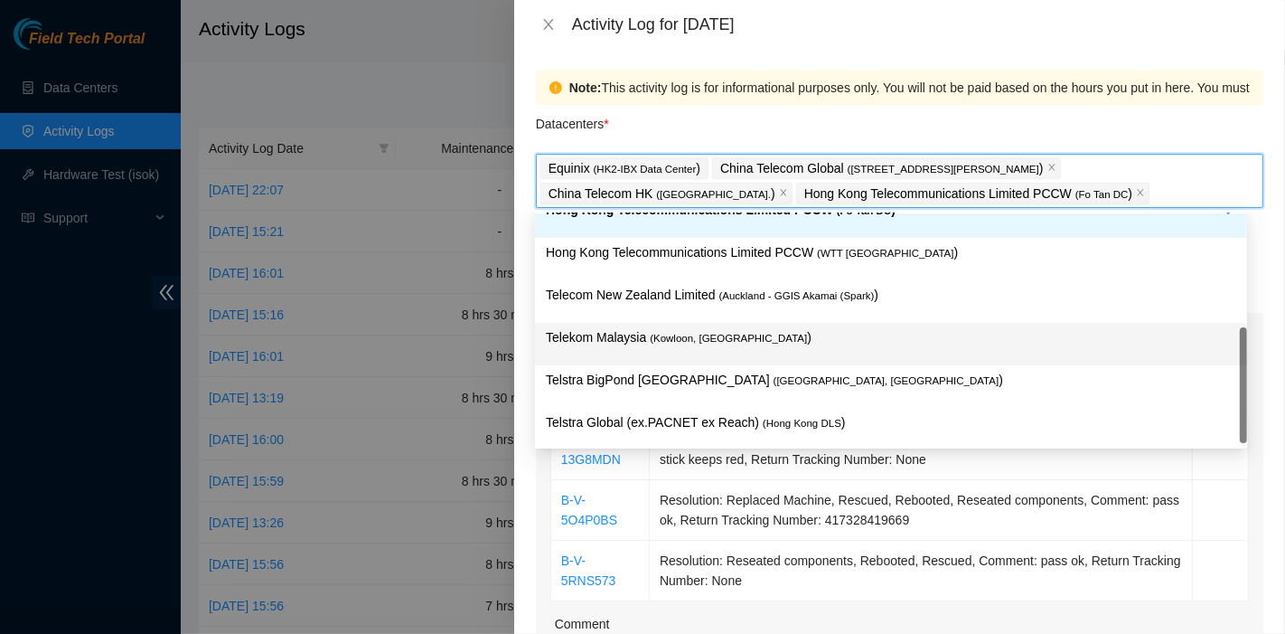
click at [769, 353] on div "Telekom Malaysia ( Kowloon, Hong Kong )" at bounding box center [891, 343] width 691 height 33
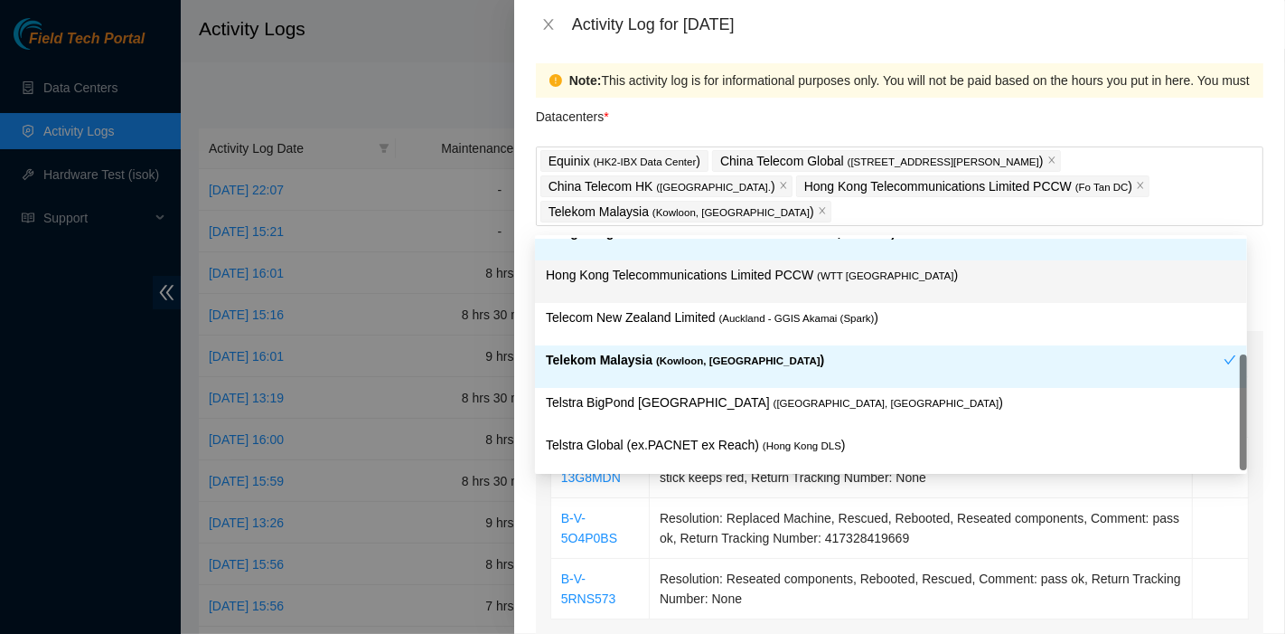
click at [793, 115] on div "Datacenters *" at bounding box center [900, 122] width 728 height 49
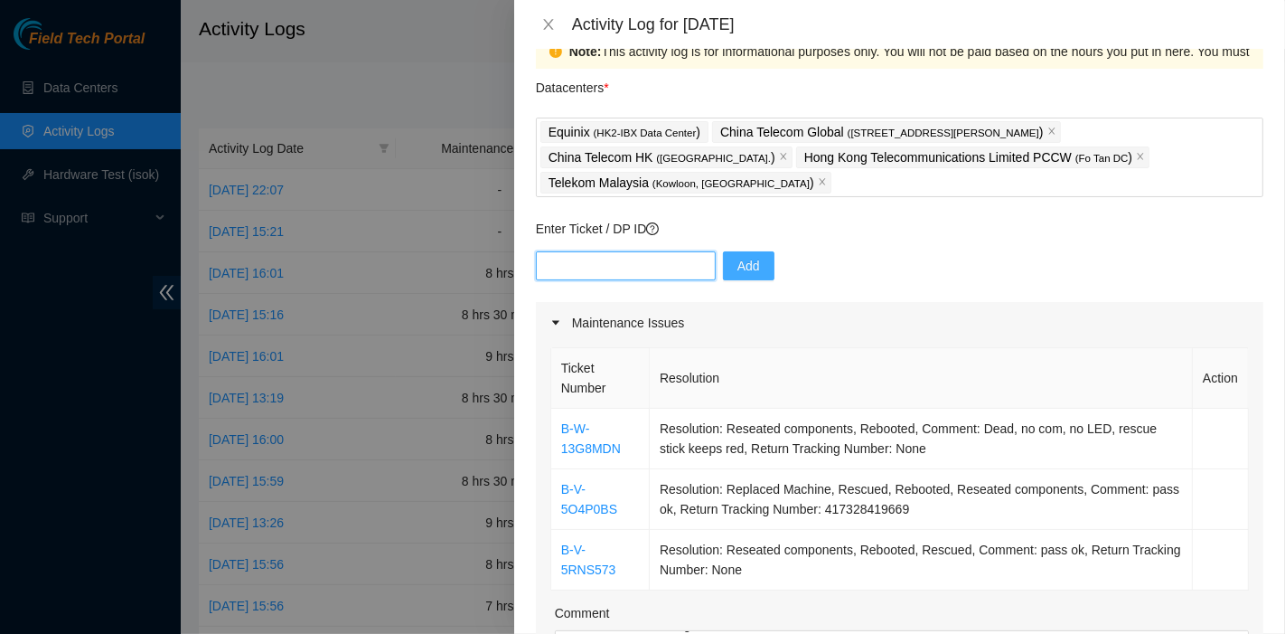
click at [659, 268] on input "text" at bounding box center [626, 265] width 180 height 29
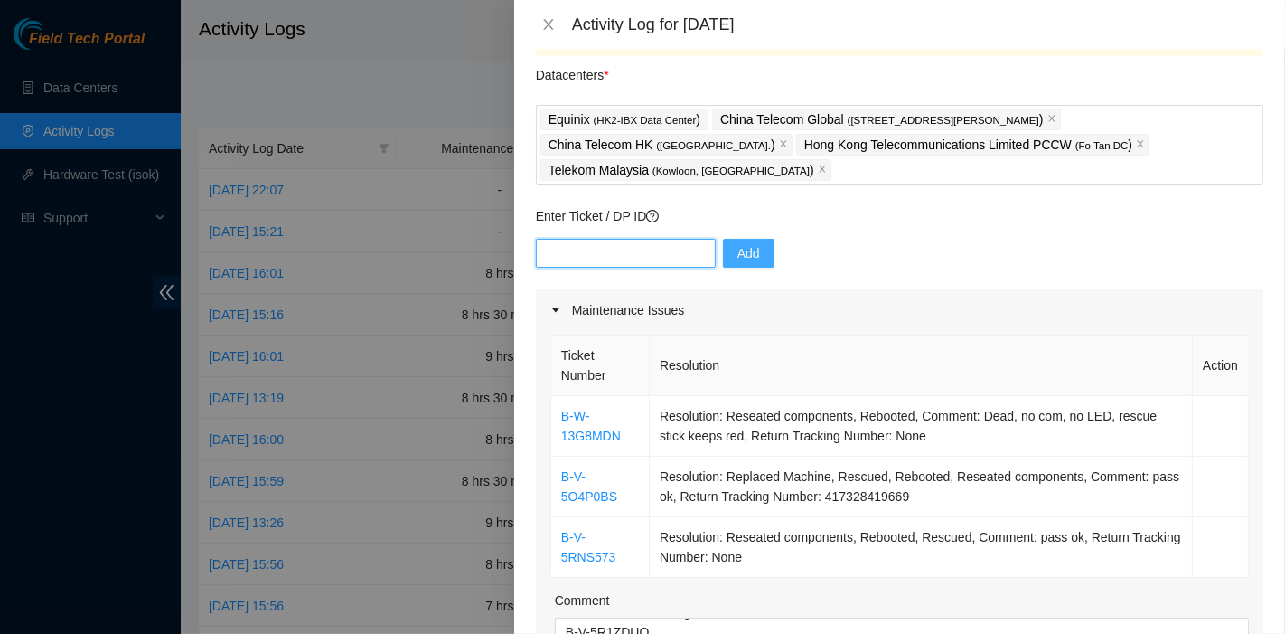
paste input "B-V-5MEAT9B"
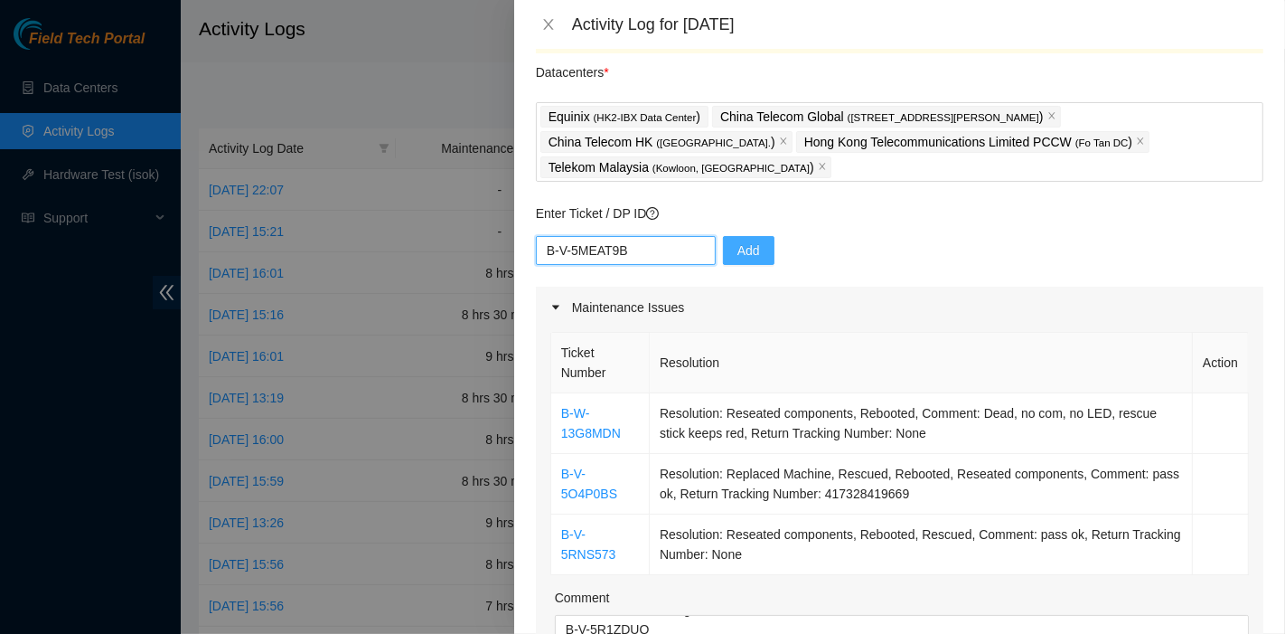
type input "B-V-5MEAT9B"
click at [738, 251] on span "Add" at bounding box center [749, 249] width 23 height 20
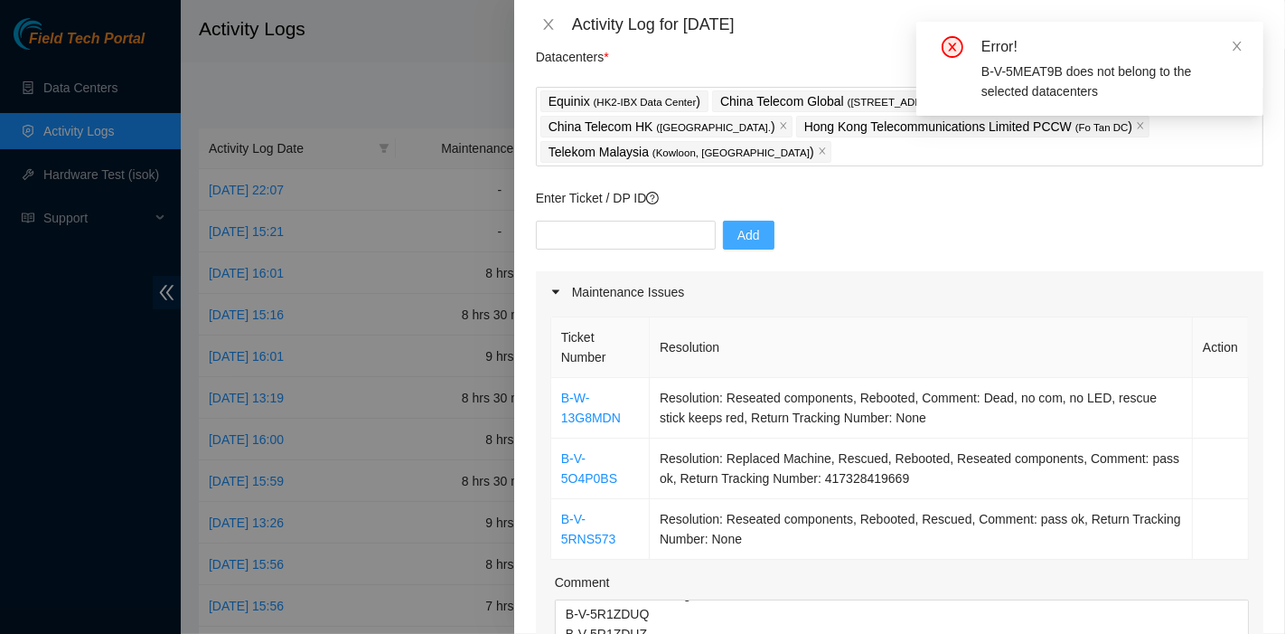
scroll to position [67, 0]
click at [1245, 50] on div "Error! B-V-5MEAT9B does not belong to the selected datacenters" at bounding box center [1090, 69] width 347 height 94
click at [1235, 46] on icon "close" at bounding box center [1237, 46] width 13 height 13
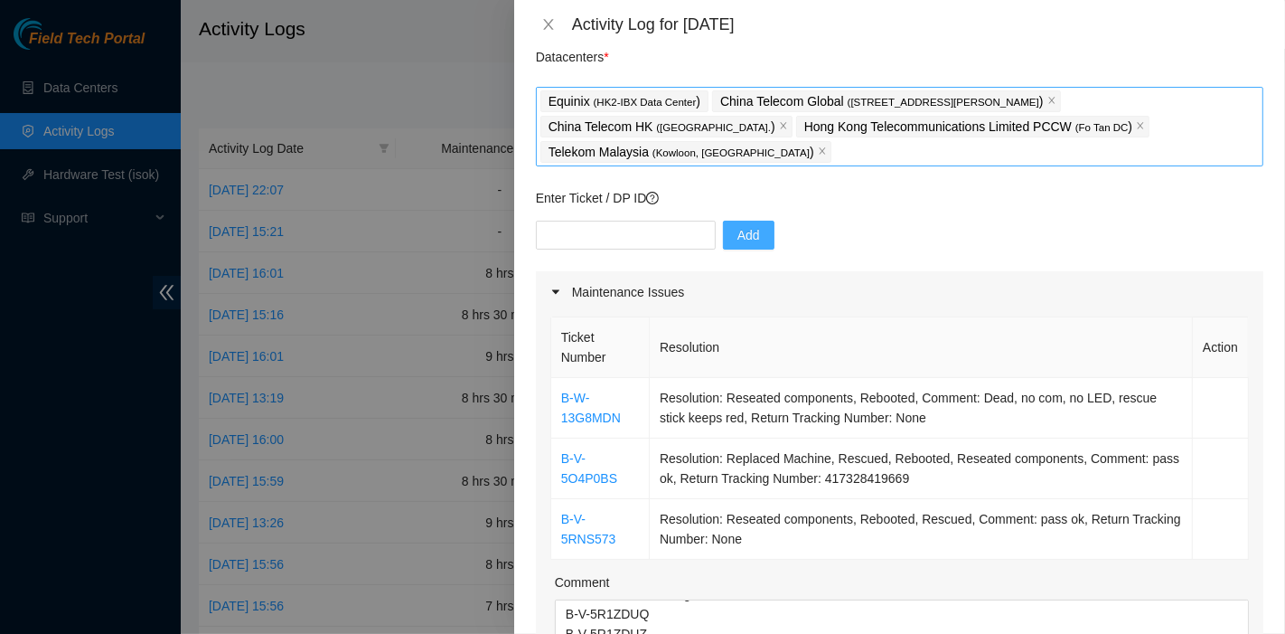
click at [757, 150] on span "Telekom Malaysia ( Kowloon, Hong Kong )" at bounding box center [686, 152] width 291 height 22
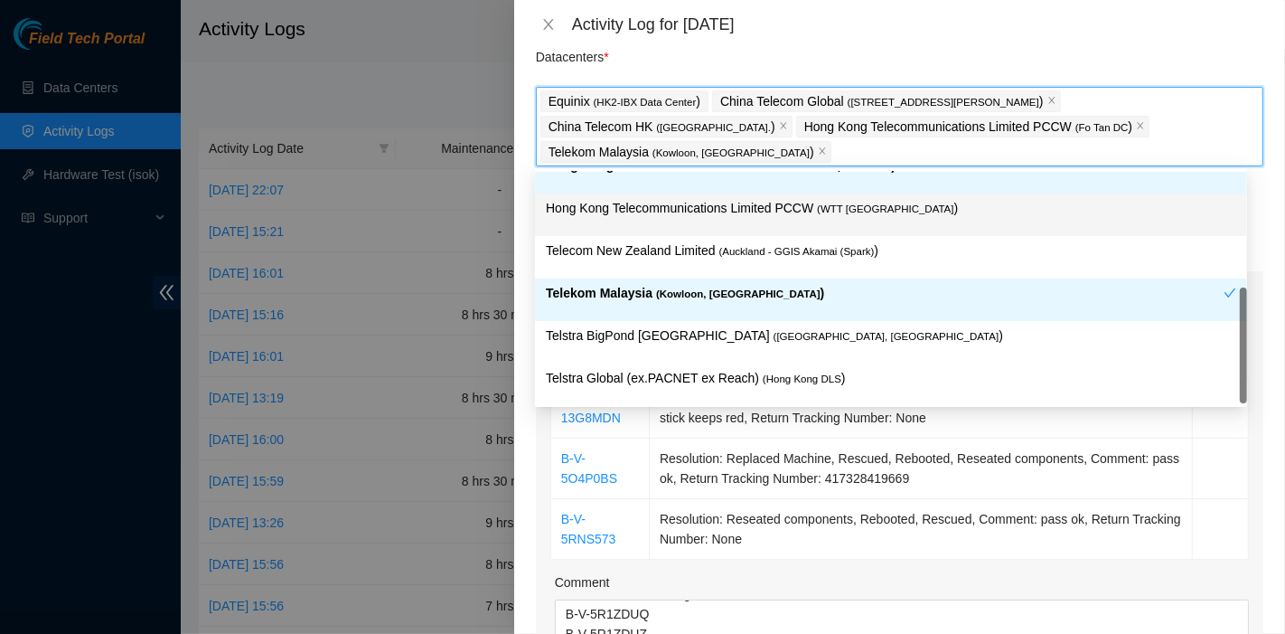
drag, startPoint x: 779, startPoint y: 148, endPoint x: 769, endPoint y: 148, distance: 9.9
click at [778, 148] on div "Equinix ( HK2-IBX Data Center ) China Telecom Global ( Room B11, 2/F, 18 Chun Y…" at bounding box center [900, 127] width 719 height 76
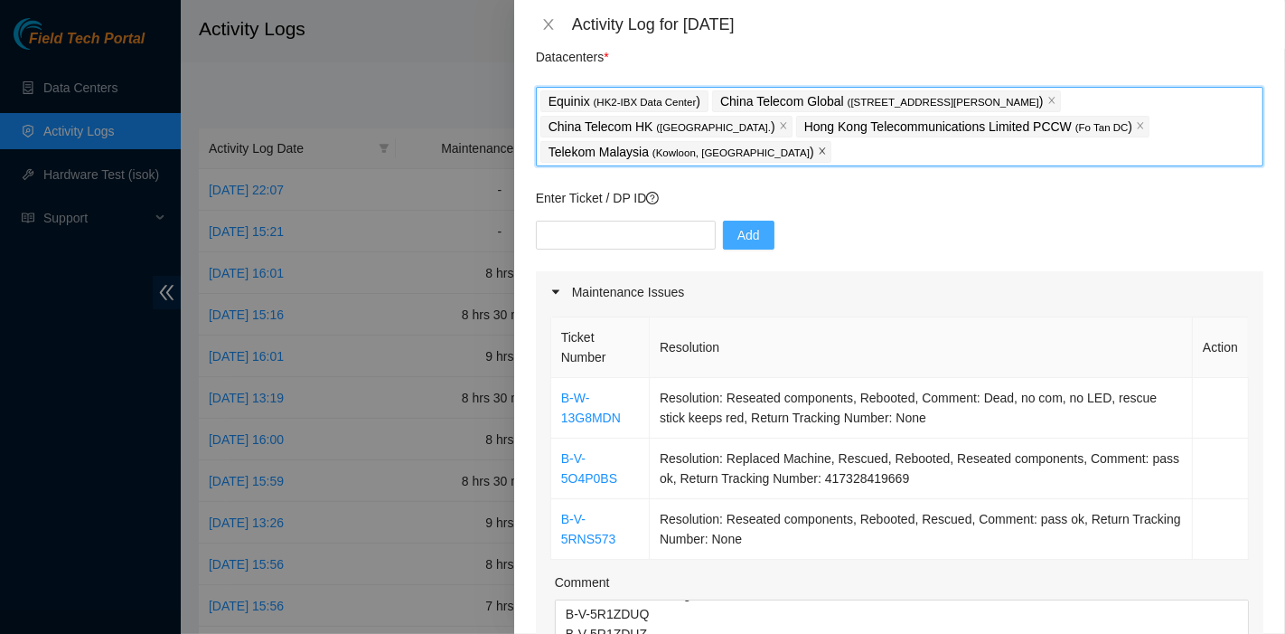
click at [818, 151] on icon "close" at bounding box center [822, 150] width 9 height 9
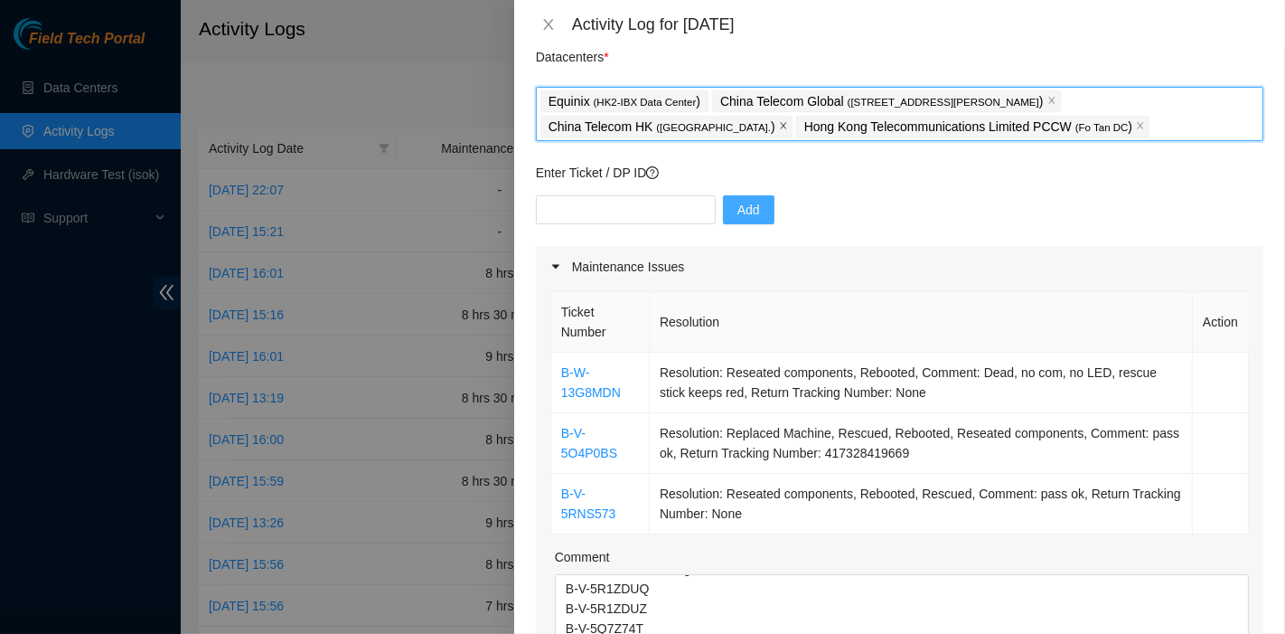
click at [779, 123] on icon "close" at bounding box center [783, 125] width 9 height 9
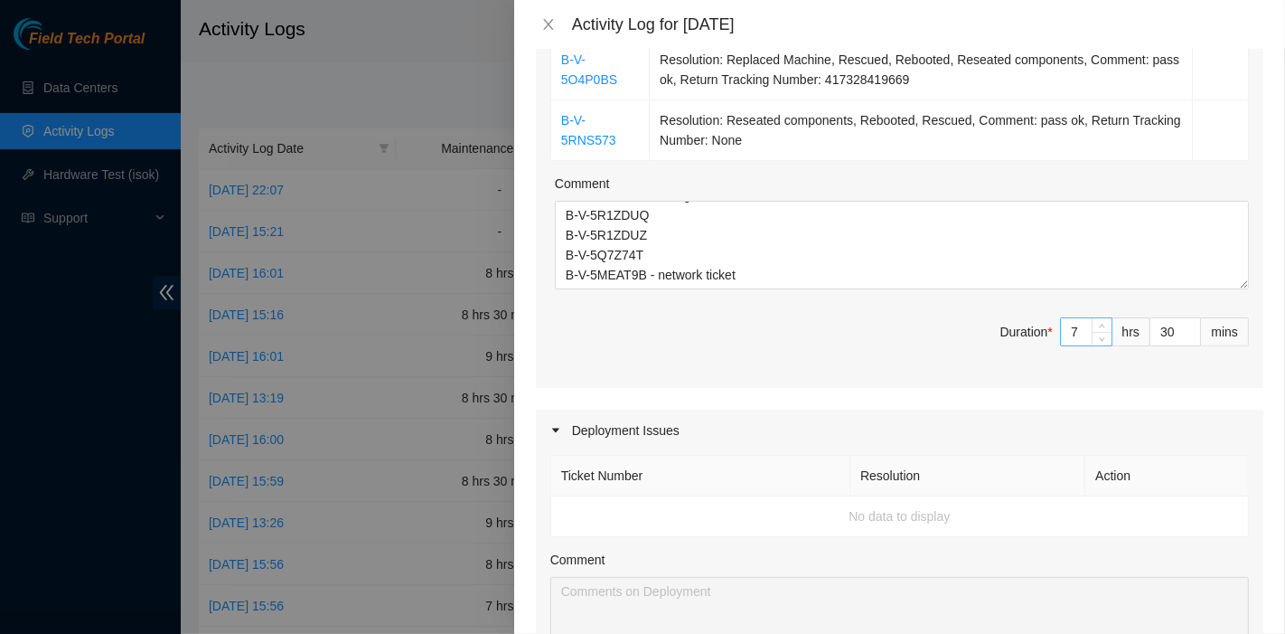
scroll to position [439, 0]
drag, startPoint x: 1059, startPoint y: 329, endPoint x: 1038, endPoint y: 327, distance: 21.8
click at [1038, 327] on span "Duration * 7 hrs 30 mins" at bounding box center [899, 343] width 699 height 51
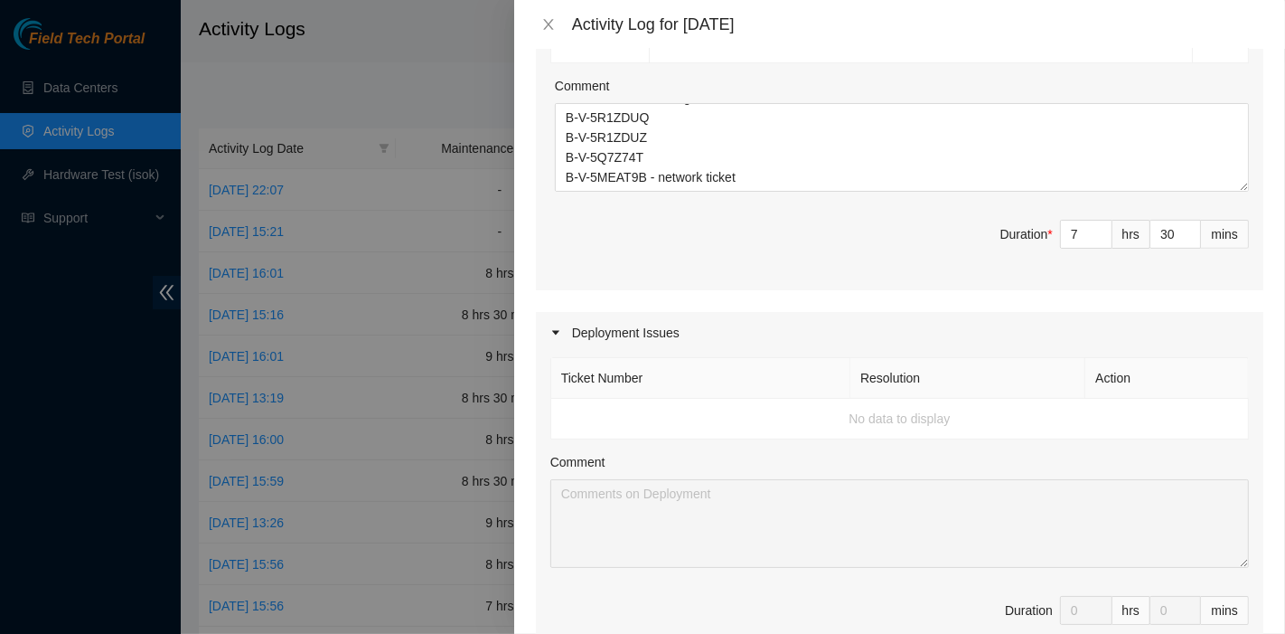
scroll to position [537, 0]
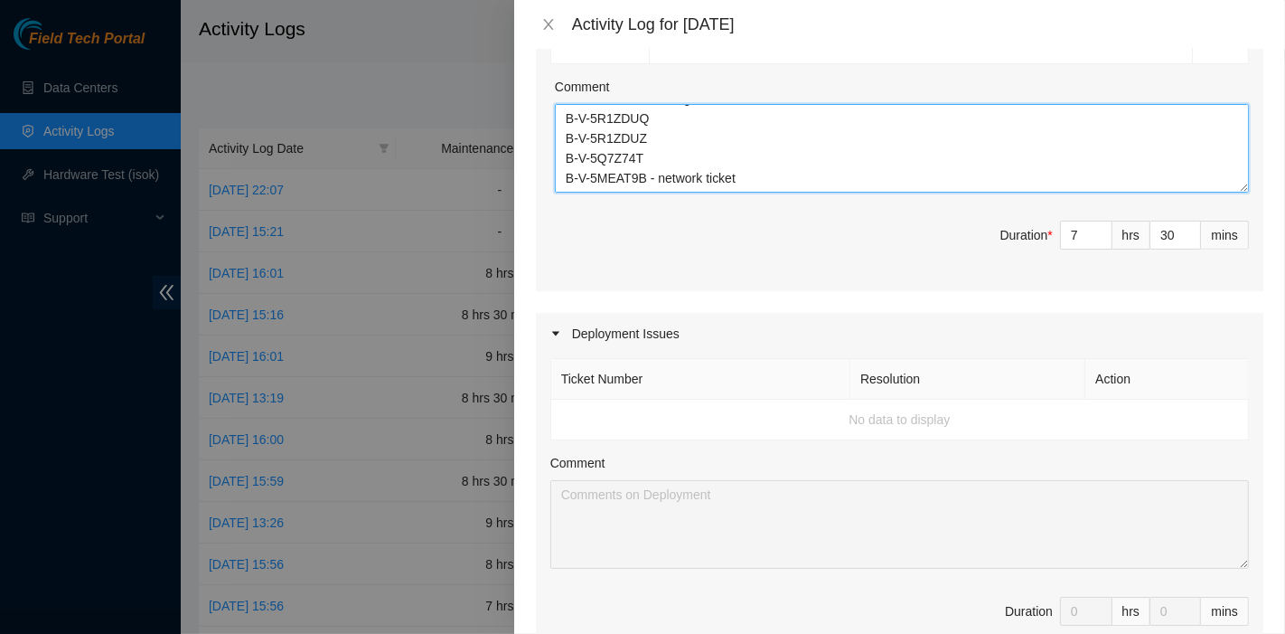
drag, startPoint x: 630, startPoint y: 154, endPoint x: 565, endPoint y: 138, distance: 66.9
click at [565, 138] on textarea "B-W-13G8MDN Resolution: Reseated components, Rebooted, Comment: Dead, no com, n…" at bounding box center [902, 148] width 694 height 89
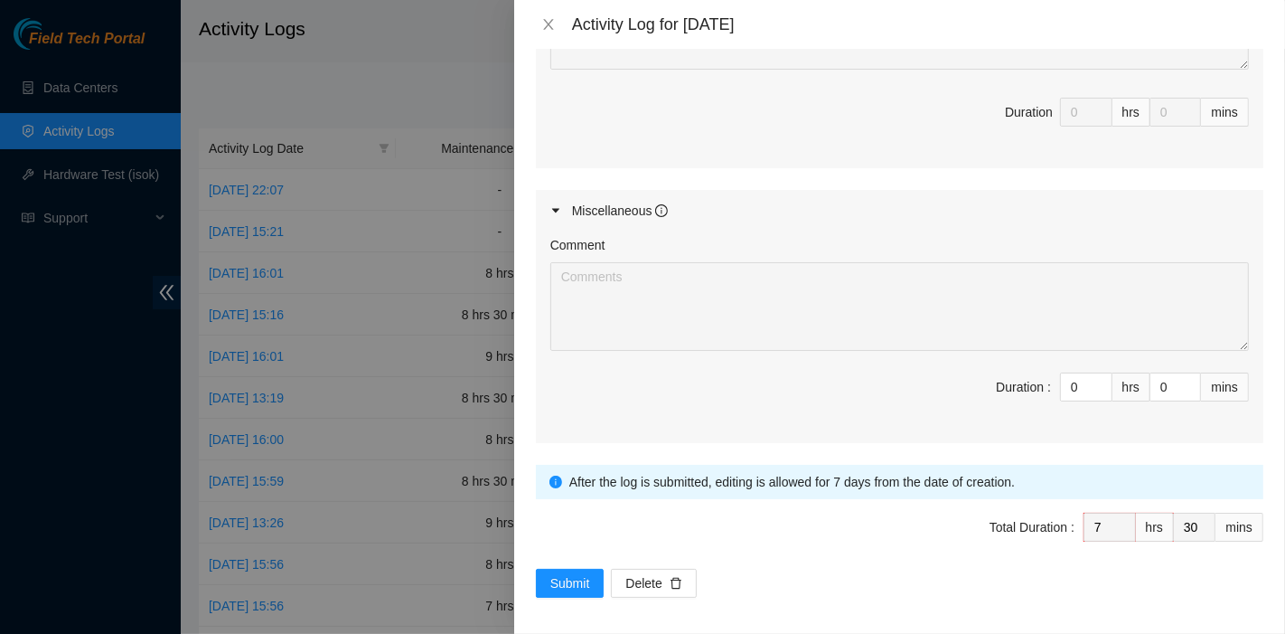
scroll to position [1037, 0]
type textarea "B-W-13G8MDN Resolution: Reseated components, Rebooted, Comment: Dead, no com, n…"
click at [572, 573] on span "Submit" at bounding box center [570, 582] width 40 height 20
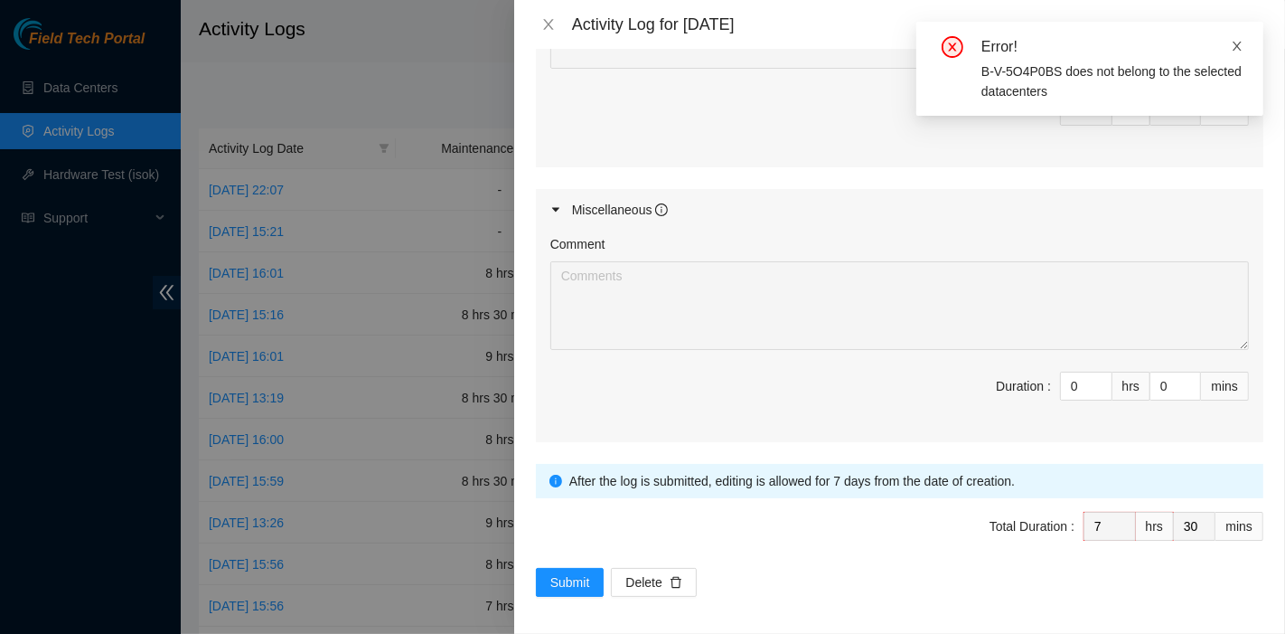
click at [1242, 42] on icon "close" at bounding box center [1237, 46] width 13 height 13
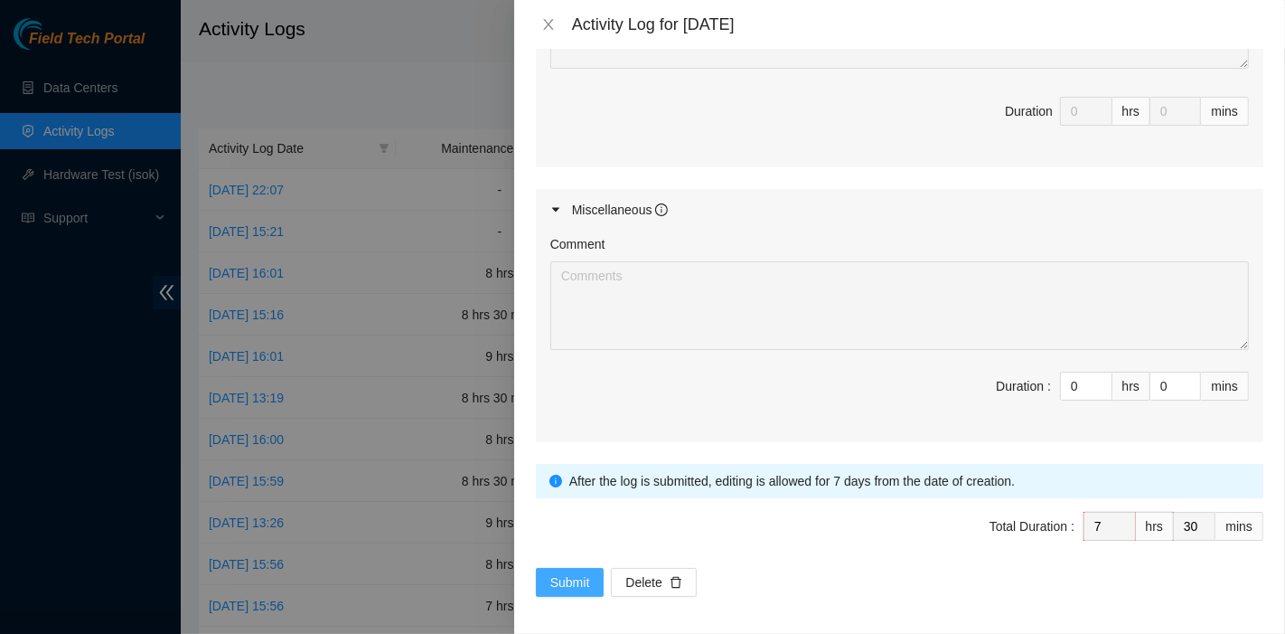
click at [577, 568] on button "Submit" at bounding box center [570, 582] width 69 height 29
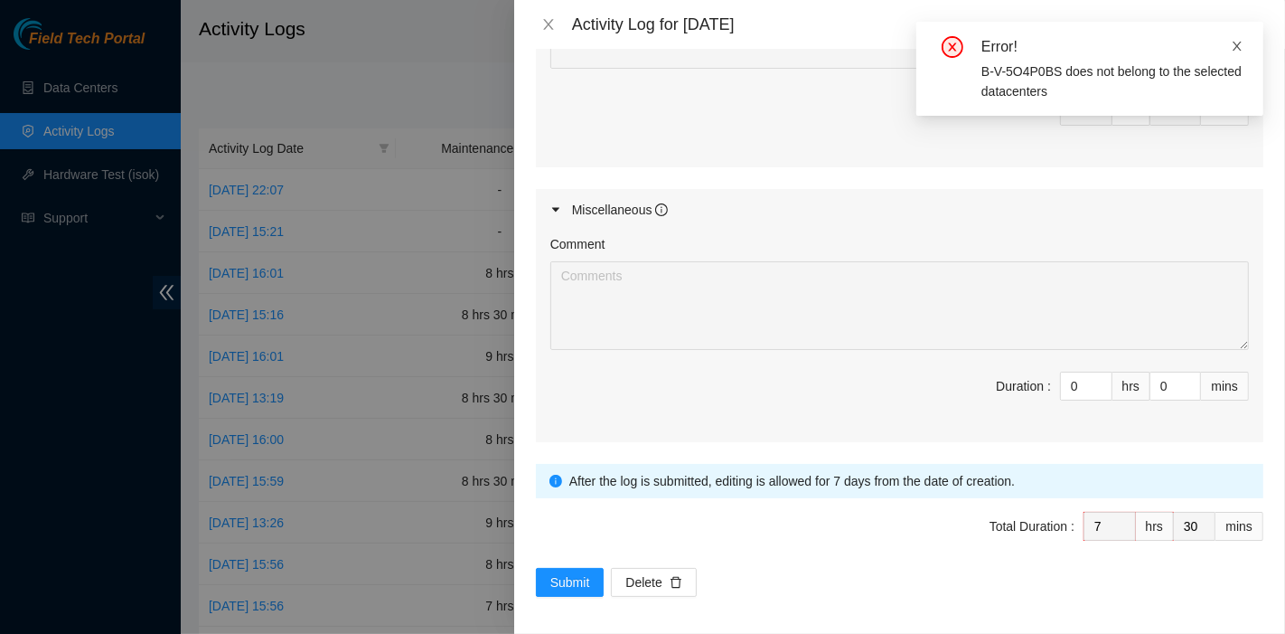
click at [1242, 50] on icon "close" at bounding box center [1237, 46] width 13 height 13
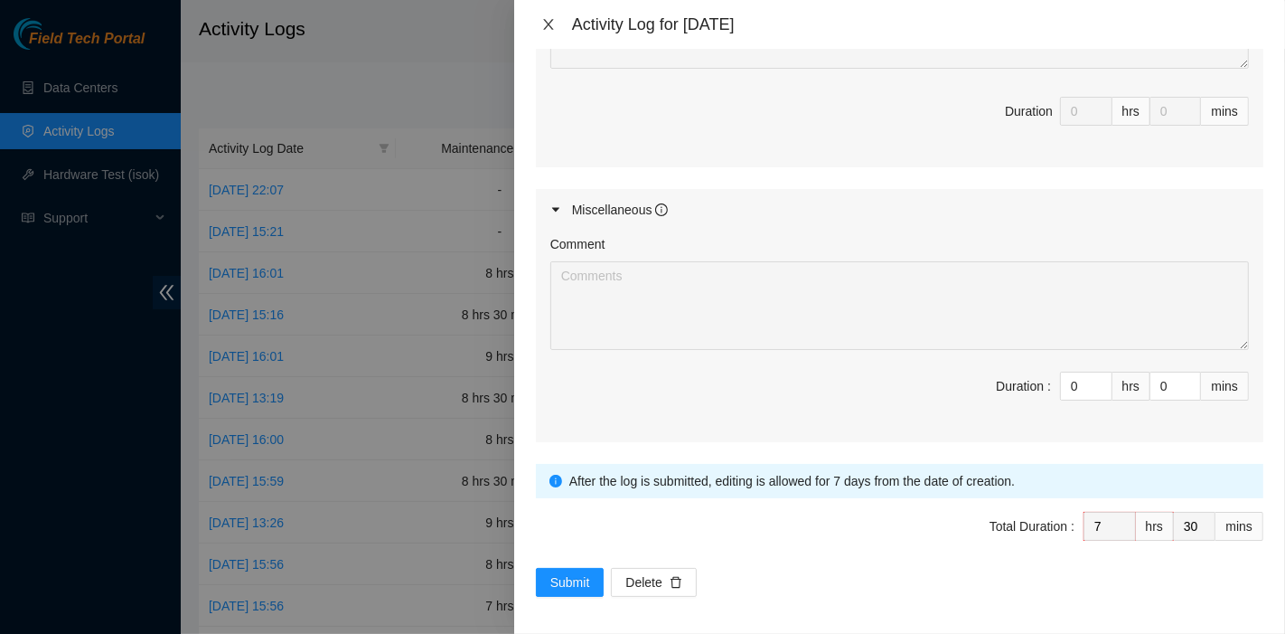
click at [552, 24] on icon "close" at bounding box center [548, 24] width 14 height 14
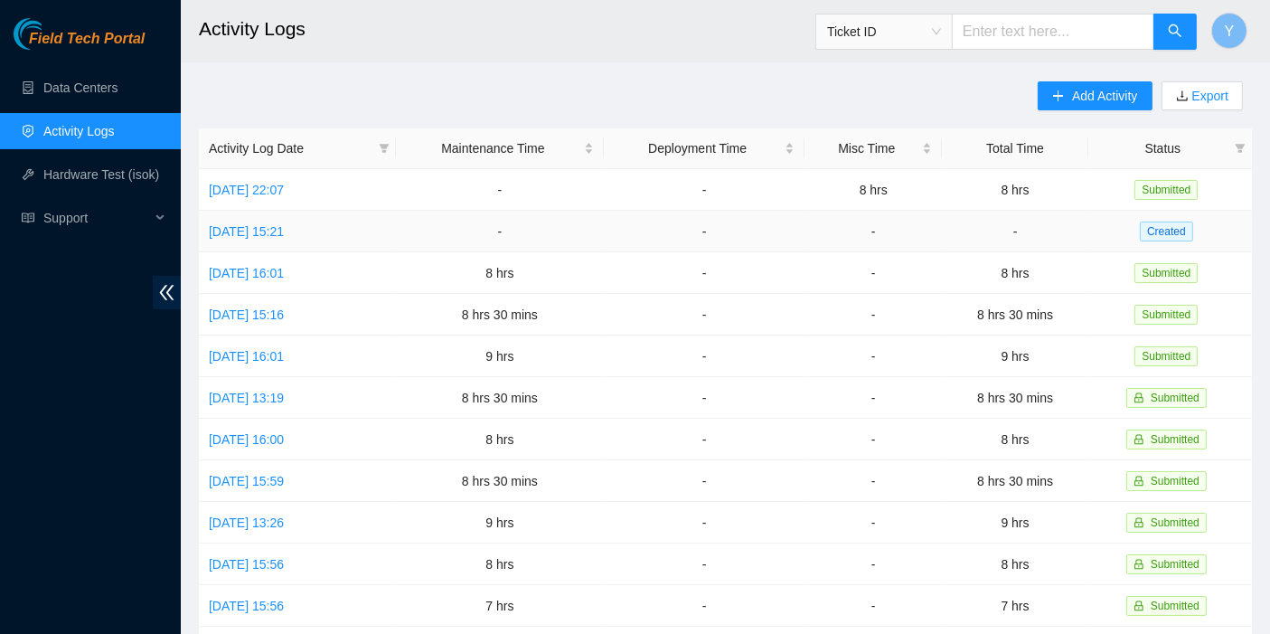
click at [268, 219] on td "Mon, 18 Aug 2025 15:21" at bounding box center [297, 232] width 197 height 42
click at [268, 226] on link "Mon, 18 Aug 2025 15:21" at bounding box center [246, 231] width 75 height 14
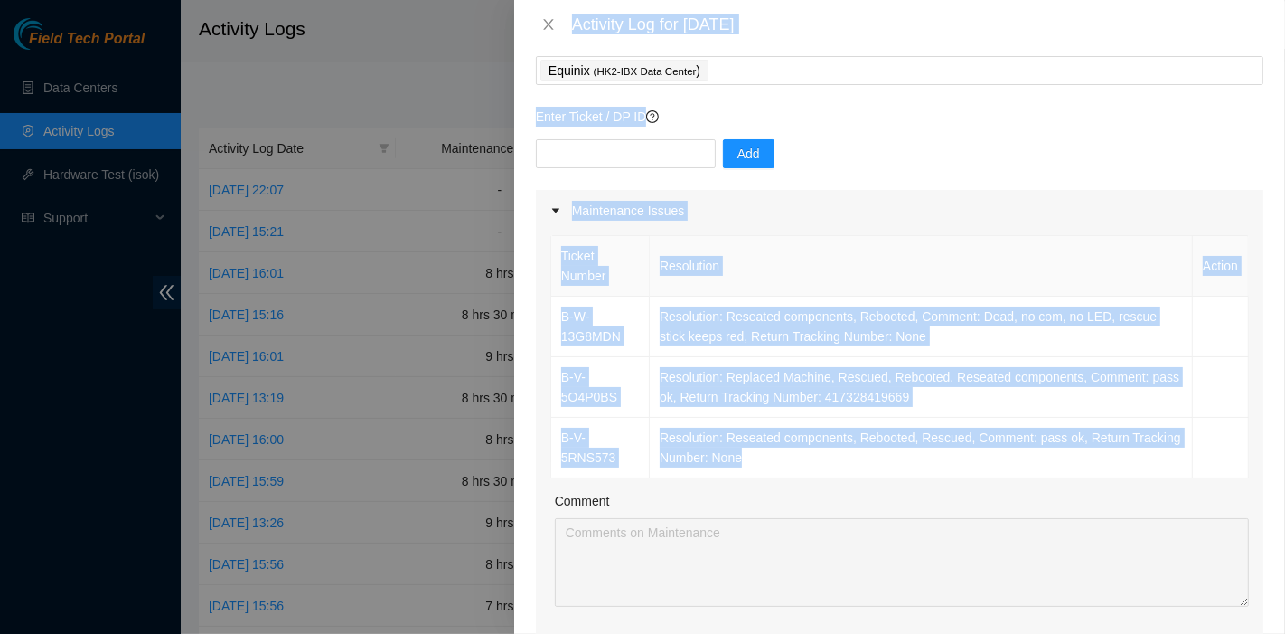
scroll to position [99, 0]
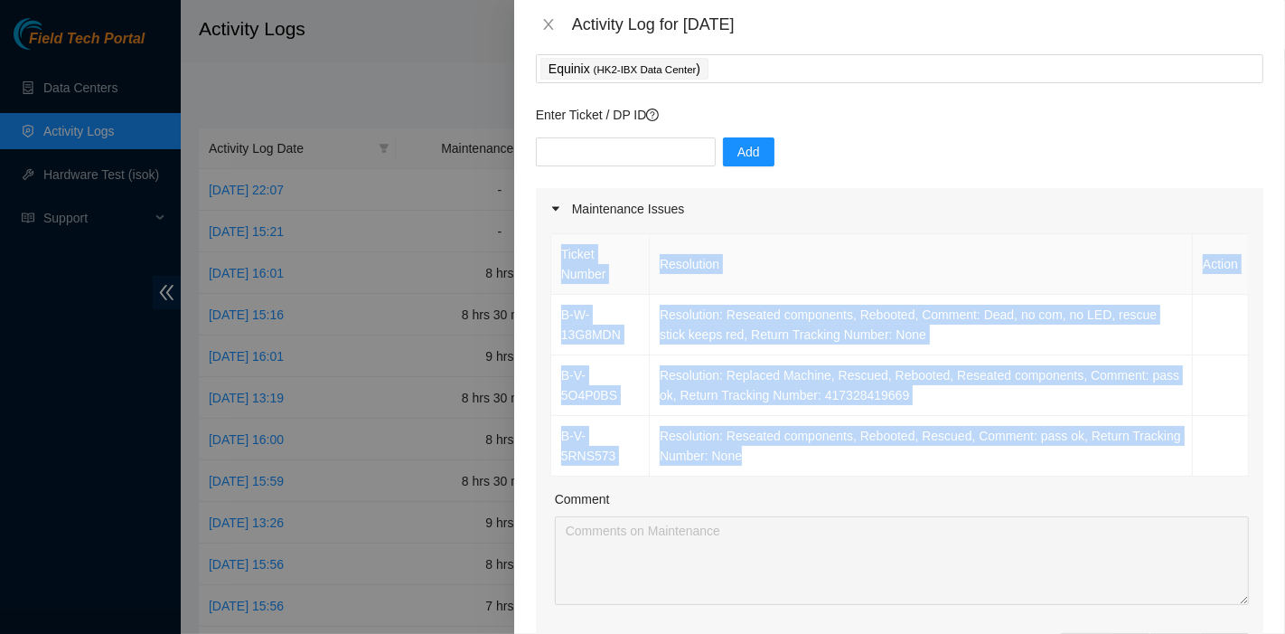
drag, startPoint x: 757, startPoint y: 463, endPoint x: 540, endPoint y: 324, distance: 257.3
click at [540, 324] on div "Ticket Number Resolution Action B-W-13G8MDN Resolution: Reseated components, Re…" at bounding box center [900, 467] width 728 height 474
copy table "Ticket Number Resolution Action B-W-13G8MDN Resolution: Reseated components, Re…"
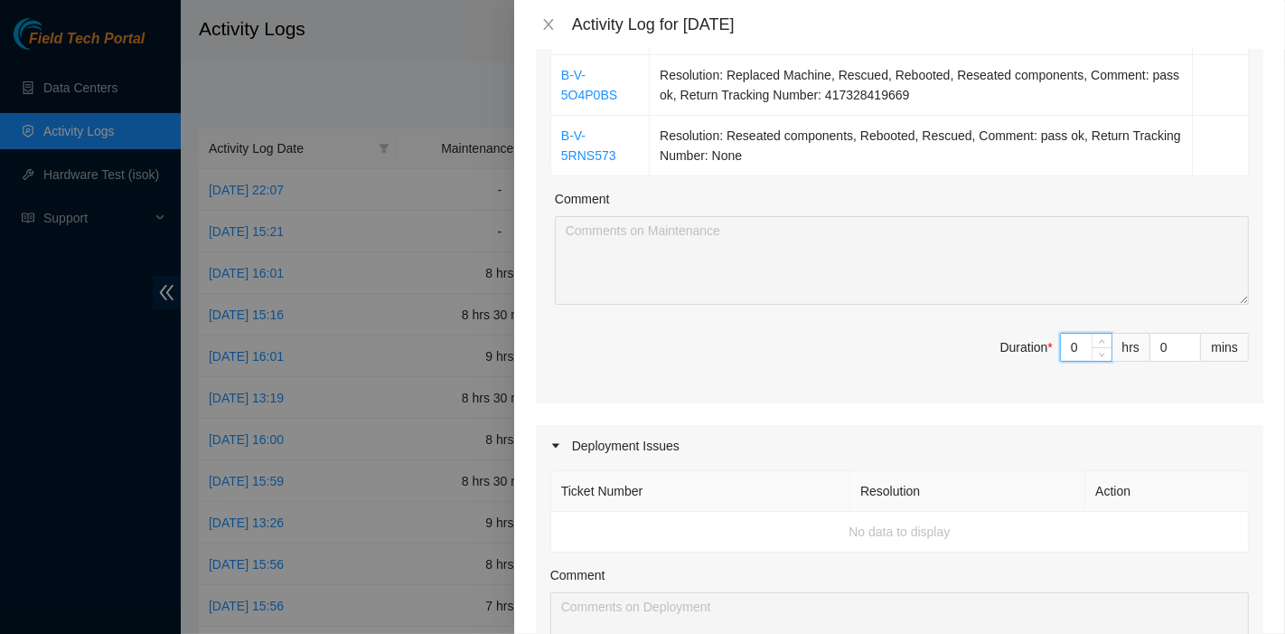
scroll to position [400, 0]
drag, startPoint x: 1077, startPoint y: 346, endPoint x: 955, endPoint y: 327, distance: 122.6
click at [955, 327] on div "Ticket Number Resolution Action B-W-13G8MDN Resolution: Reseated components, Re…" at bounding box center [900, 166] width 728 height 474
type input "7"
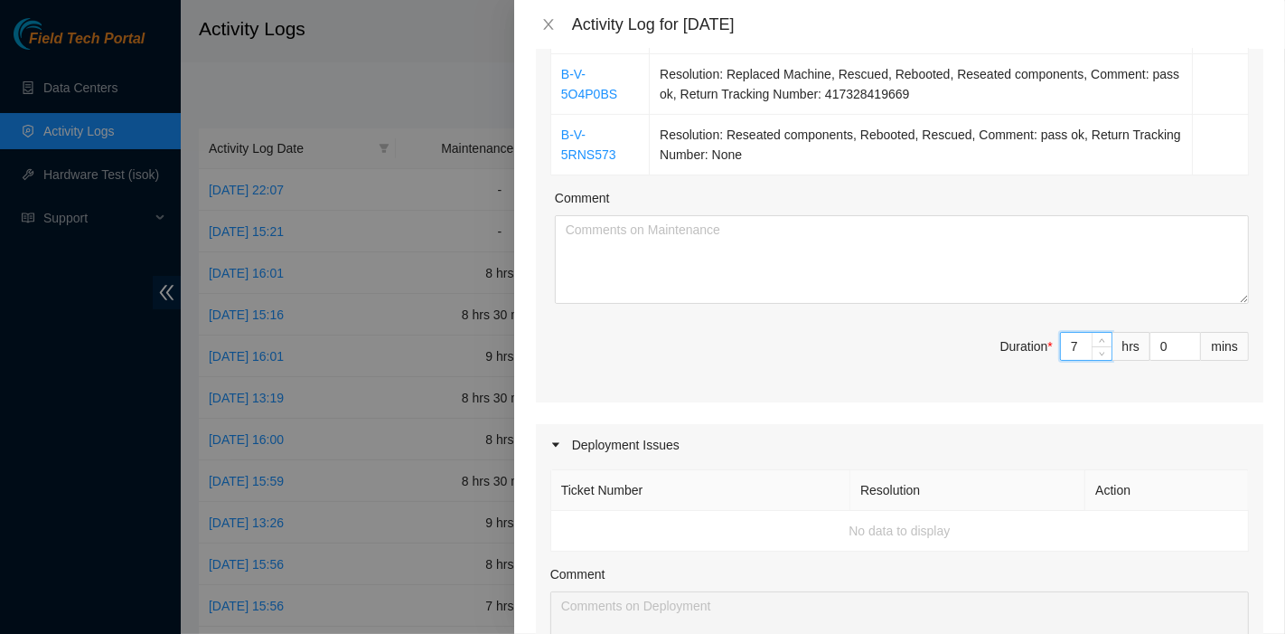
type input "7"
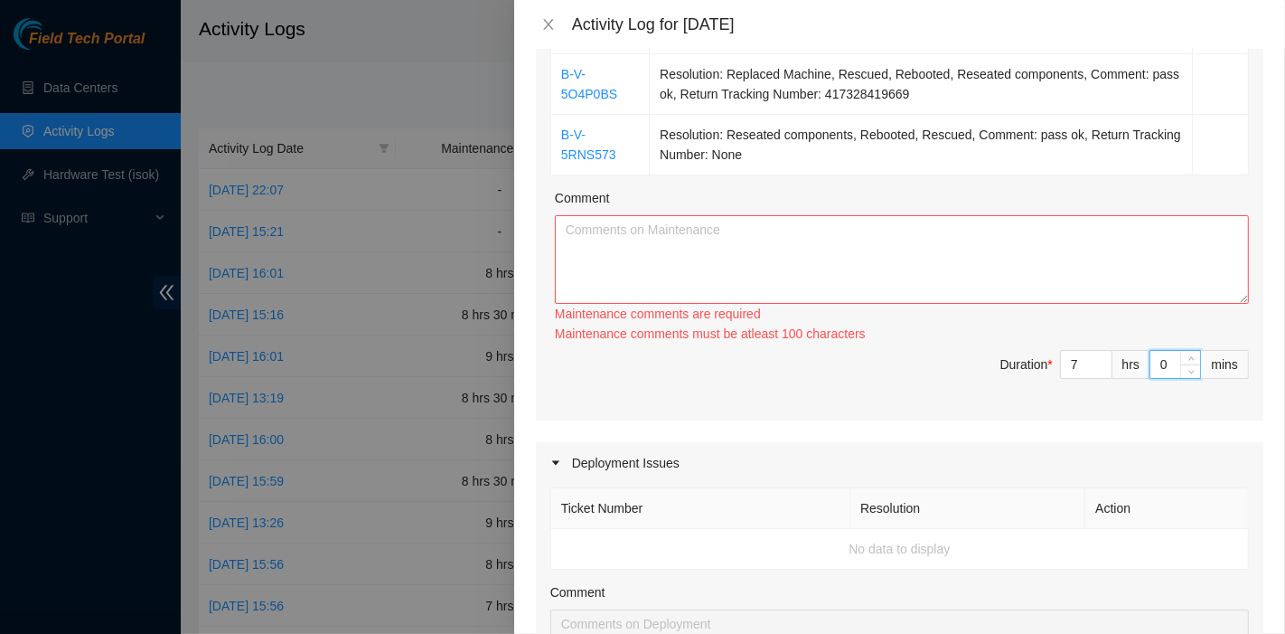
type input "3"
type input "30"
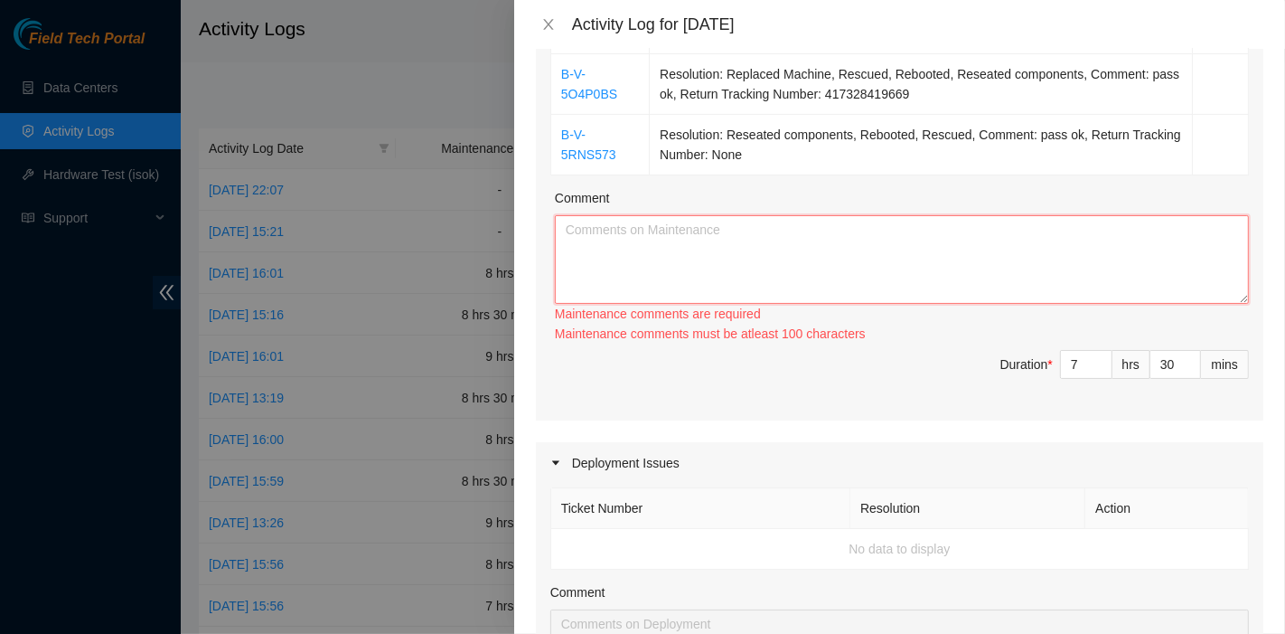
click at [672, 277] on textarea "Comment" at bounding box center [902, 259] width 694 height 89
paste textarea "Ticket Number Resolution Action B-W-13G8MDN Resolution: Reseated components, Re…"
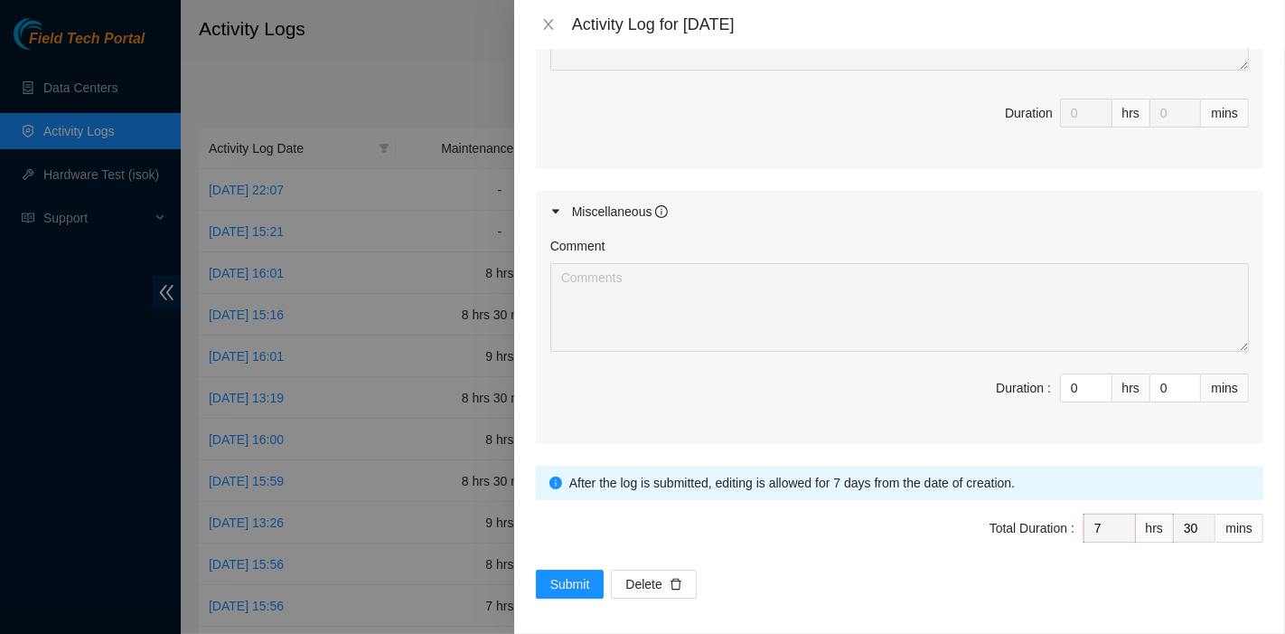
scroll to position [1012, 0]
type textarea "Ticket Number Resolution Action B-W-13G8MDN Resolution: Reseated components, Re…"
click at [570, 571] on span "Submit" at bounding box center [570, 581] width 40 height 20
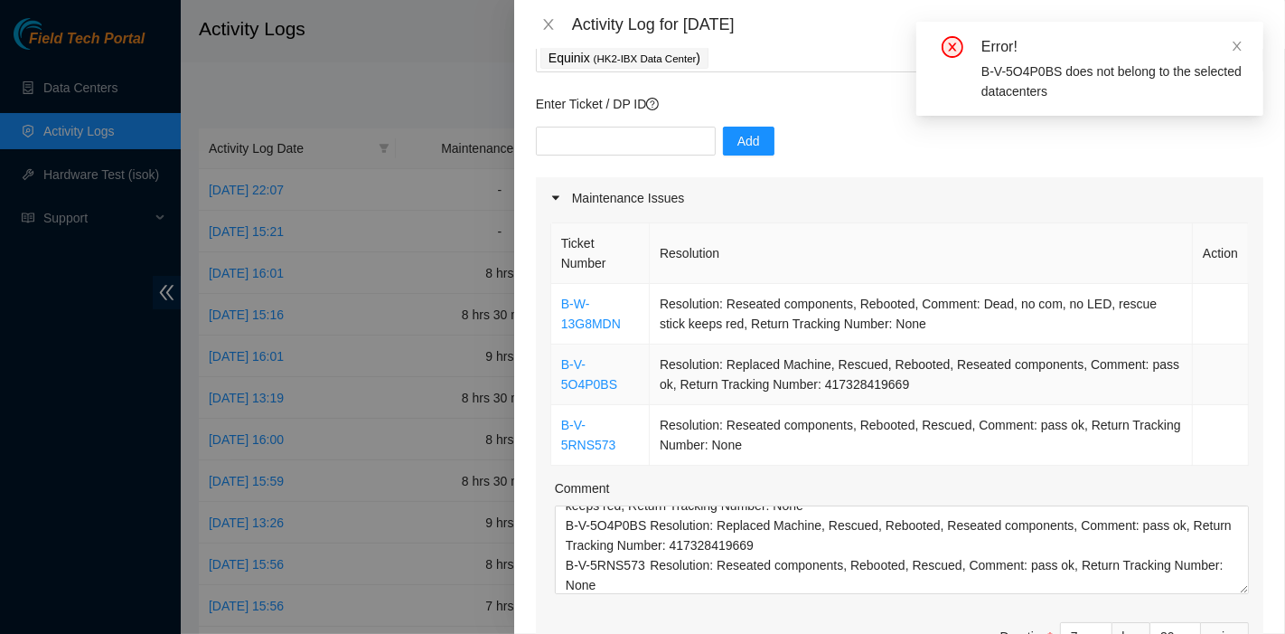
scroll to position [108, 0]
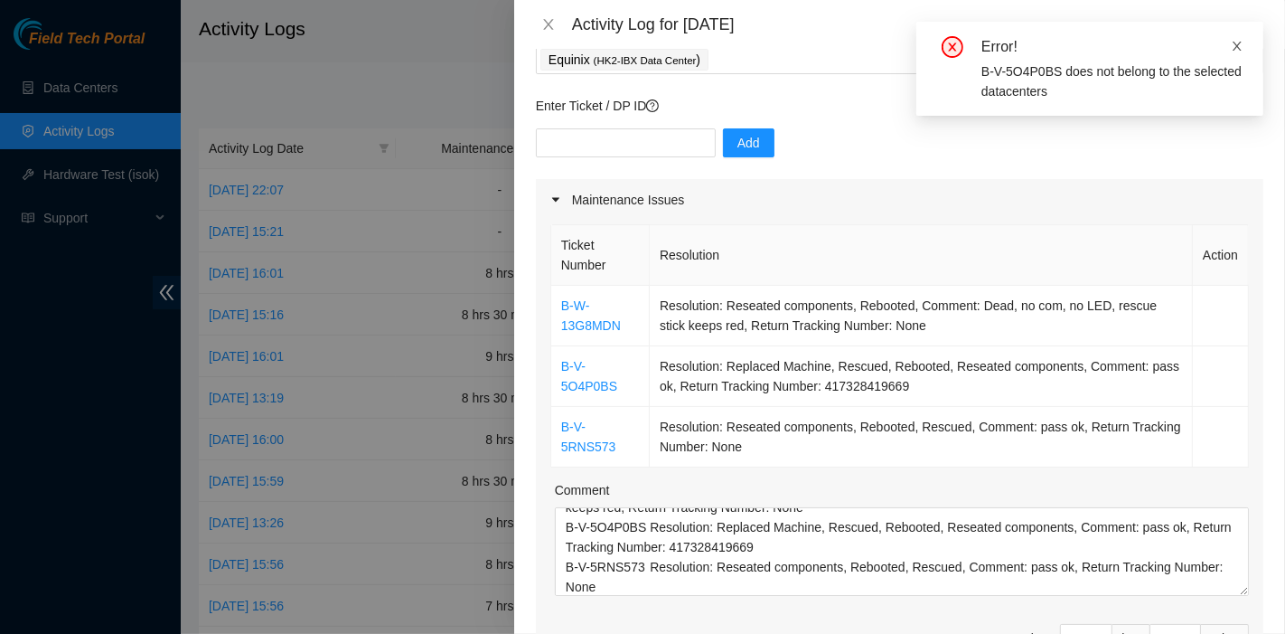
click at [1237, 44] on icon "close" at bounding box center [1237, 46] width 13 height 13
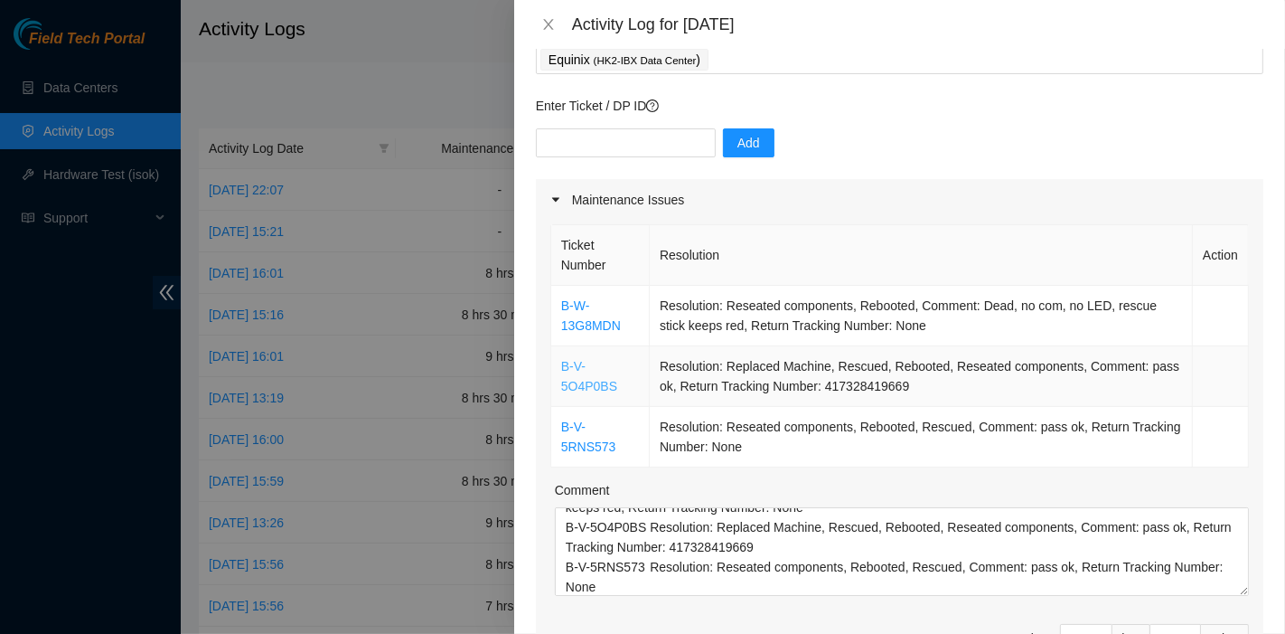
click at [594, 367] on link "B-V-5O4P0BS" at bounding box center [589, 376] width 56 height 34
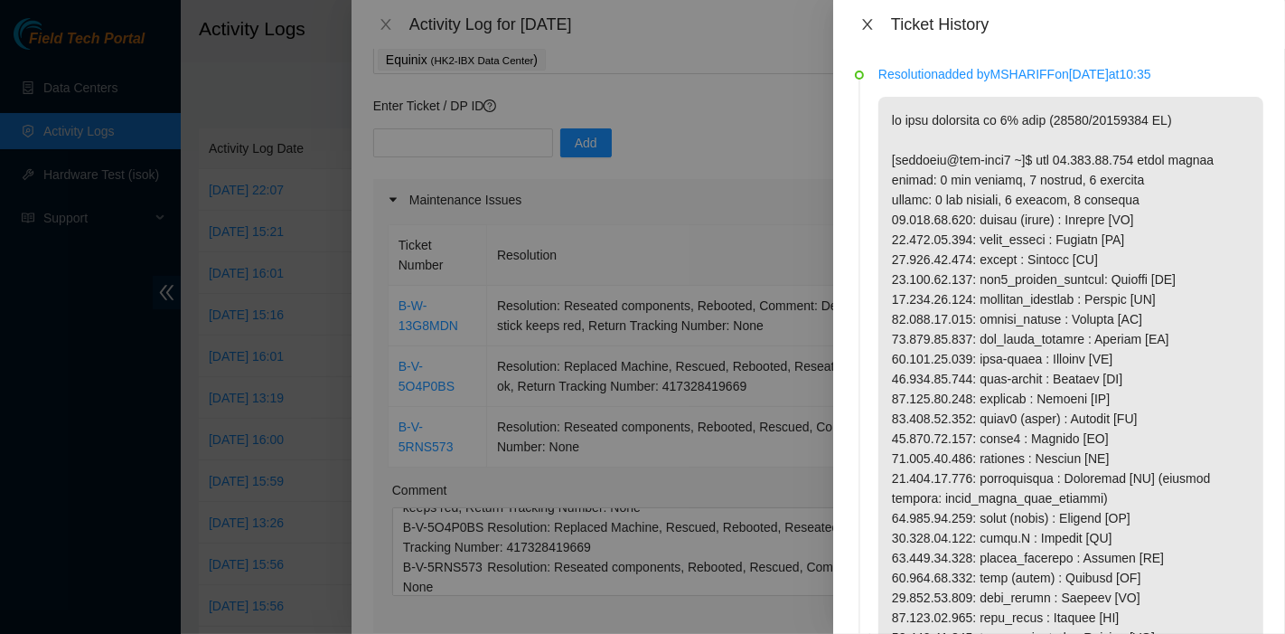
click at [871, 22] on icon "close" at bounding box center [868, 24] width 14 height 14
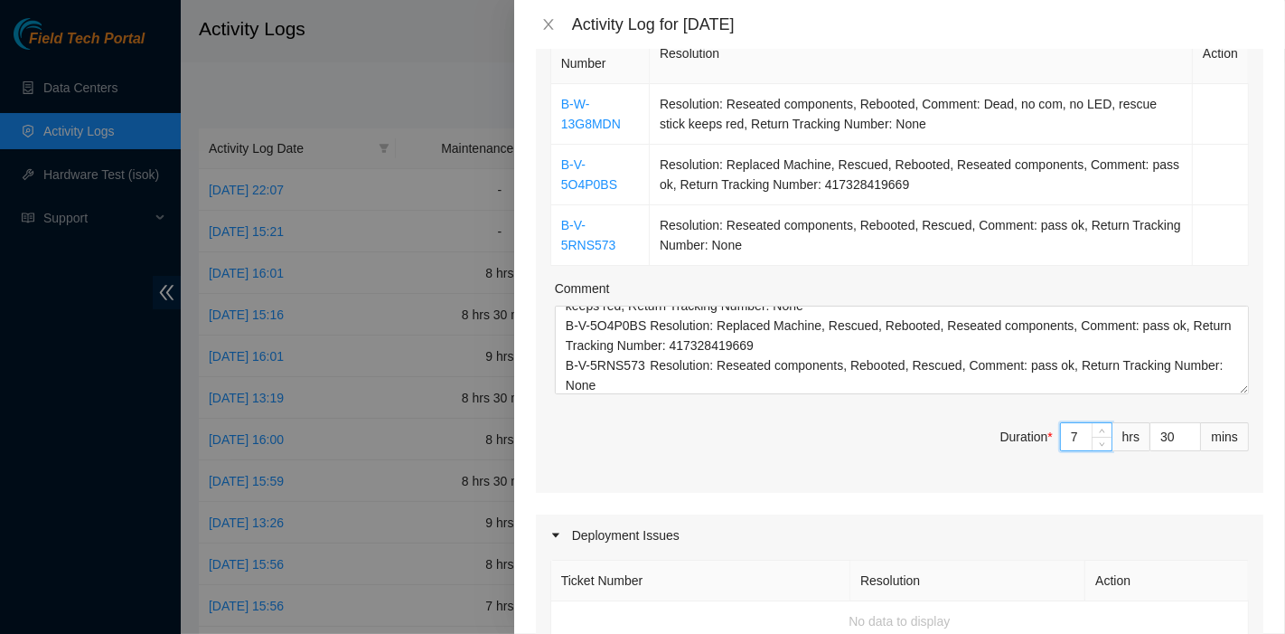
drag, startPoint x: 1068, startPoint y: 422, endPoint x: 1039, endPoint y: 419, distance: 30.0
click at [1039, 419] on div "Ticket Number Resolution Action B-W-13G8MDN Resolution: Reseated components, Re…" at bounding box center [900, 256] width 728 height 474
type input "5"
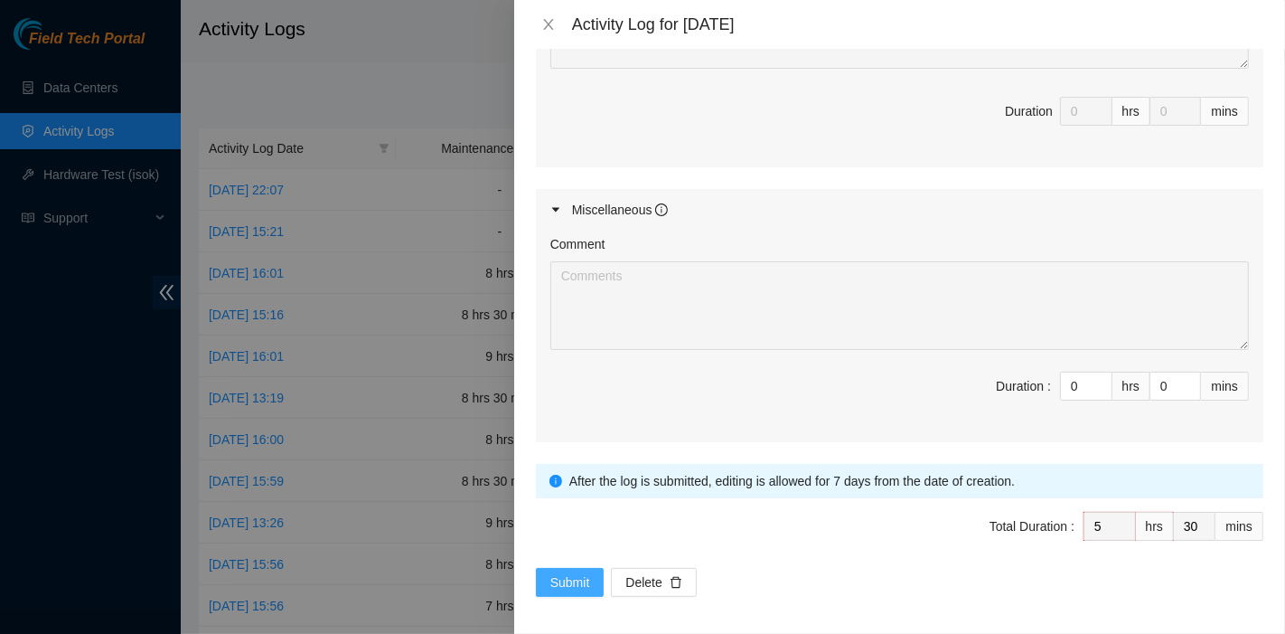
scroll to position [1012, 0]
type input "5"
click at [572, 577] on span "Submit" at bounding box center [570, 581] width 40 height 20
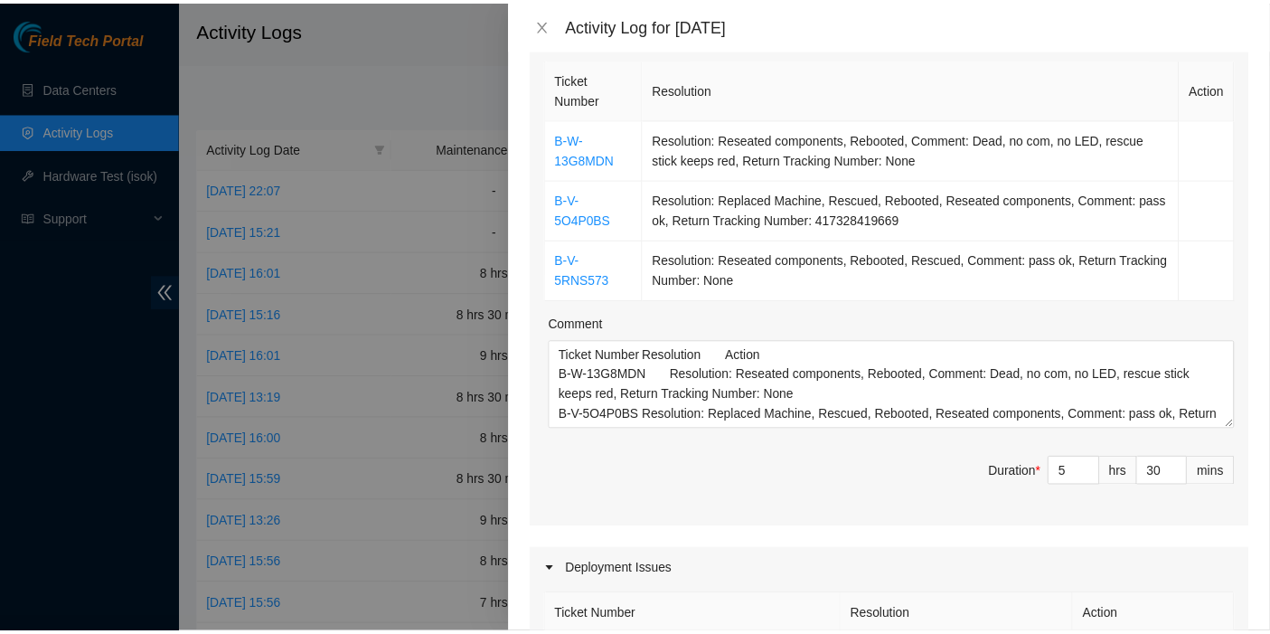
scroll to position [271, 0]
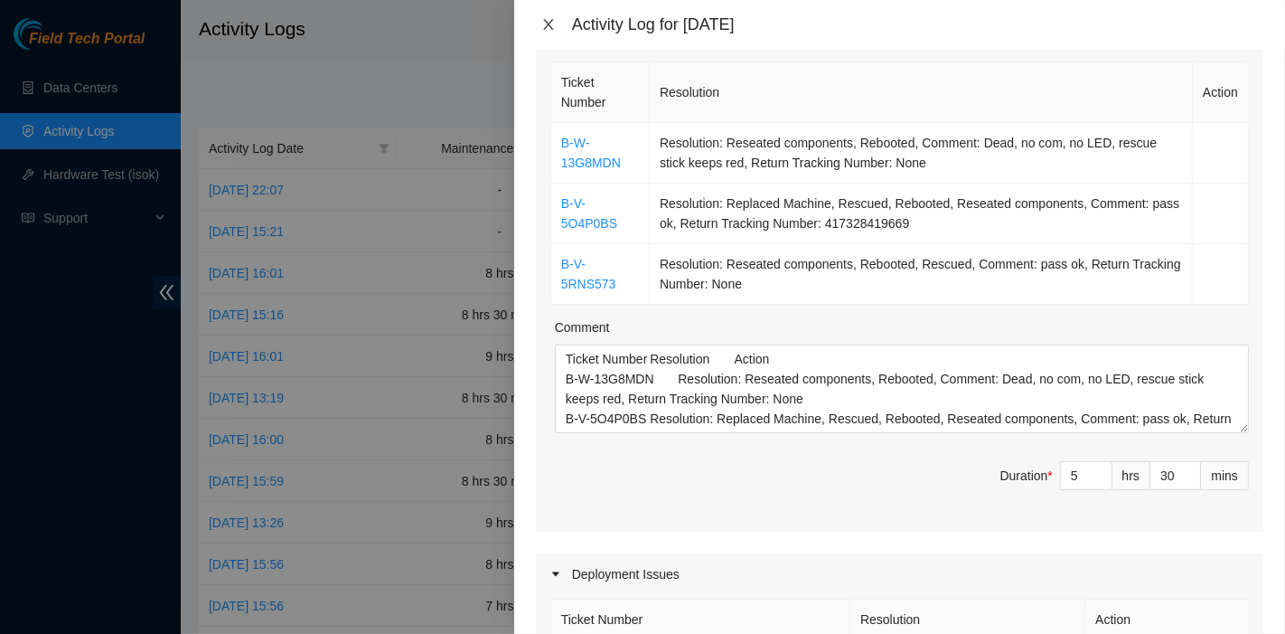
click at [552, 27] on icon "close" at bounding box center [548, 24] width 14 height 14
